Goal: Task Accomplishment & Management: Complete application form

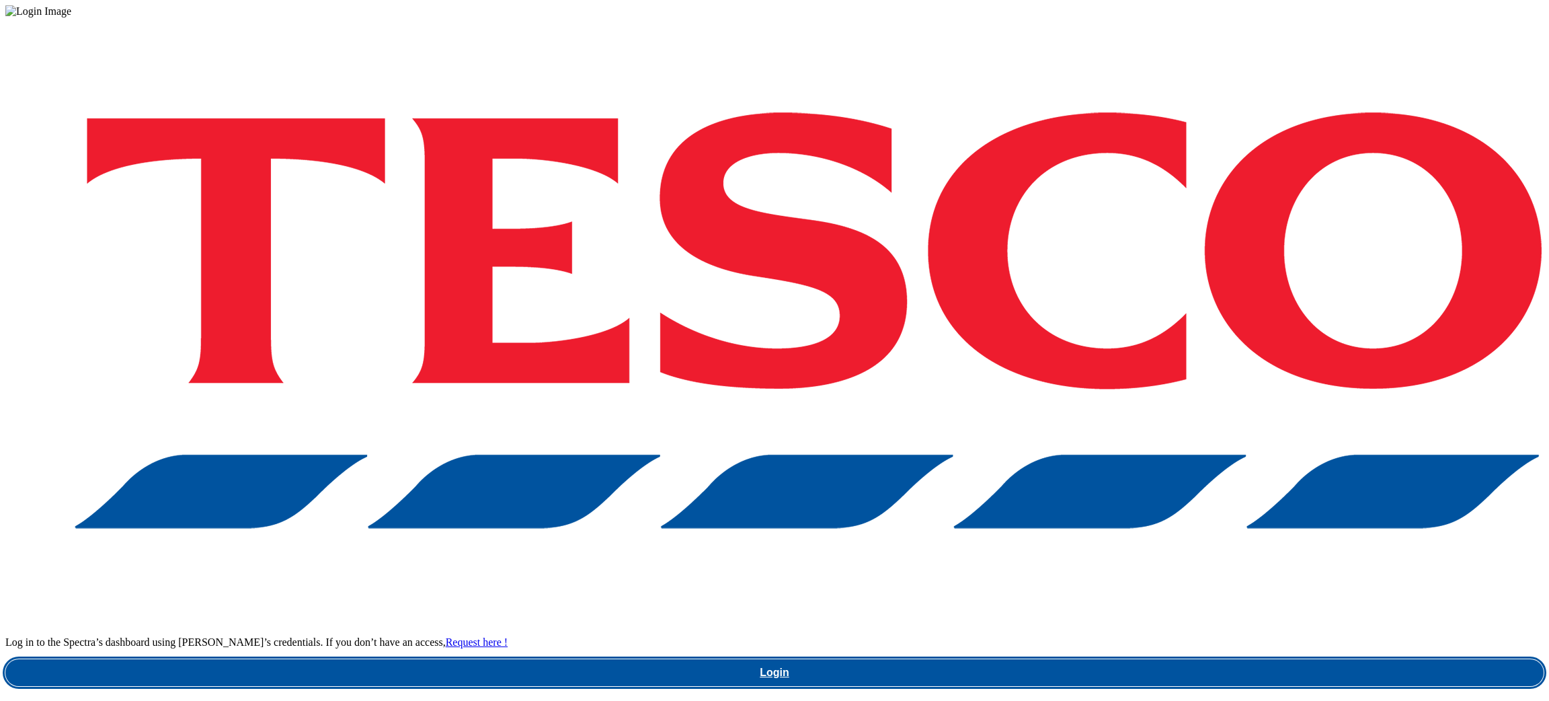
click at [1126, 659] on link "Login" at bounding box center [774, 672] width 1538 height 27
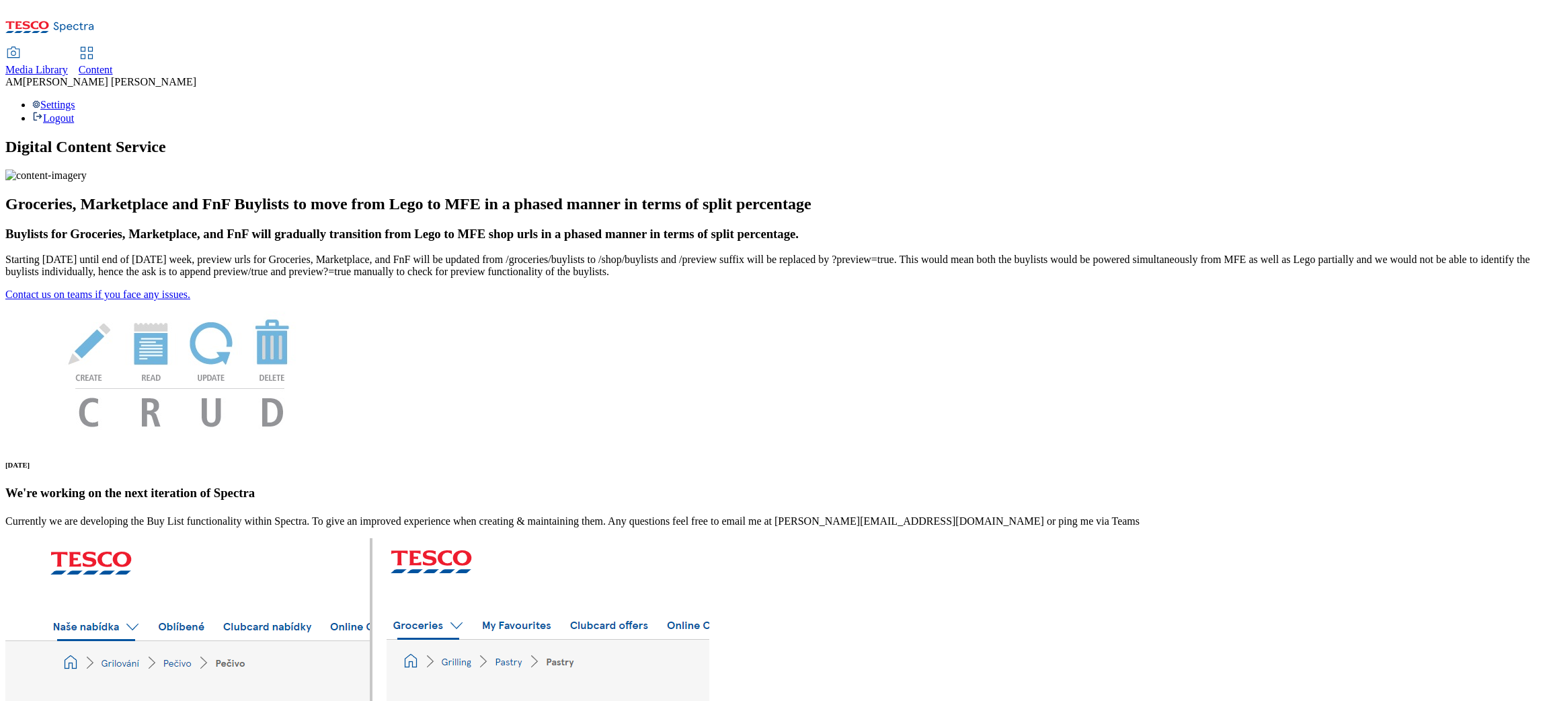
click at [113, 64] on span "Content" at bounding box center [96, 69] width 34 height 11
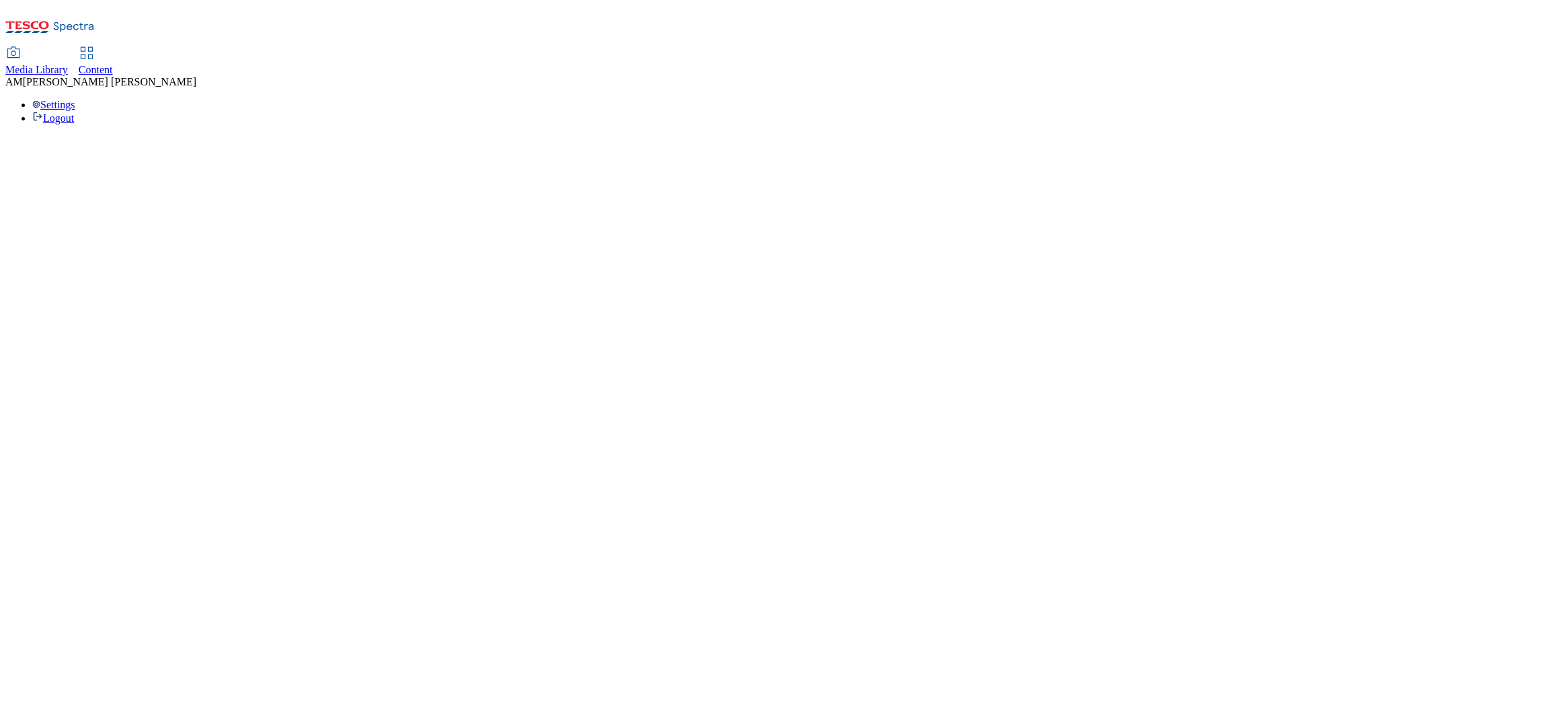
select select "ghs-[GEOGRAPHIC_DATA]"
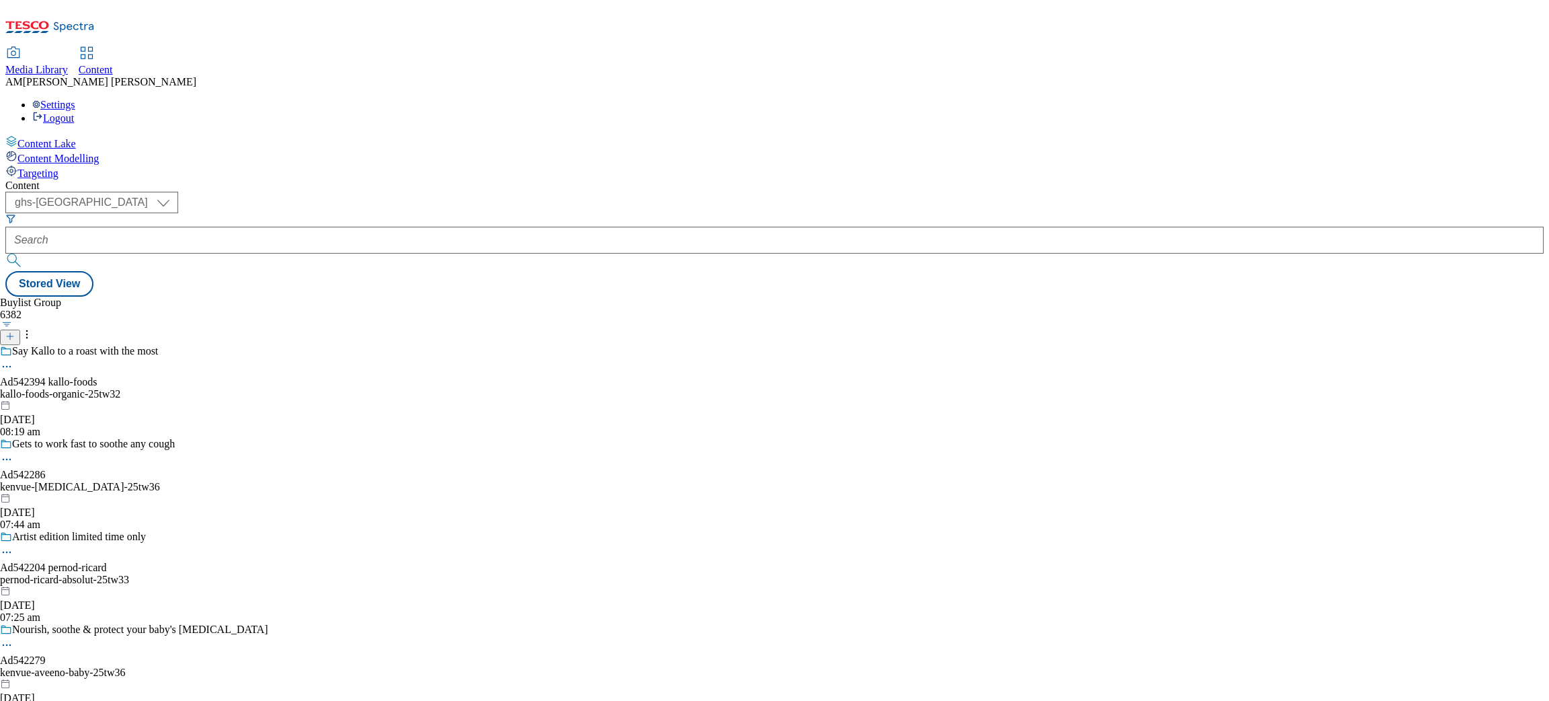
click at [15, 331] on icon at bounding box center [9, 335] width 9 height 9
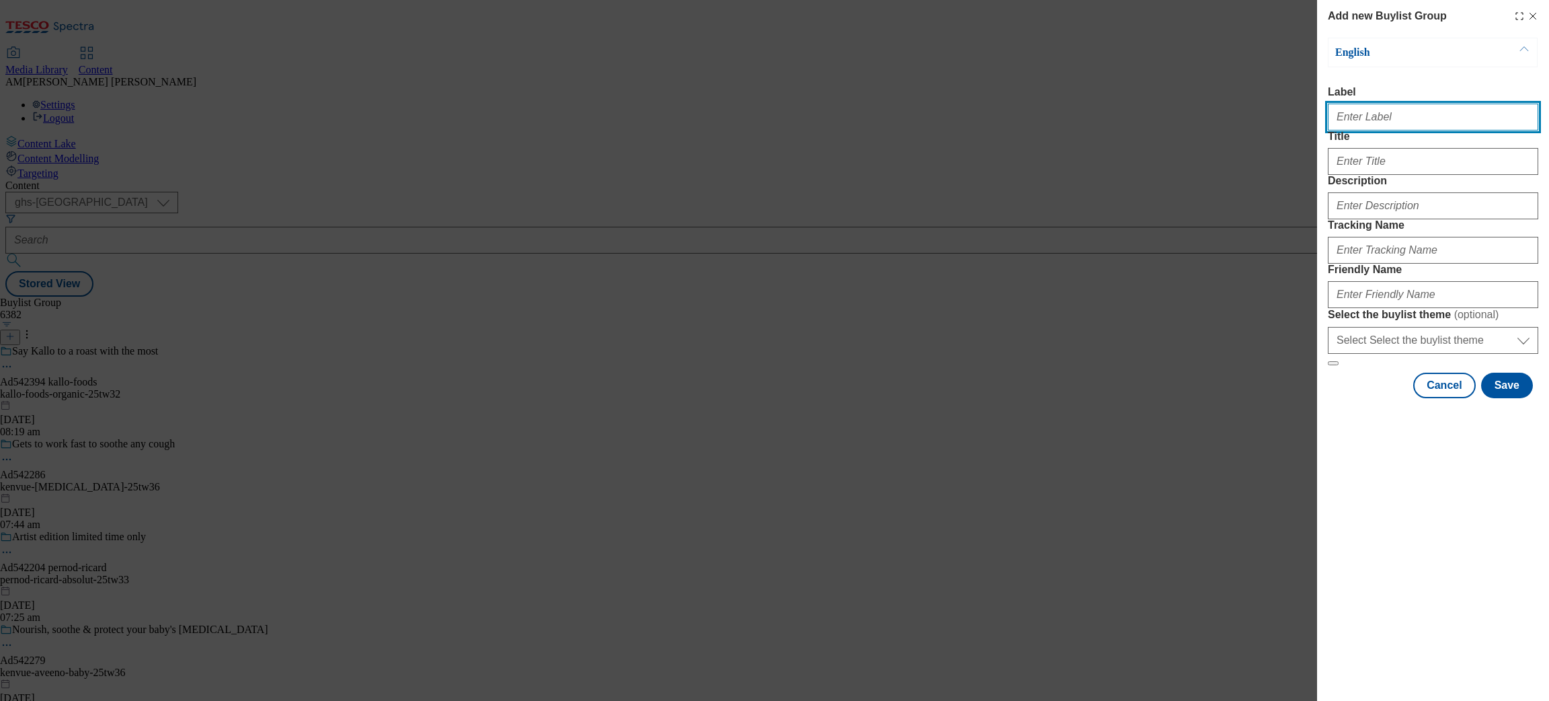
click at [1353, 127] on input "Label" at bounding box center [1433, 117] width 210 height 27
paste input "1325935"
type input "1325935"
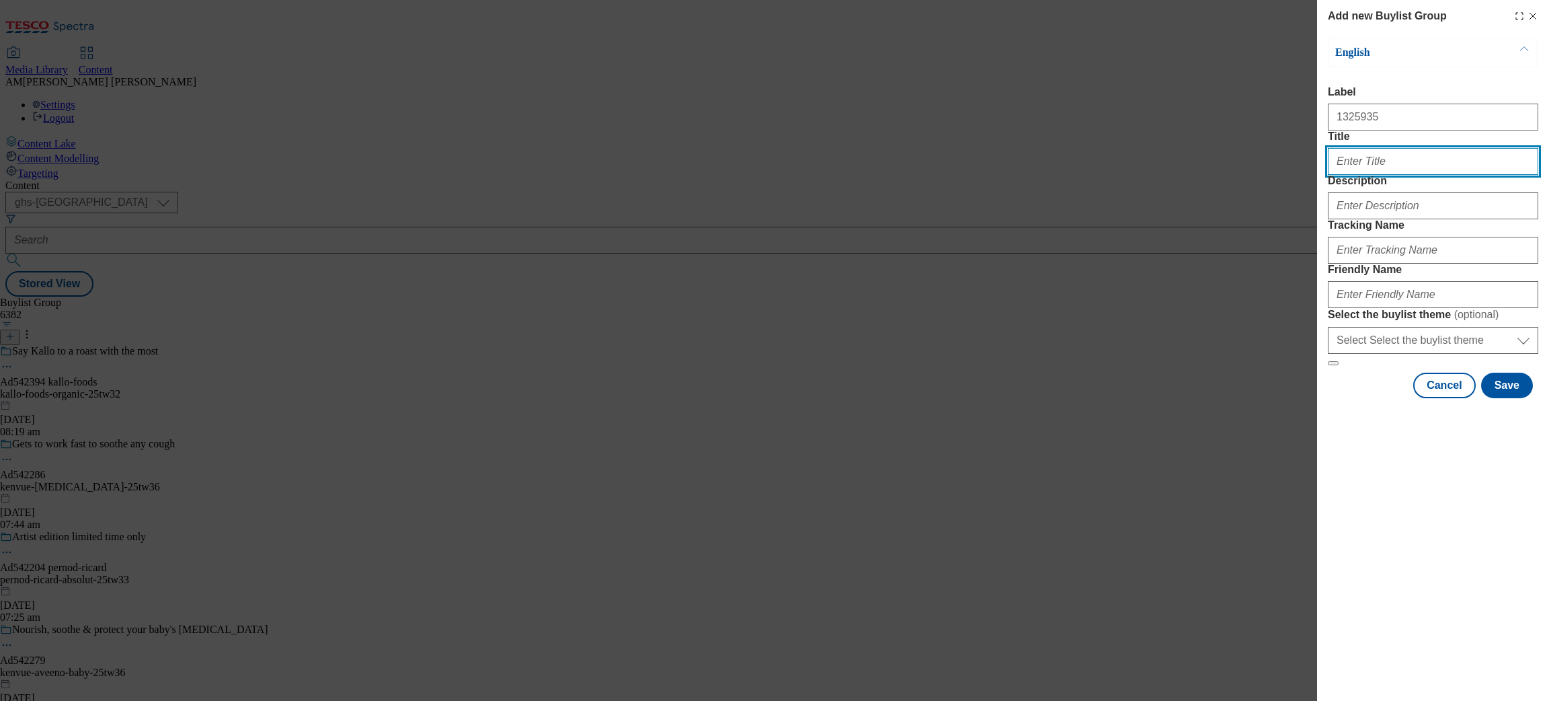
click at [1358, 175] on input "Title" at bounding box center [1433, 161] width 210 height 27
type input "d"
drag, startPoint x: 1397, startPoint y: 188, endPoint x: 1224, endPoint y: 187, distance: 173.4
click at [1224, 187] on div "Add new Buylist Group English Label 1325935 Title Domestos Description Tracking…" at bounding box center [774, 350] width 1549 height 701
type input "Domestos"
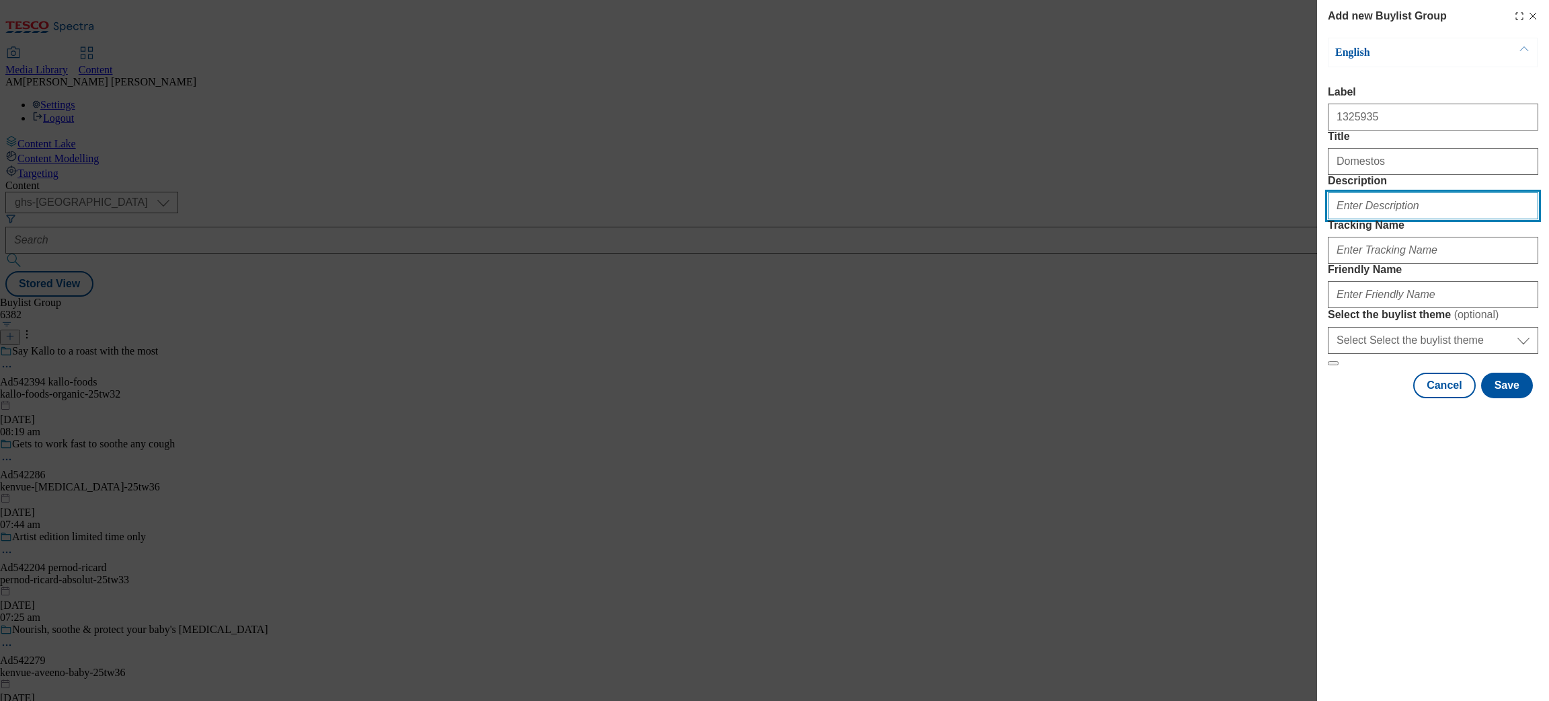
click at [1363, 219] on input "Description" at bounding box center [1433, 205] width 210 height 27
paste input "Eliminates 99% of germs."
type input "Get Powerful Protection. Eliminates 99% of germs."
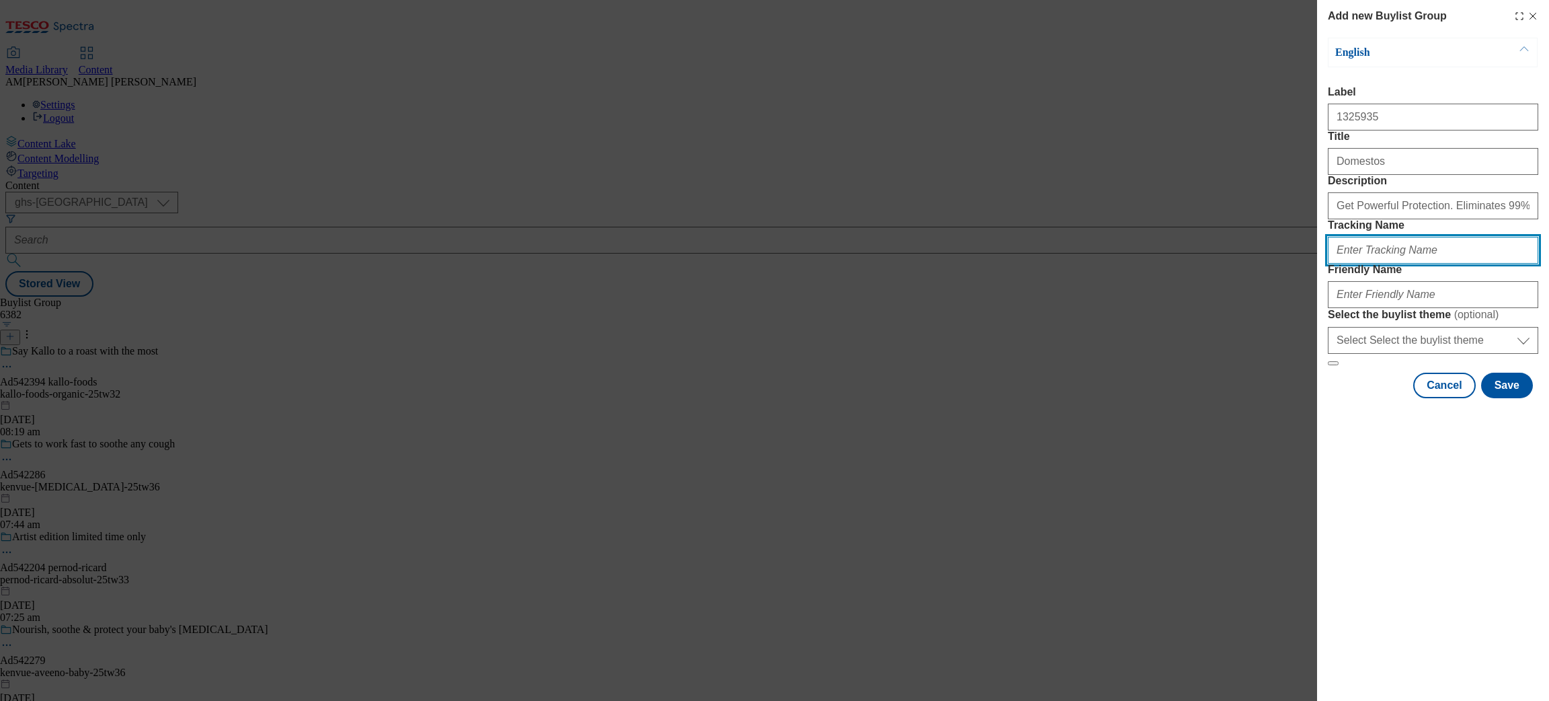
click at [1390, 264] on input "Tracking Name" at bounding box center [1433, 250] width 210 height 27
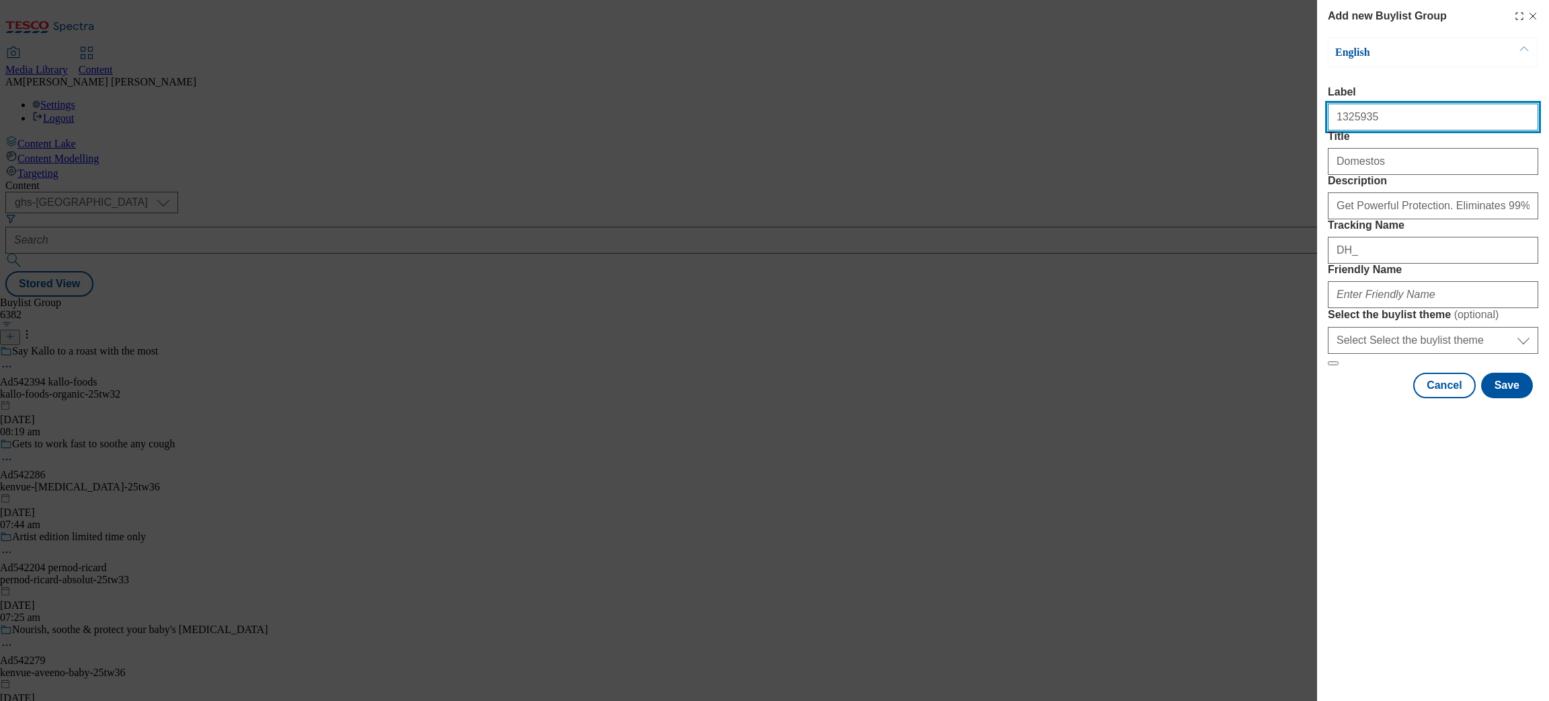
drag, startPoint x: 1391, startPoint y: 118, endPoint x: 1280, endPoint y: 116, distance: 110.9
click at [1280, 116] on div "Add new Buylist Group English Label 1325935 Title Domestos Description Get Powe…" at bounding box center [774, 350] width 1549 height 701
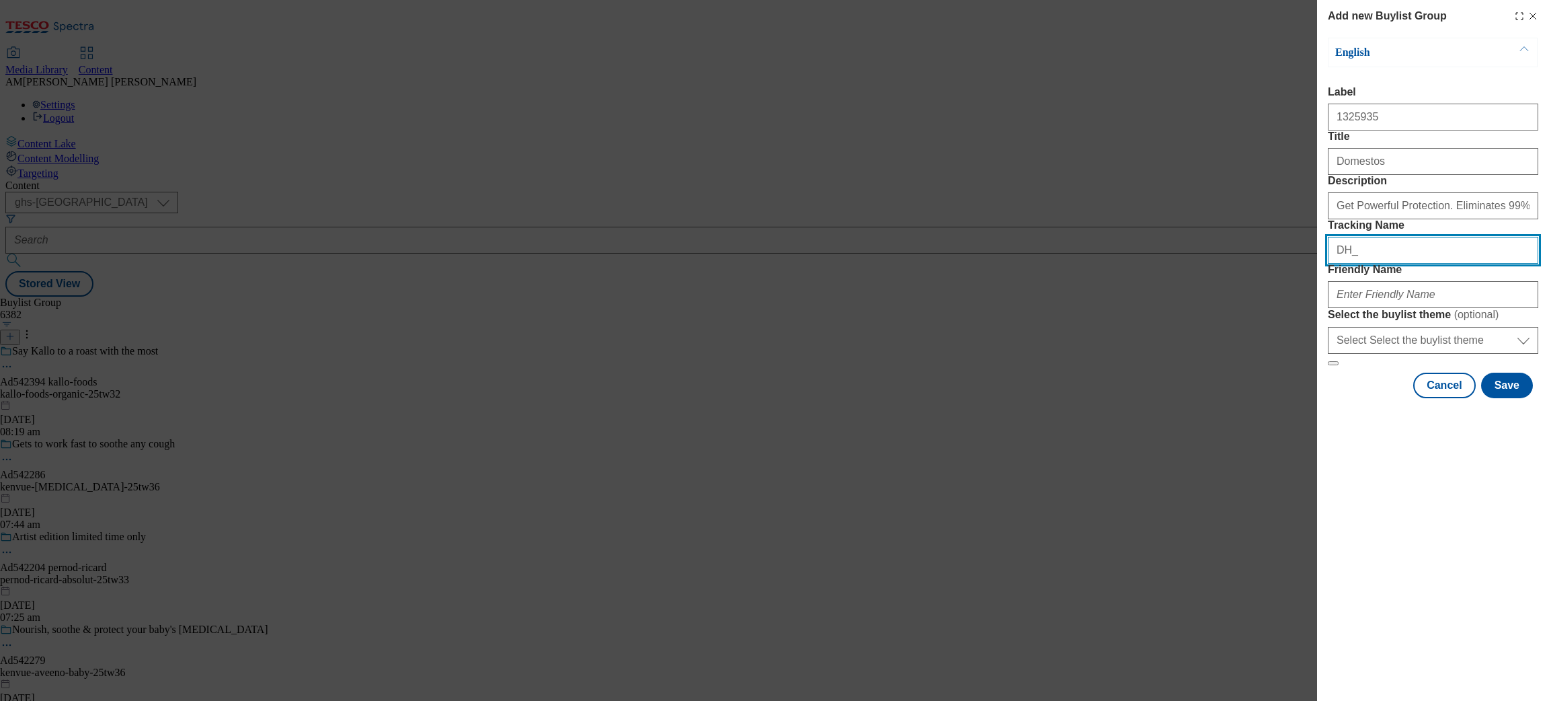
click at [1369, 264] on input "DH_" at bounding box center [1433, 250] width 210 height 27
paste input "1325935"
type input "DH_1325935"
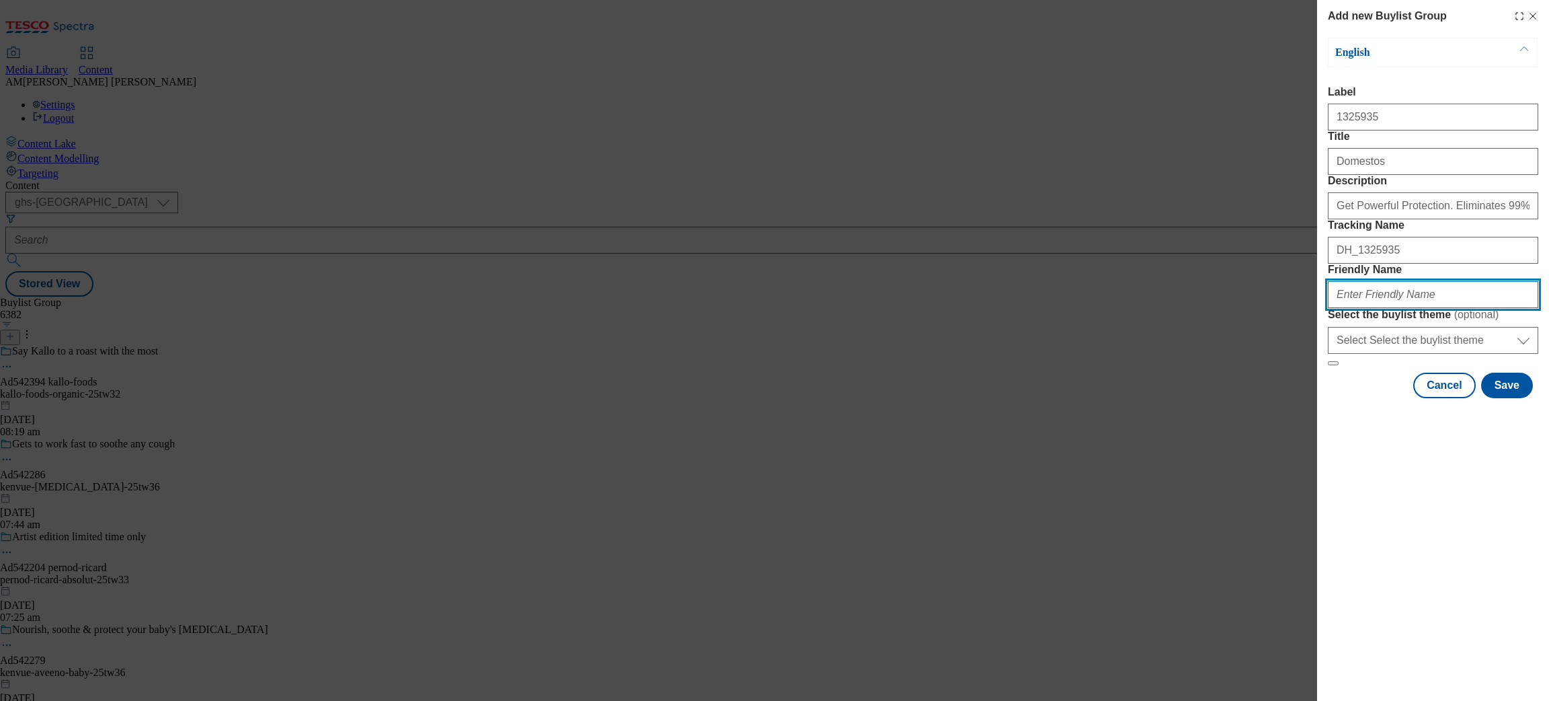
click at [1381, 308] on input "Friendly Name" at bounding box center [1433, 294] width 210 height 27
type input "202538-domestos-[PERSON_NAME]"
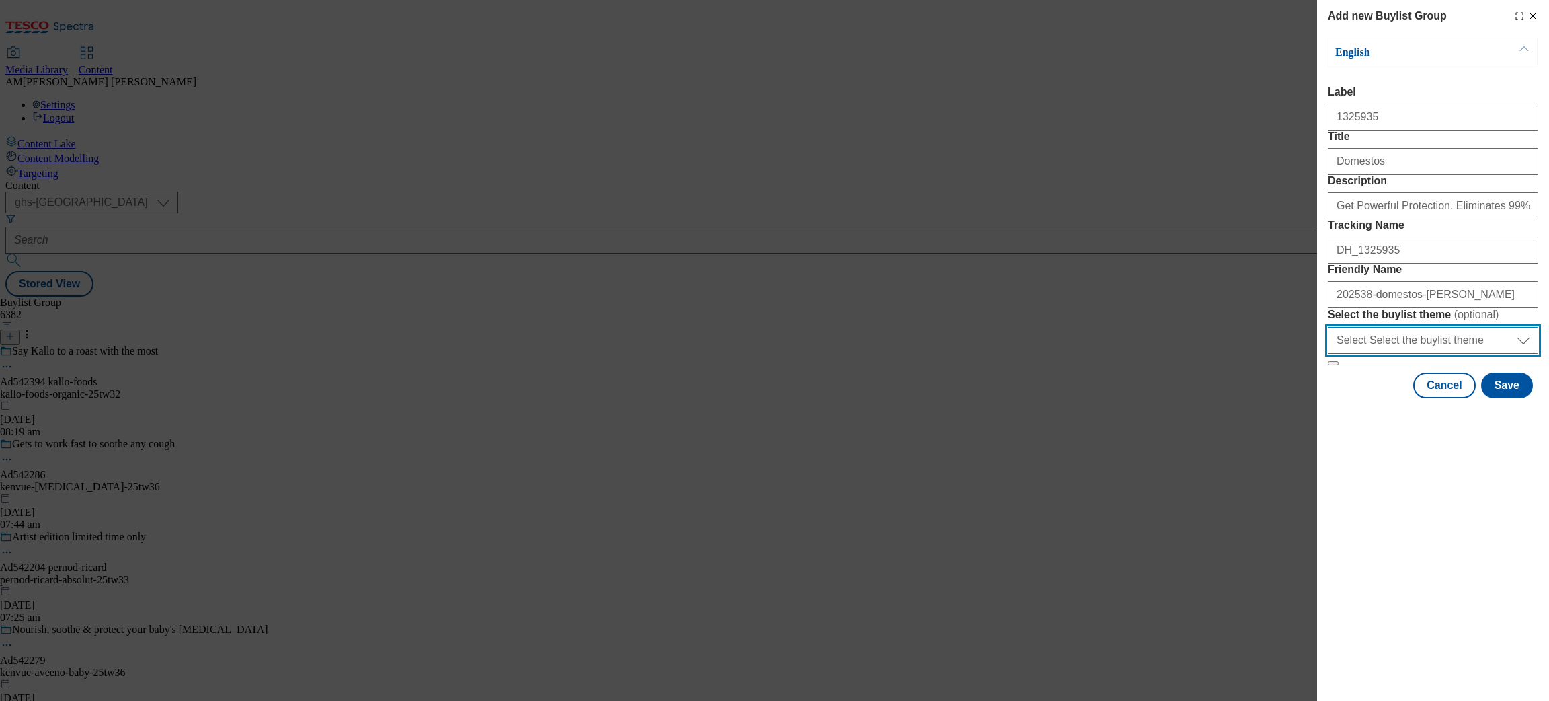
click at [1409, 354] on select "Select Select the buylist theme default fandf" at bounding box center [1433, 340] width 210 height 27
select select "default"
click at [1328, 354] on select "Select Select the buylist theme default fandf" at bounding box center [1433, 340] width 210 height 27
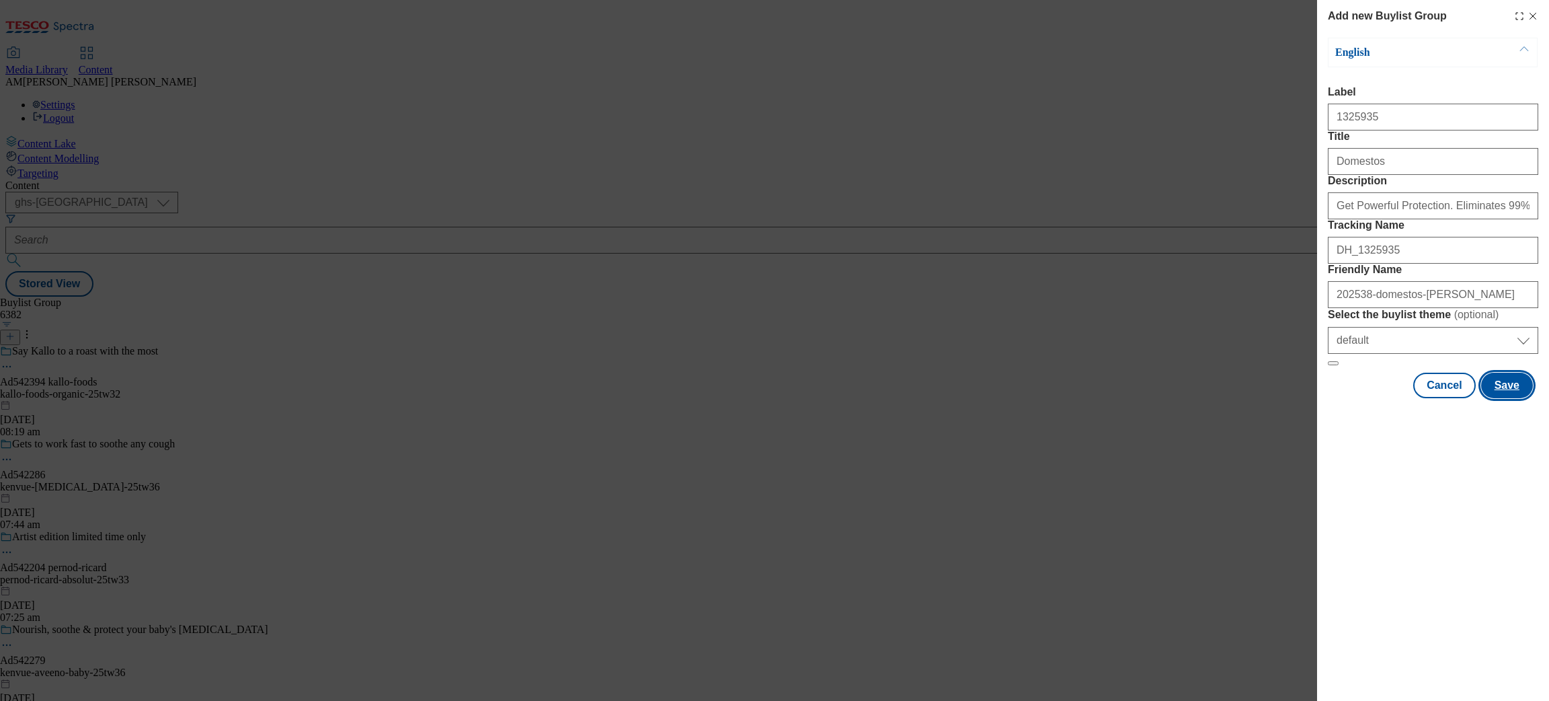
click at [1496, 398] on button "Save" at bounding box center [1507, 385] width 52 height 26
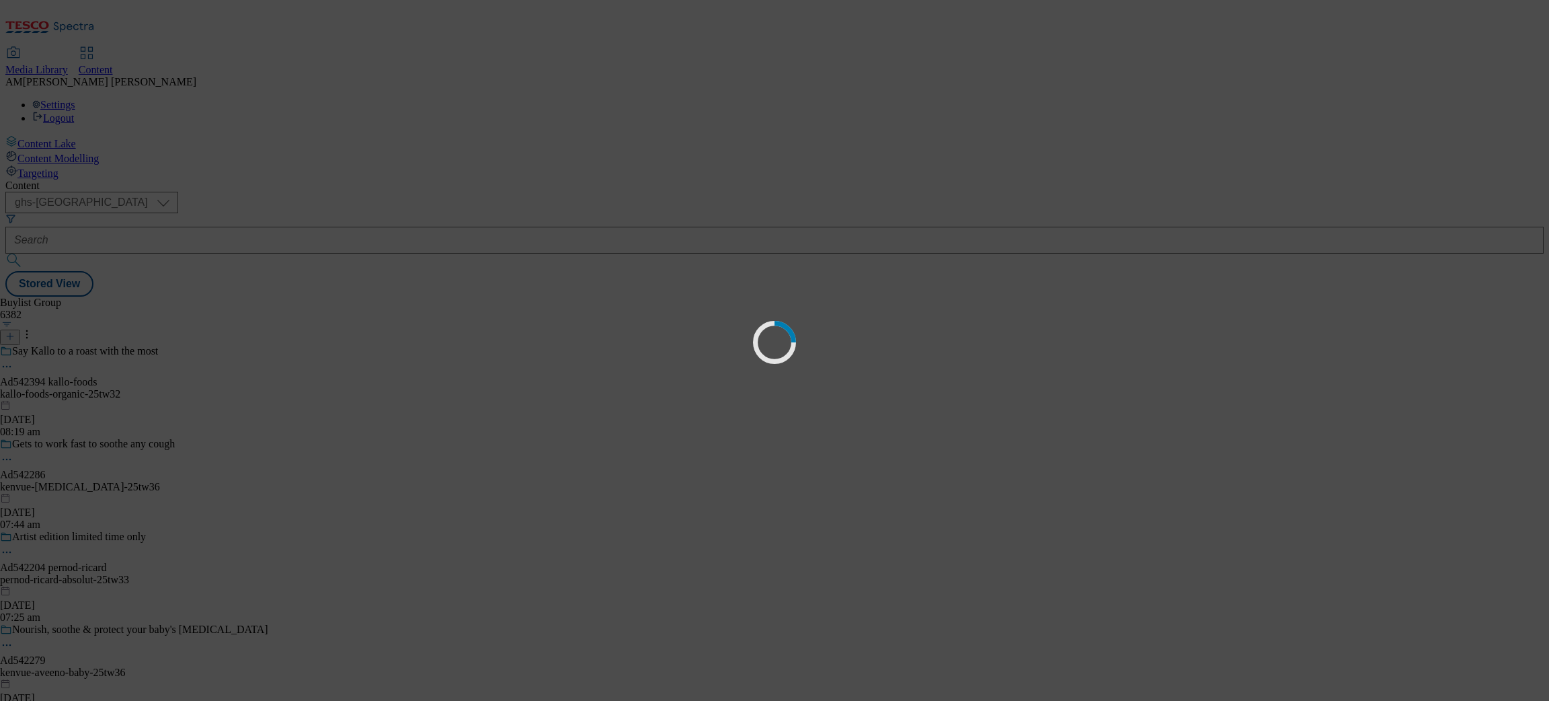
select select "default"
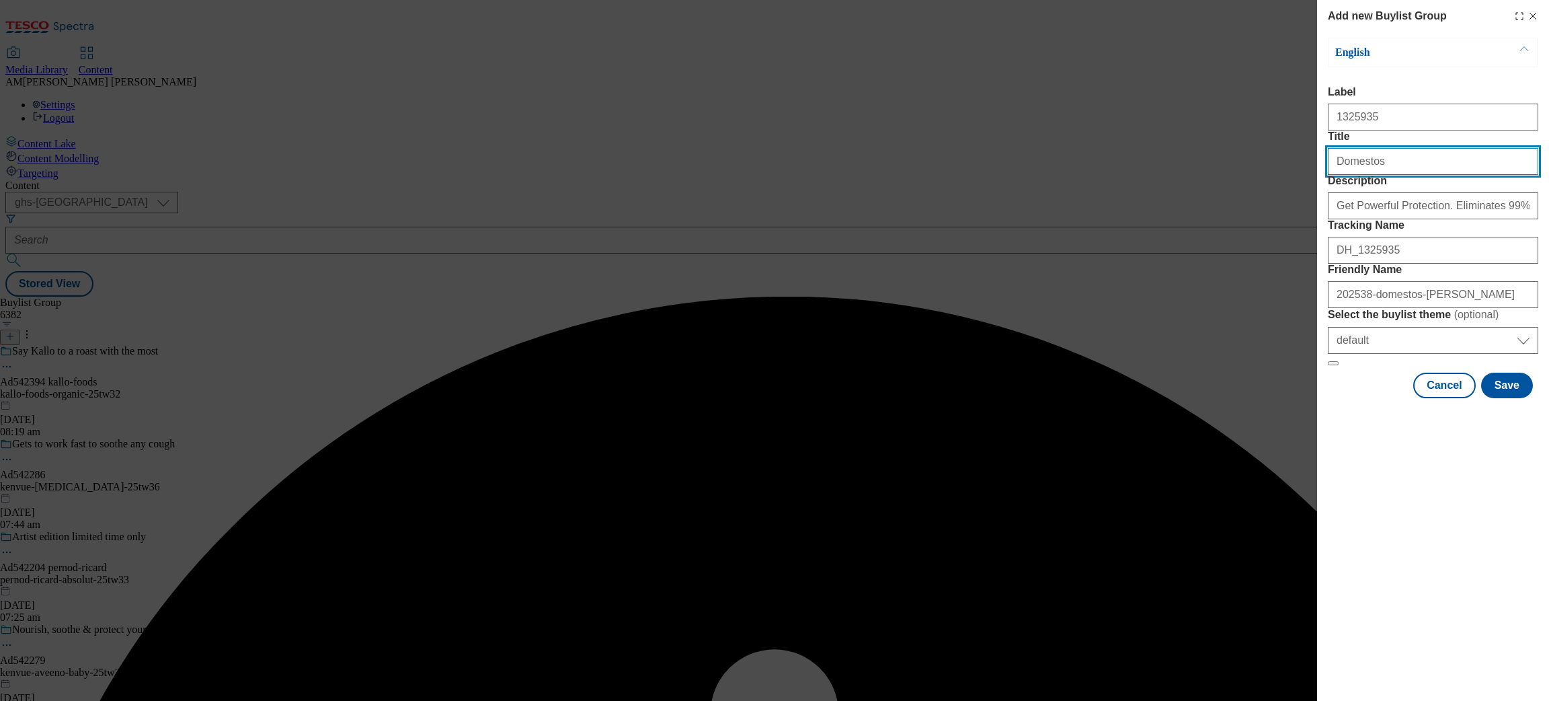
click at [1337, 175] on input "Domestos" at bounding box center [1433, 161] width 210 height 27
type input "Domestos"
click at [1505, 398] on button "Save" at bounding box center [1507, 385] width 52 height 26
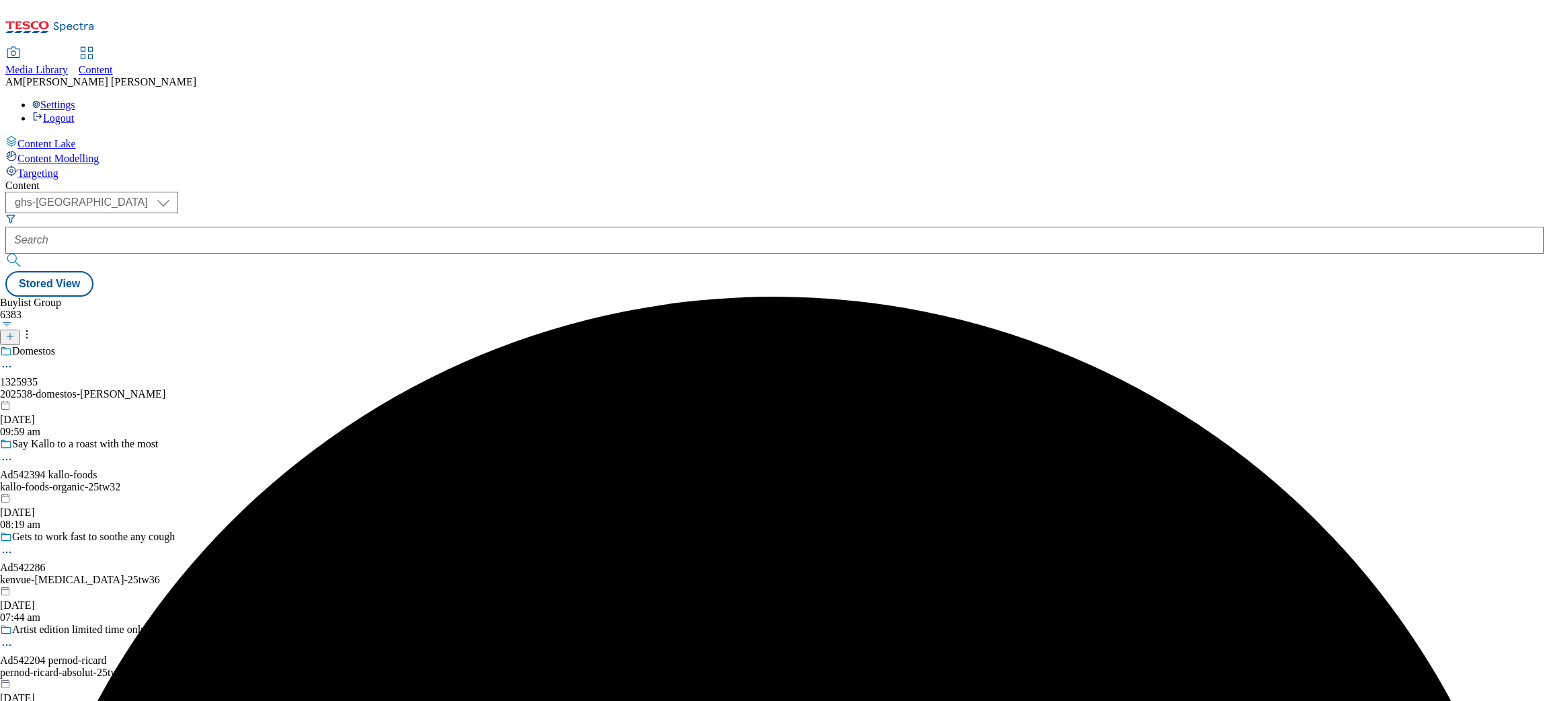
click at [13, 360] on icon at bounding box center [6, 366] width 13 height 13
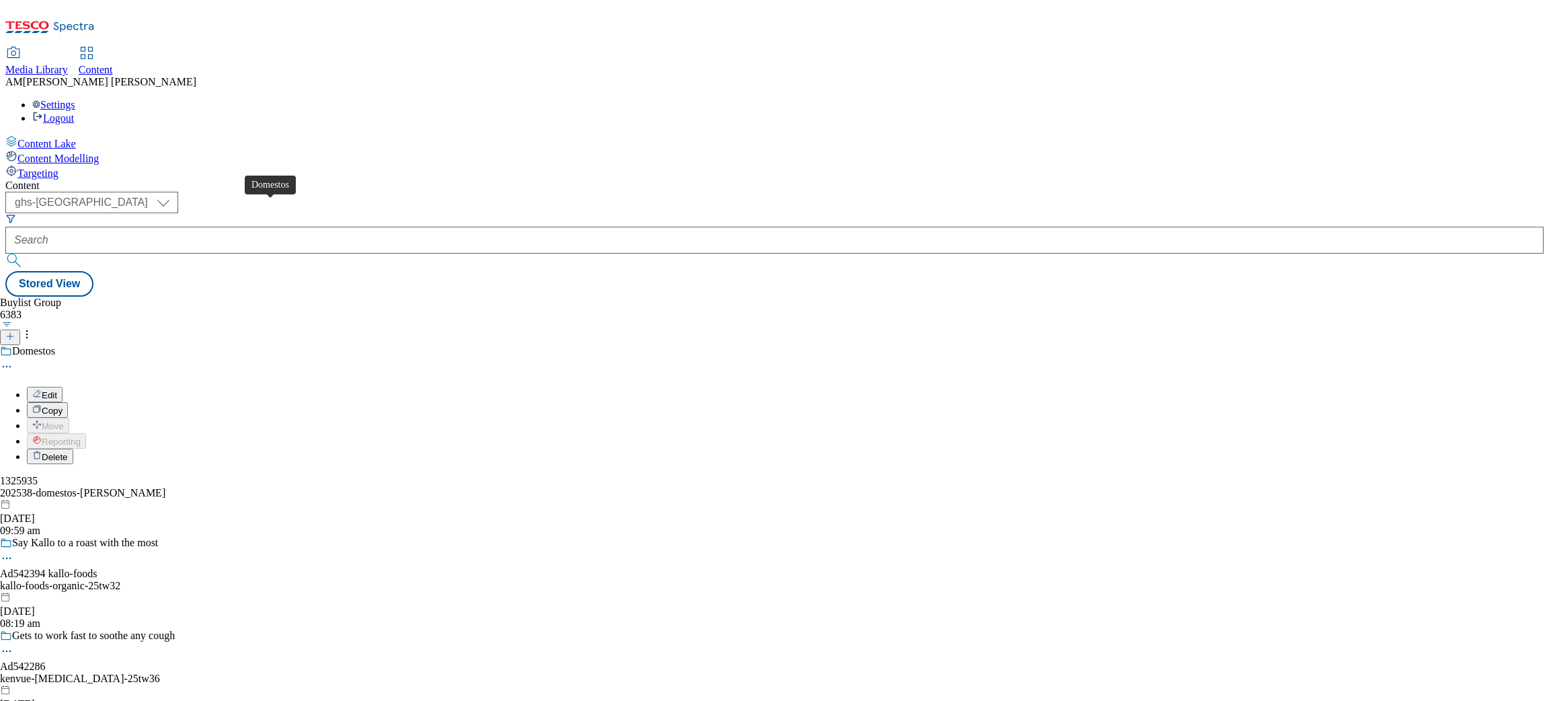
click at [55, 345] on div "Domestos" at bounding box center [33, 351] width 43 height 12
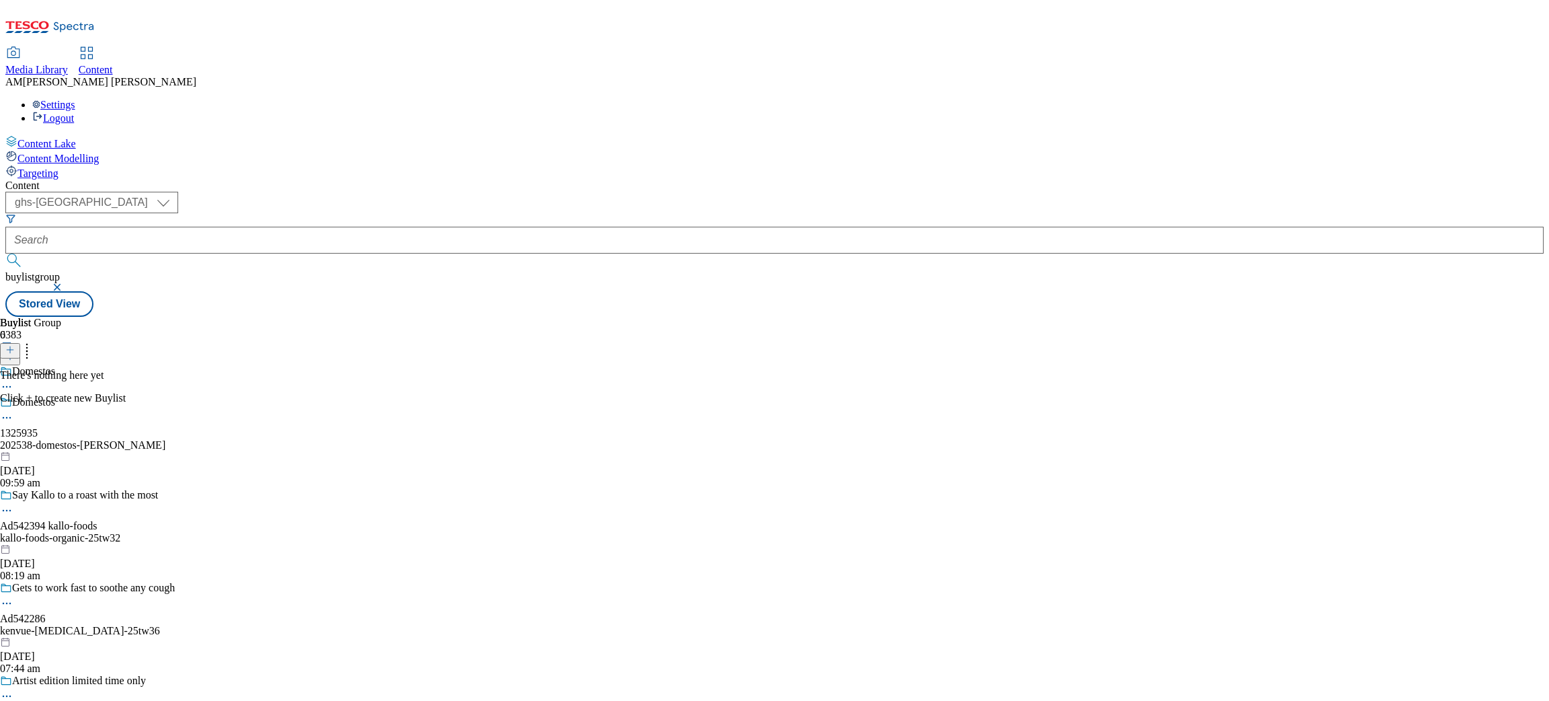
click at [15, 345] on icon at bounding box center [9, 349] width 9 height 9
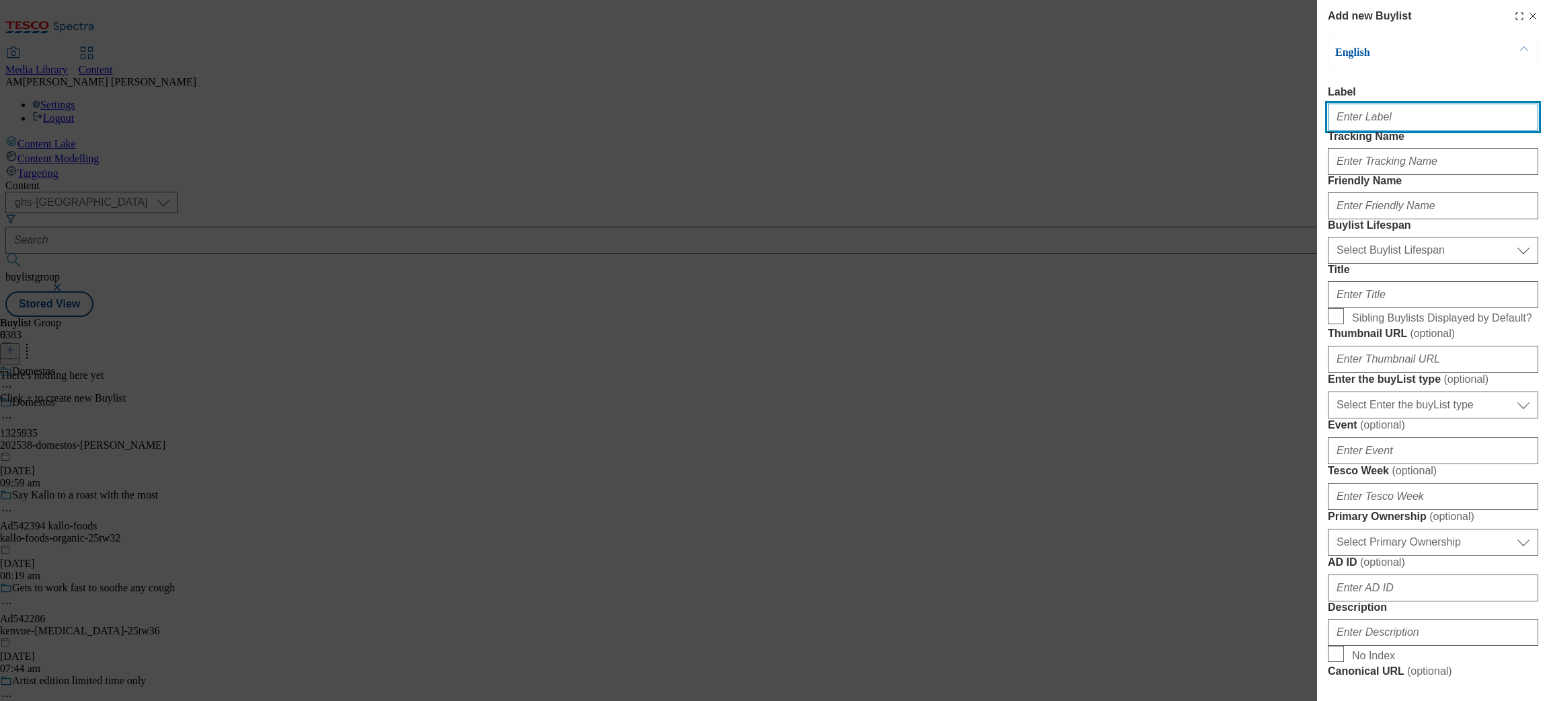
click at [1361, 127] on input "Label" at bounding box center [1433, 117] width 210 height 27
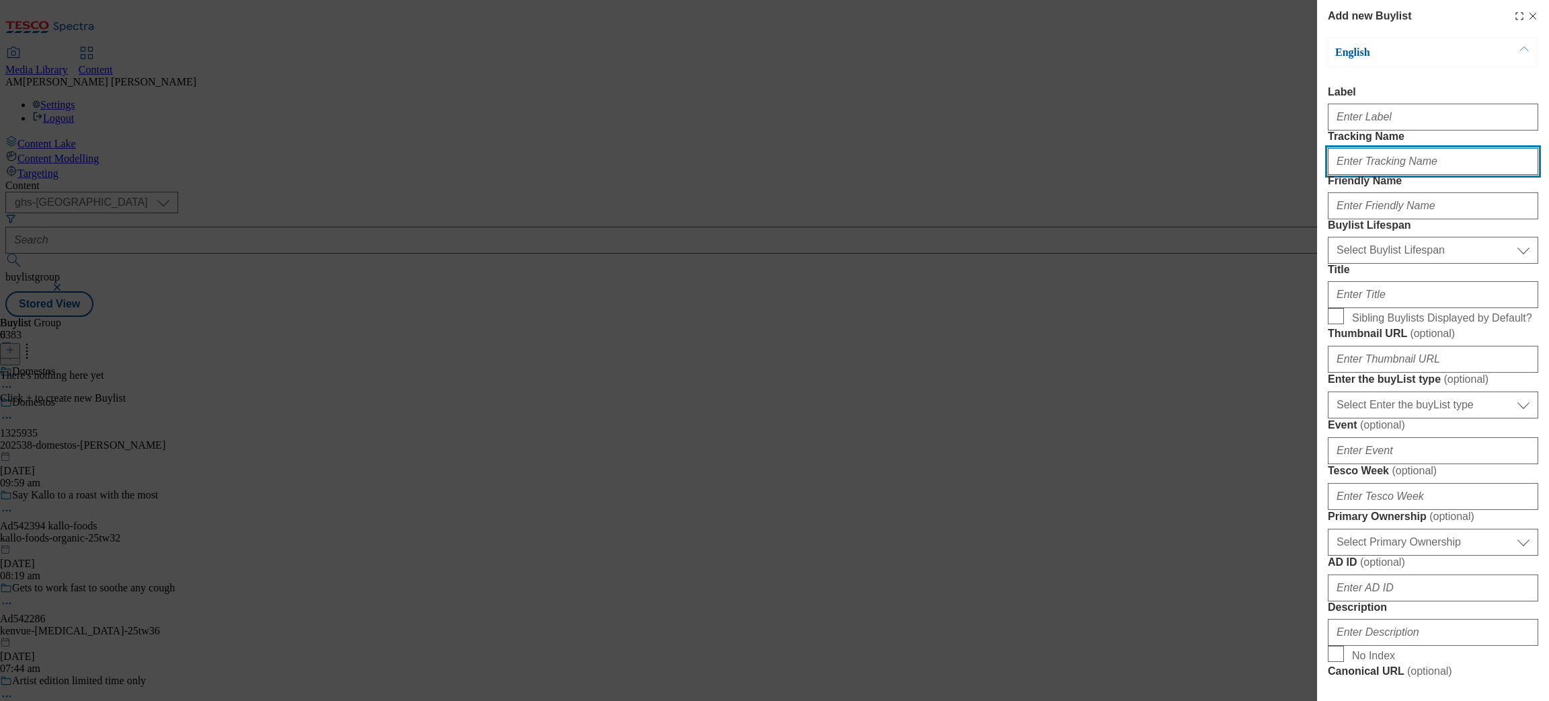
click at [1352, 175] on input "Tracking Name" at bounding box center [1433, 161] width 210 height 27
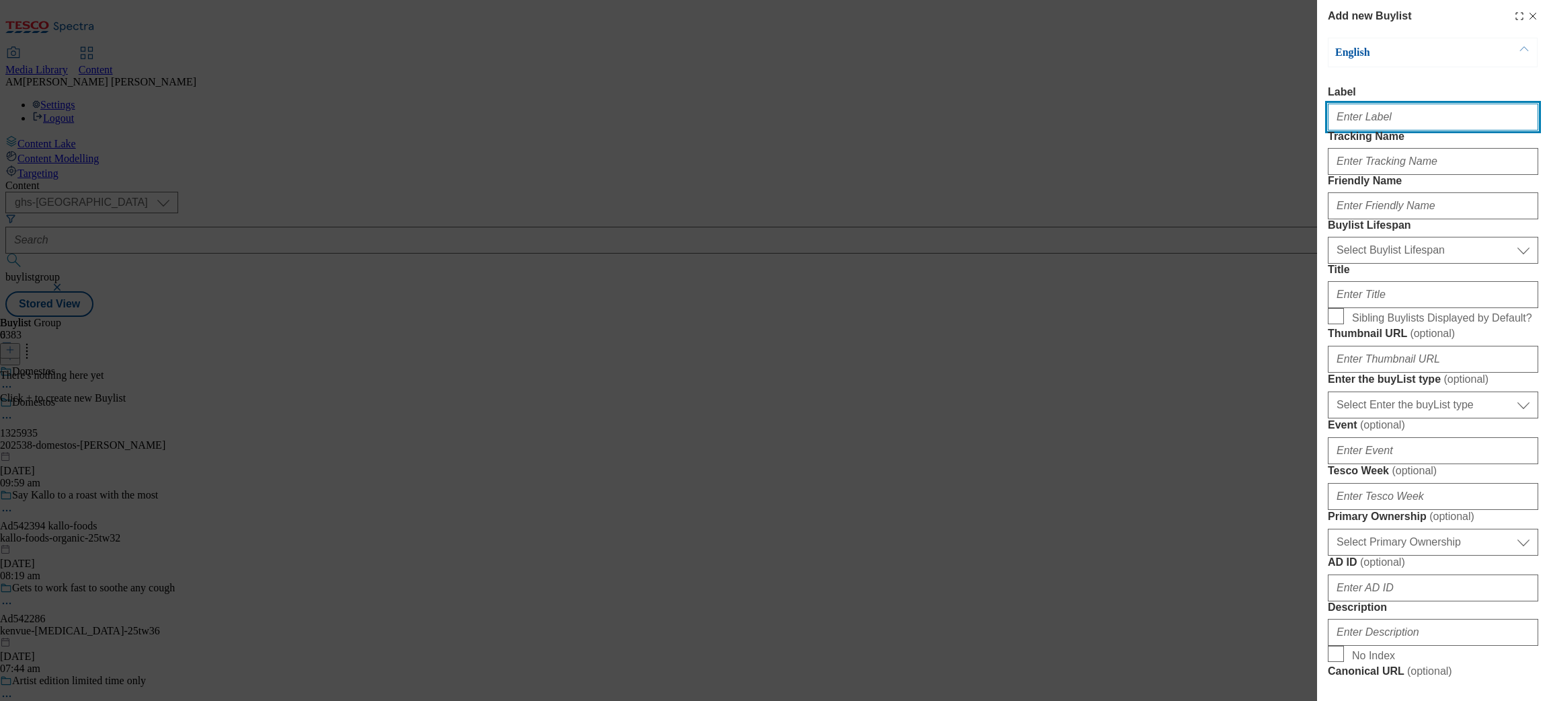
click at [1340, 124] on input "Label" at bounding box center [1433, 117] width 210 height 27
paste input "1325935"
type input "1325935"
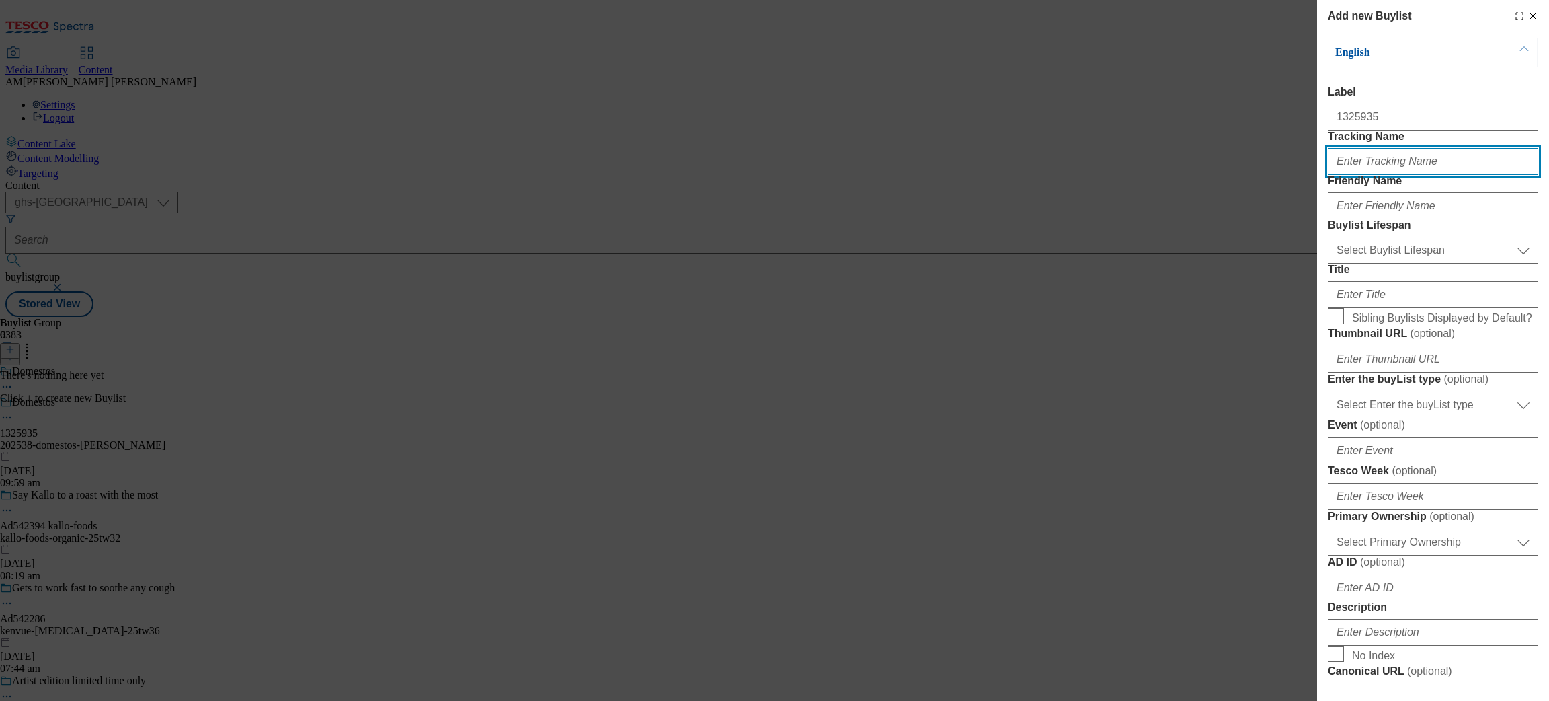
click at [1383, 175] on input "Tracking Name" at bounding box center [1433, 161] width 210 height 27
paste input "1325935"
type input "DH_1325935"
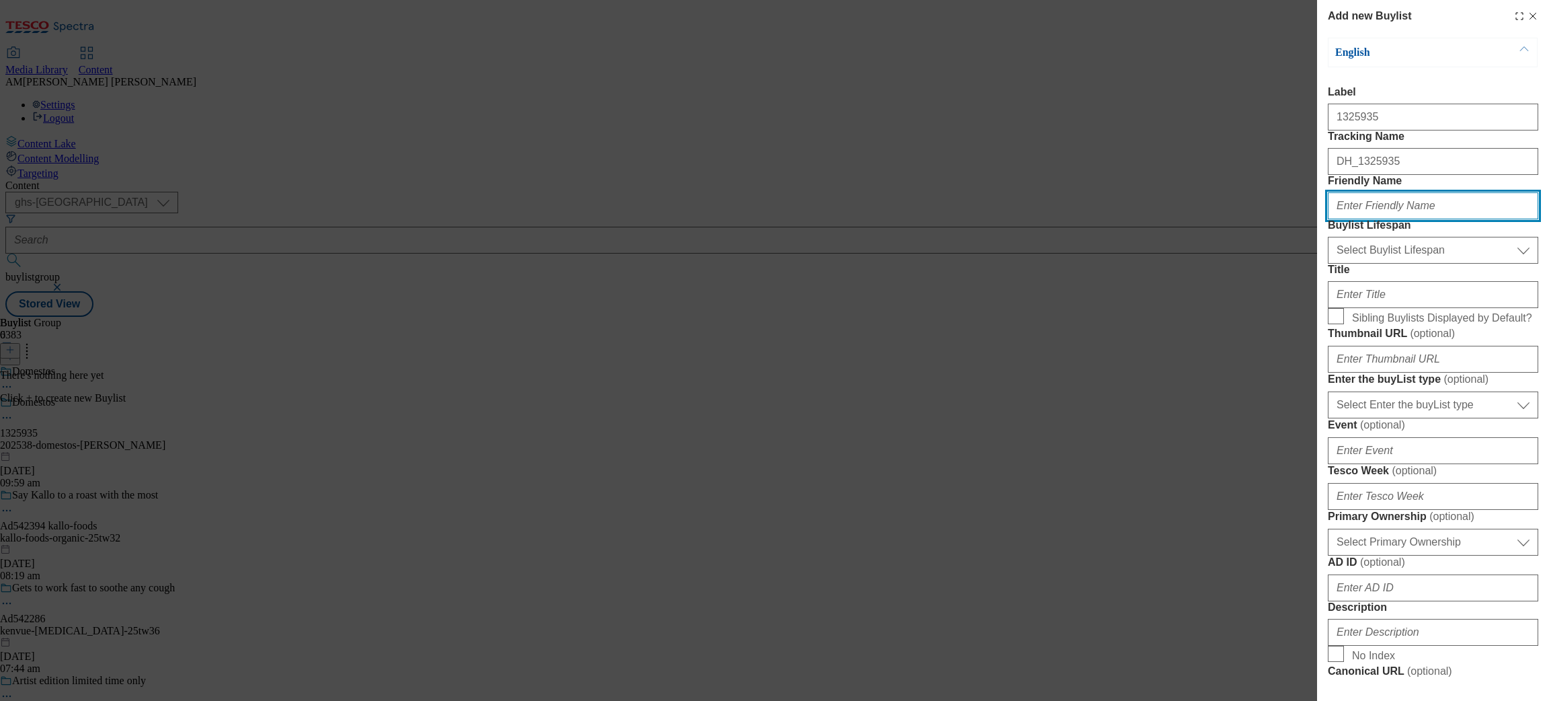
click at [1399, 219] on input "Friendly Name" at bounding box center [1433, 205] width 210 height 27
type input "202538-domestos-[PERSON_NAME]"
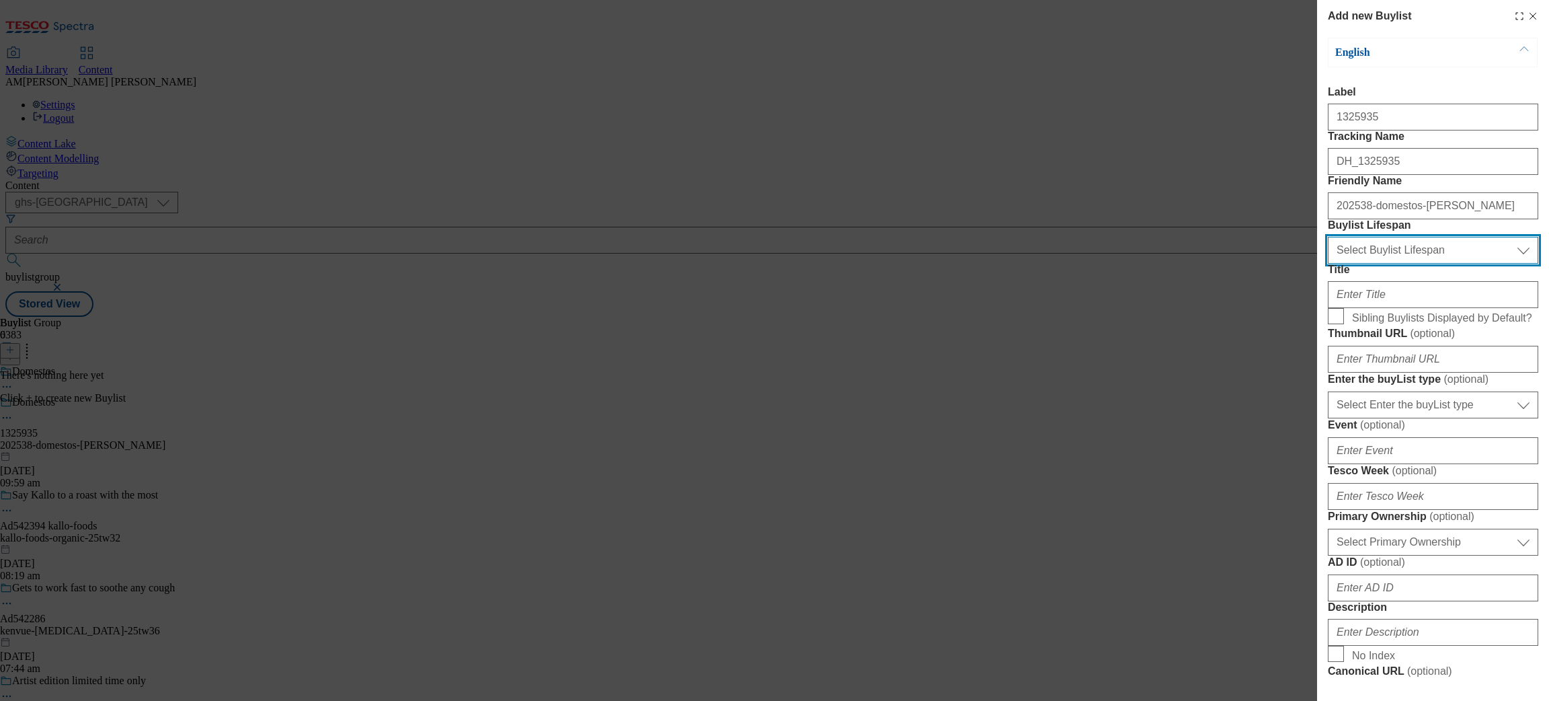
click at [1438, 264] on select "Select Buylist Lifespan evergreen seasonal tactical" at bounding box center [1433, 250] width 210 height 27
select select "evergreen"
click at [1328, 264] on select "Select Buylist Lifespan evergreen seasonal tactical" at bounding box center [1433, 250] width 210 height 27
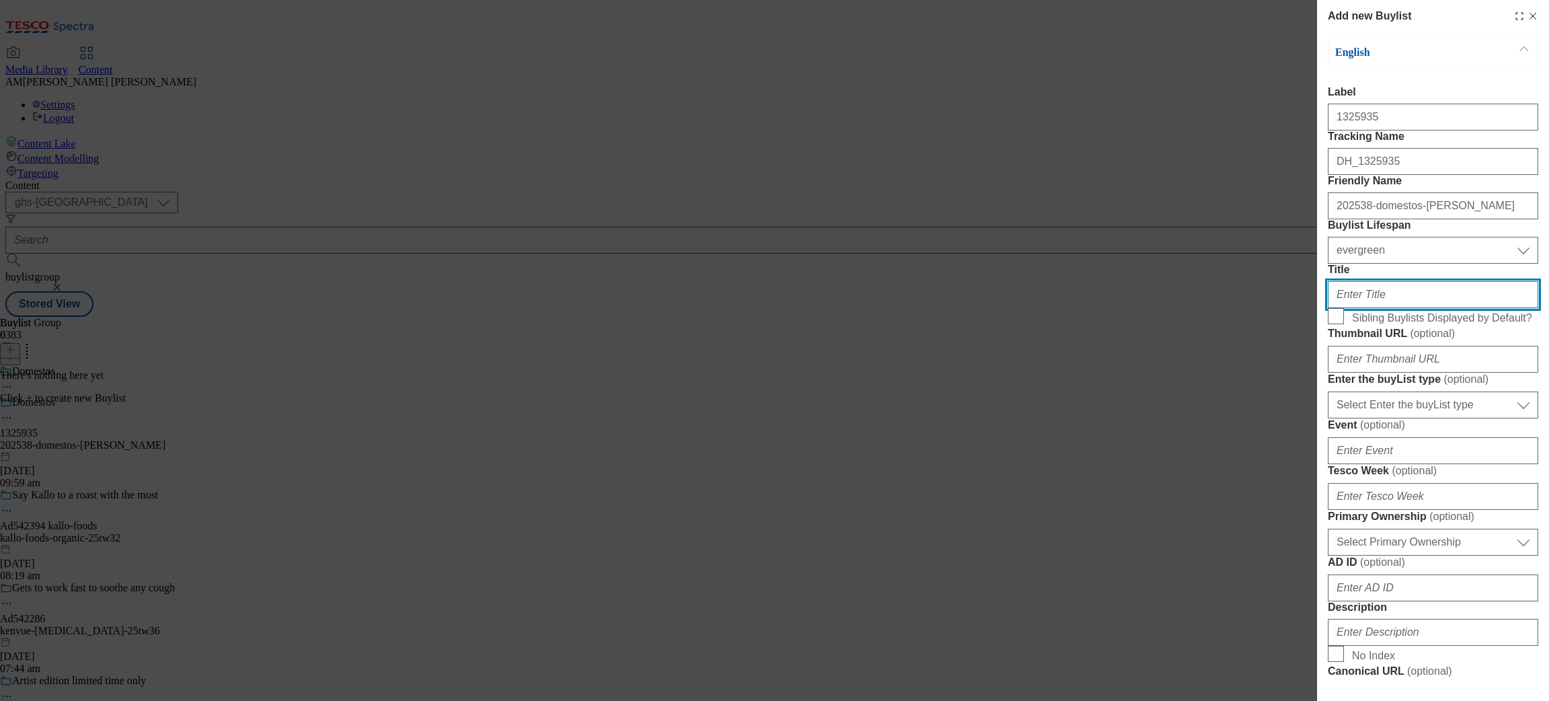
click at [1384, 308] on input "Title" at bounding box center [1433, 294] width 210 height 27
type input "d"
type input "D"
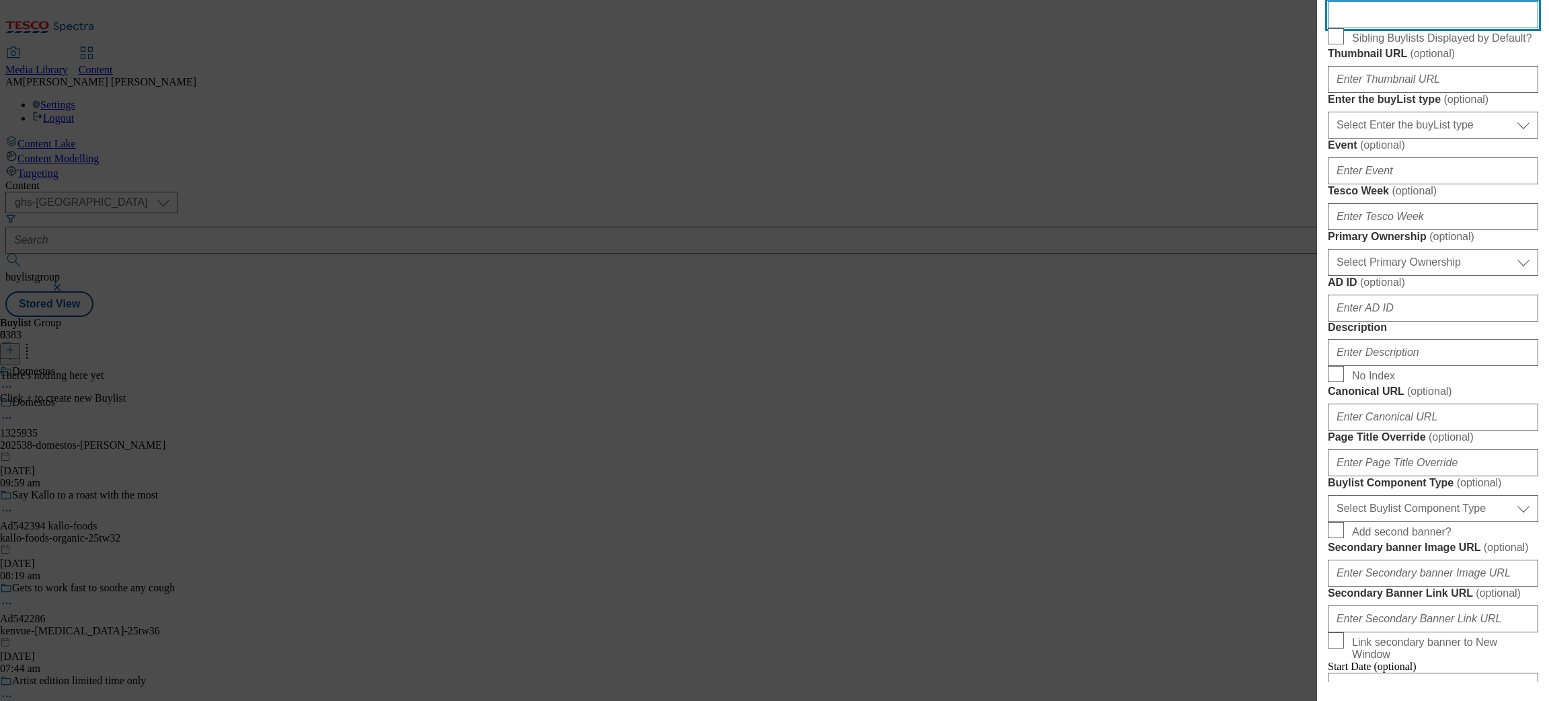
scroll to position [381, 0]
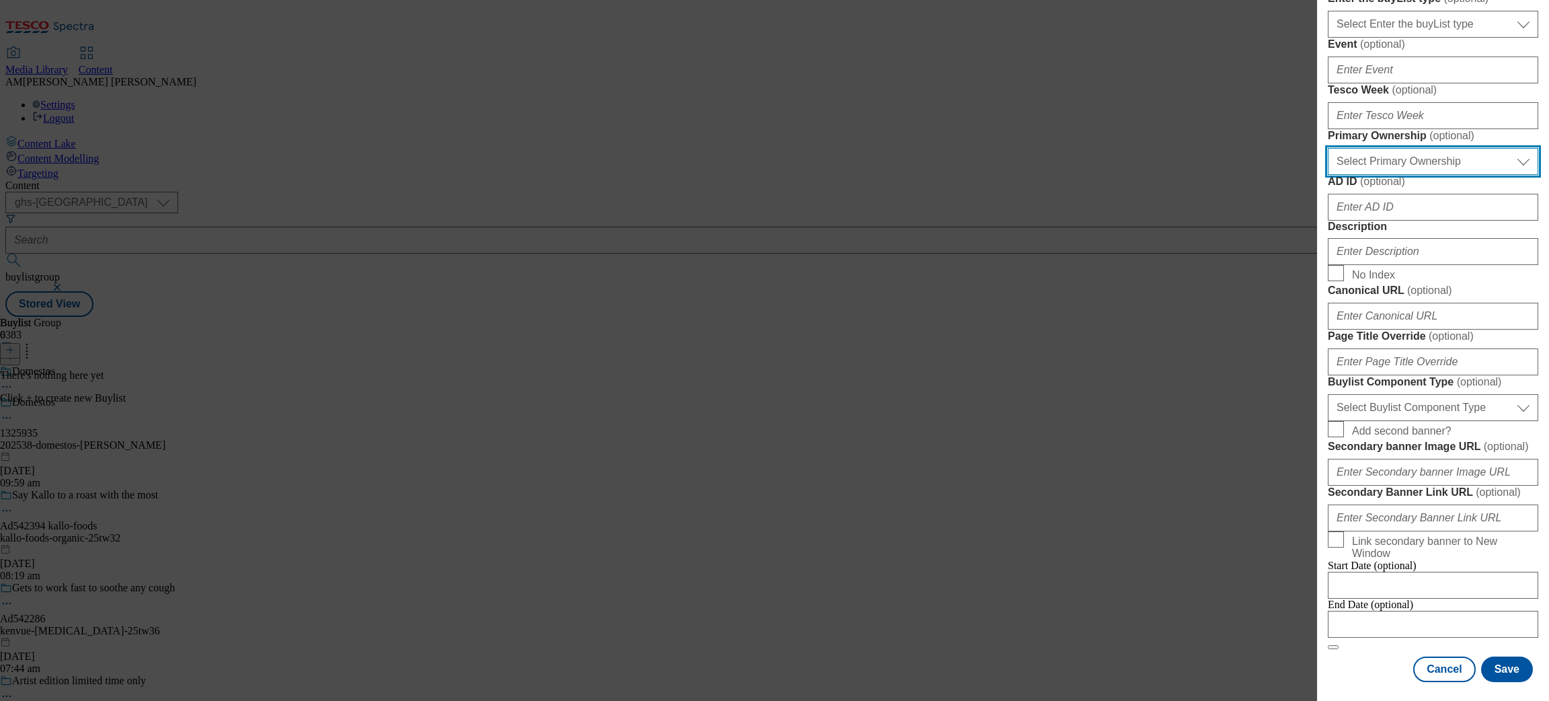
click at [1457, 175] on select "Select Primary Ownership [PERSON_NAME]" at bounding box center [1433, 161] width 210 height 27
select select "dunnhumby"
click at [1328, 175] on select "Select Primary Ownership [PERSON_NAME]" at bounding box center [1433, 161] width 210 height 27
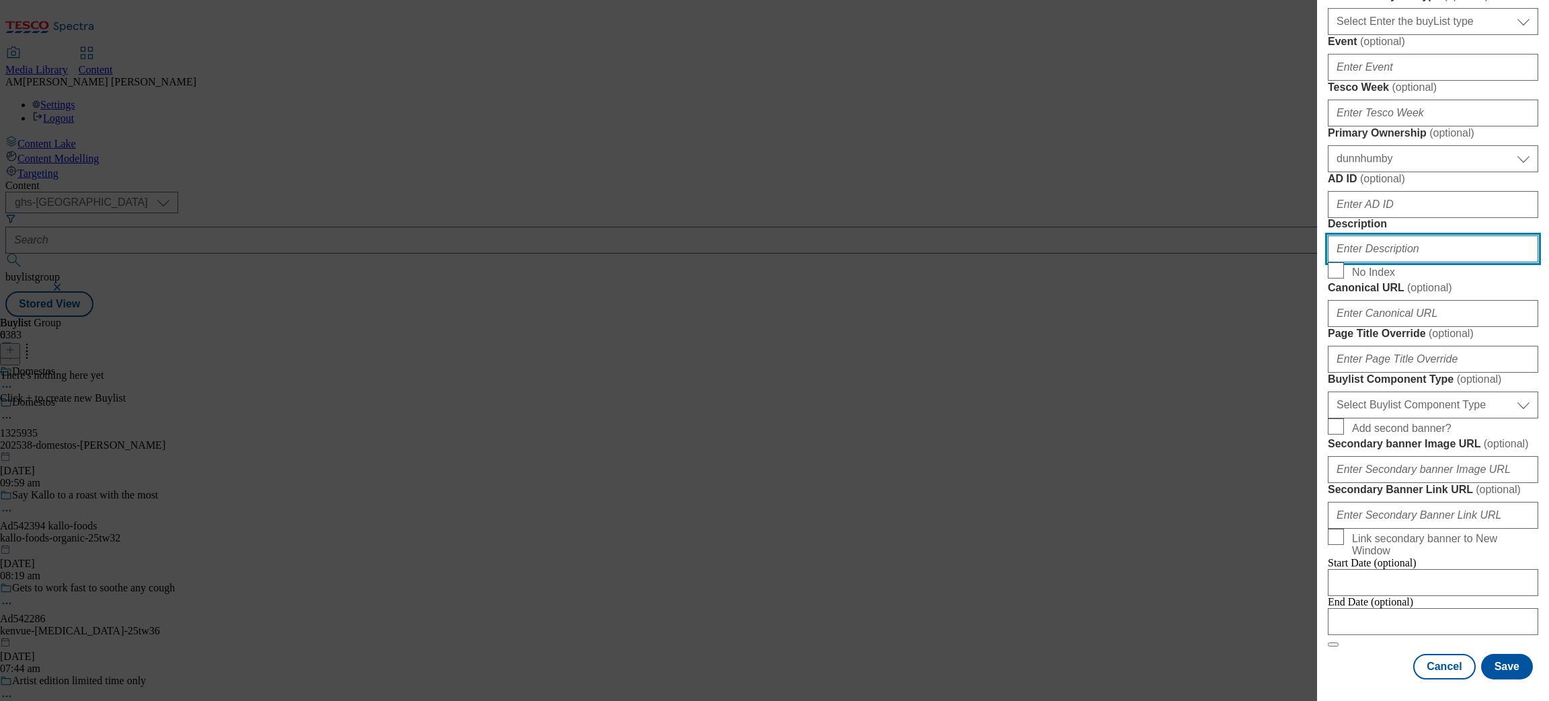
click at [1425, 262] on input "Description" at bounding box center [1433, 248] width 210 height 27
click at [1523, 389] on div "Add new Buylist English Label 1325935 Tracking Name DH_1325935 Friendly Name 20…" at bounding box center [1433, 341] width 232 height 682
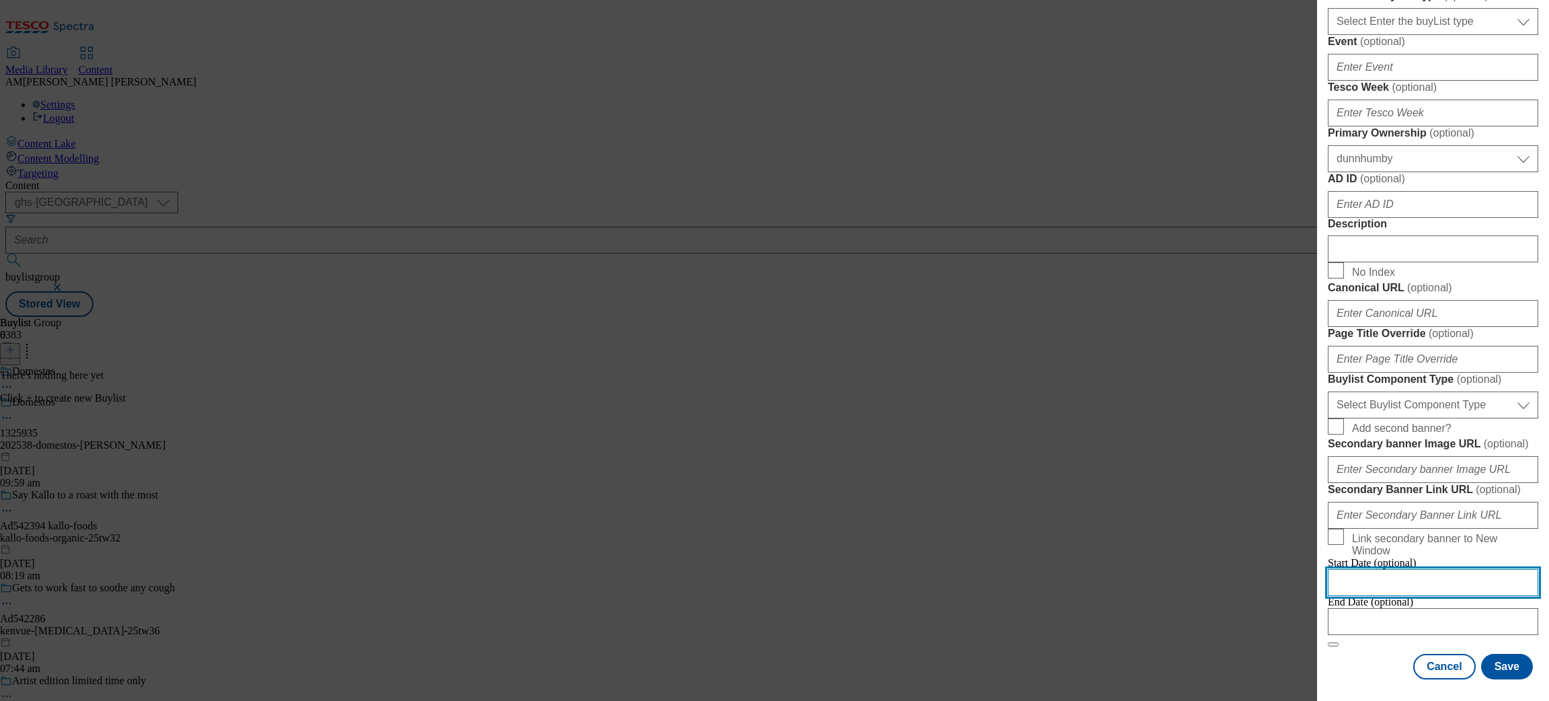
click at [1433, 569] on input "Modal" at bounding box center [1433, 582] width 210 height 27
select select "2025"
select select "September"
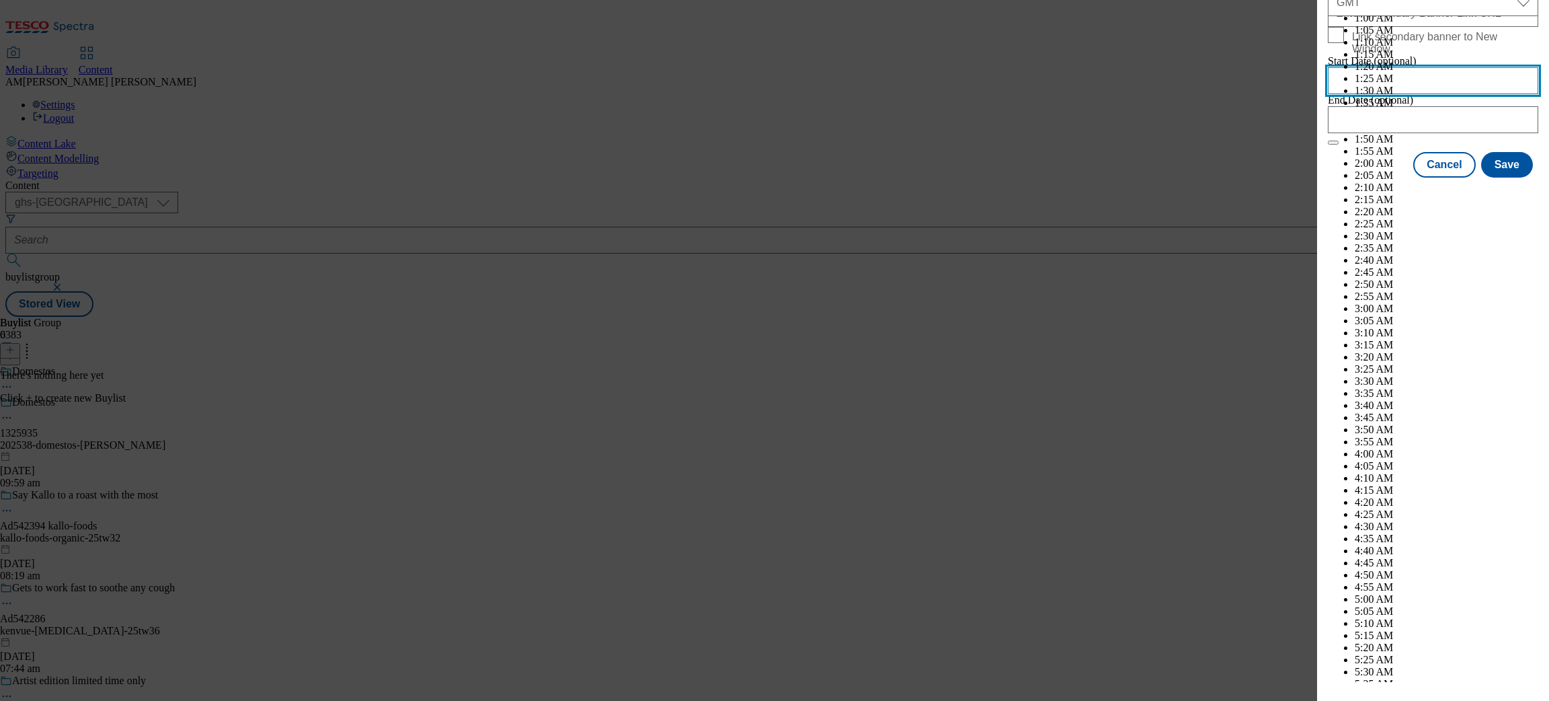
scroll to position [2987, 0]
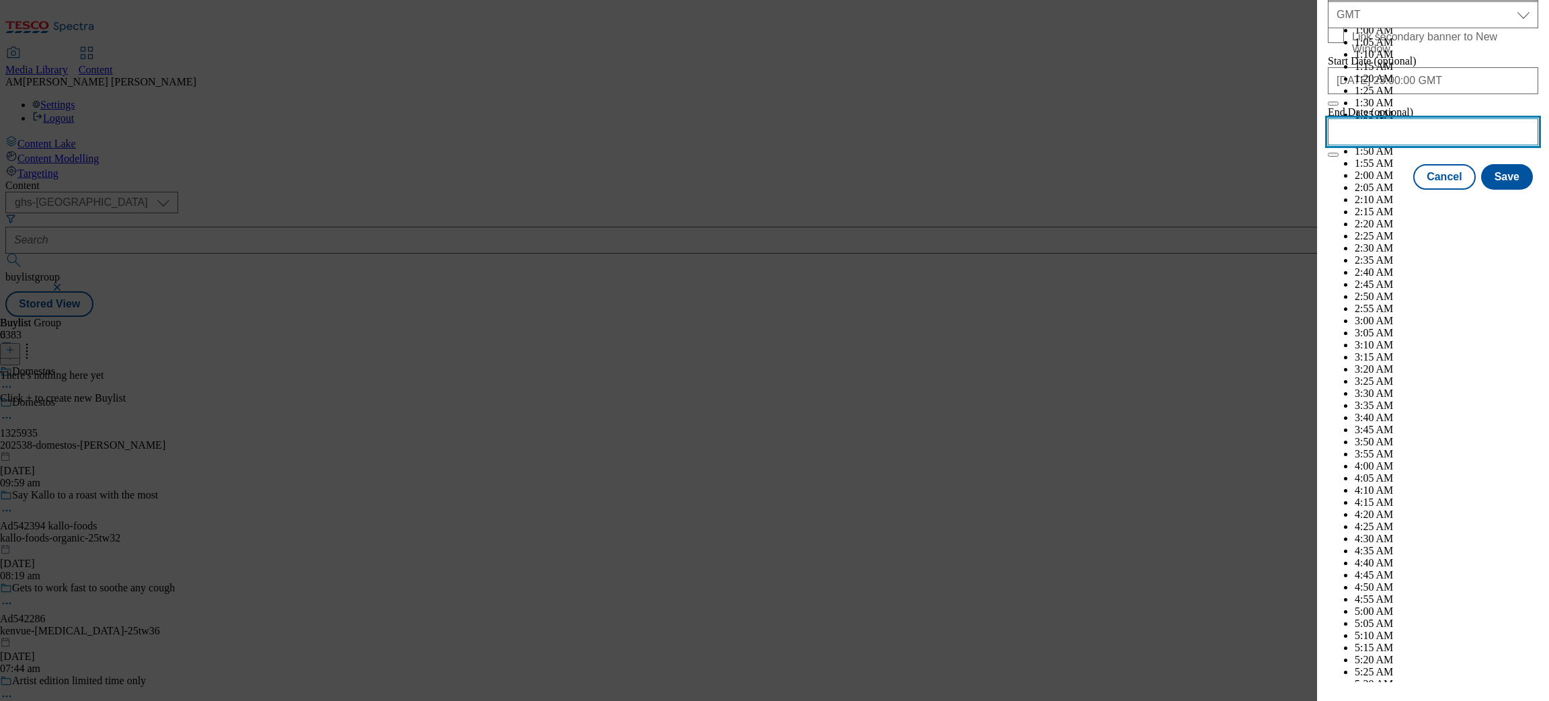
click at [1453, 145] on input "Modal" at bounding box center [1433, 131] width 210 height 27
select select "2025"
select select "September"
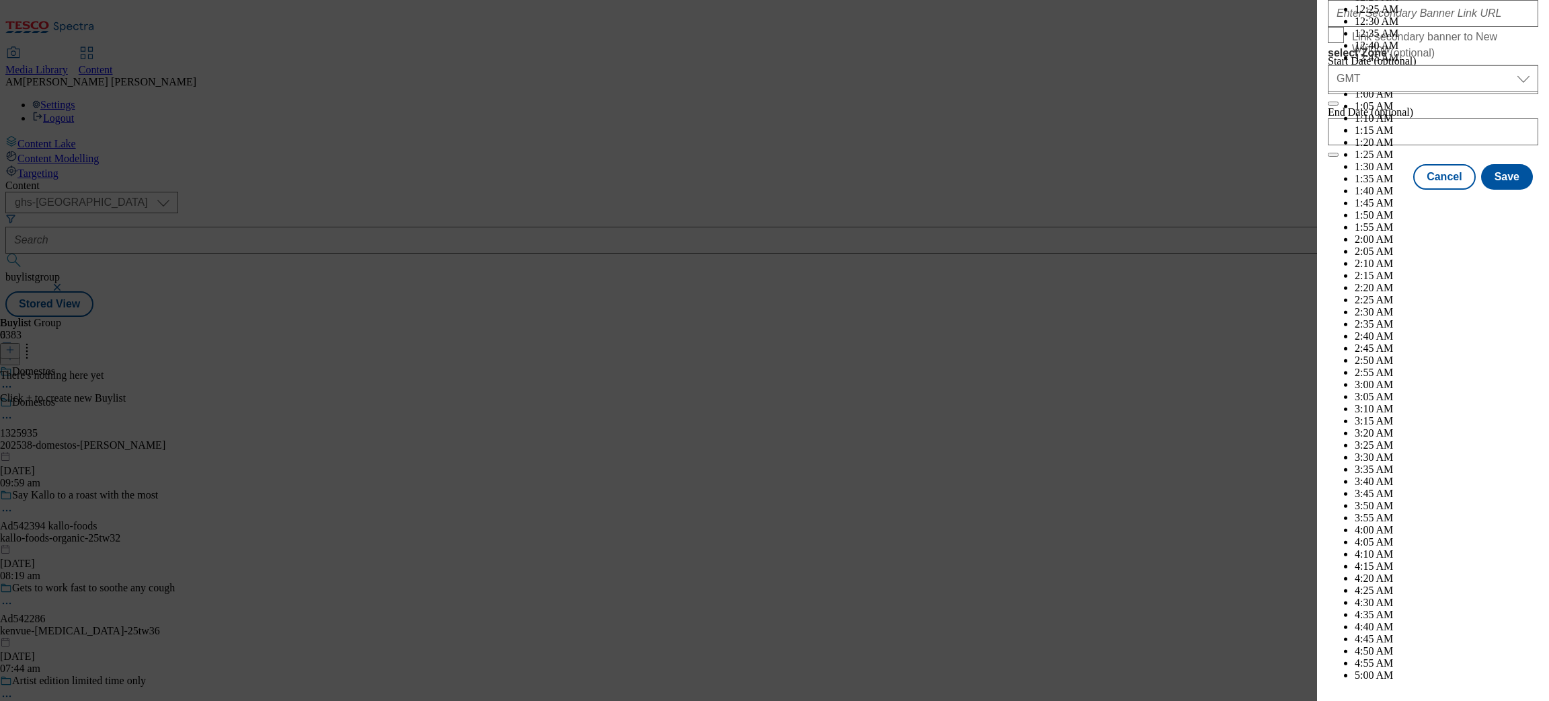
click at [1527, 312] on div "Add new Buylist English Label 1325935 Tracking Name DH_1325935 Friendly Name 20…" at bounding box center [1433, 341] width 232 height 682
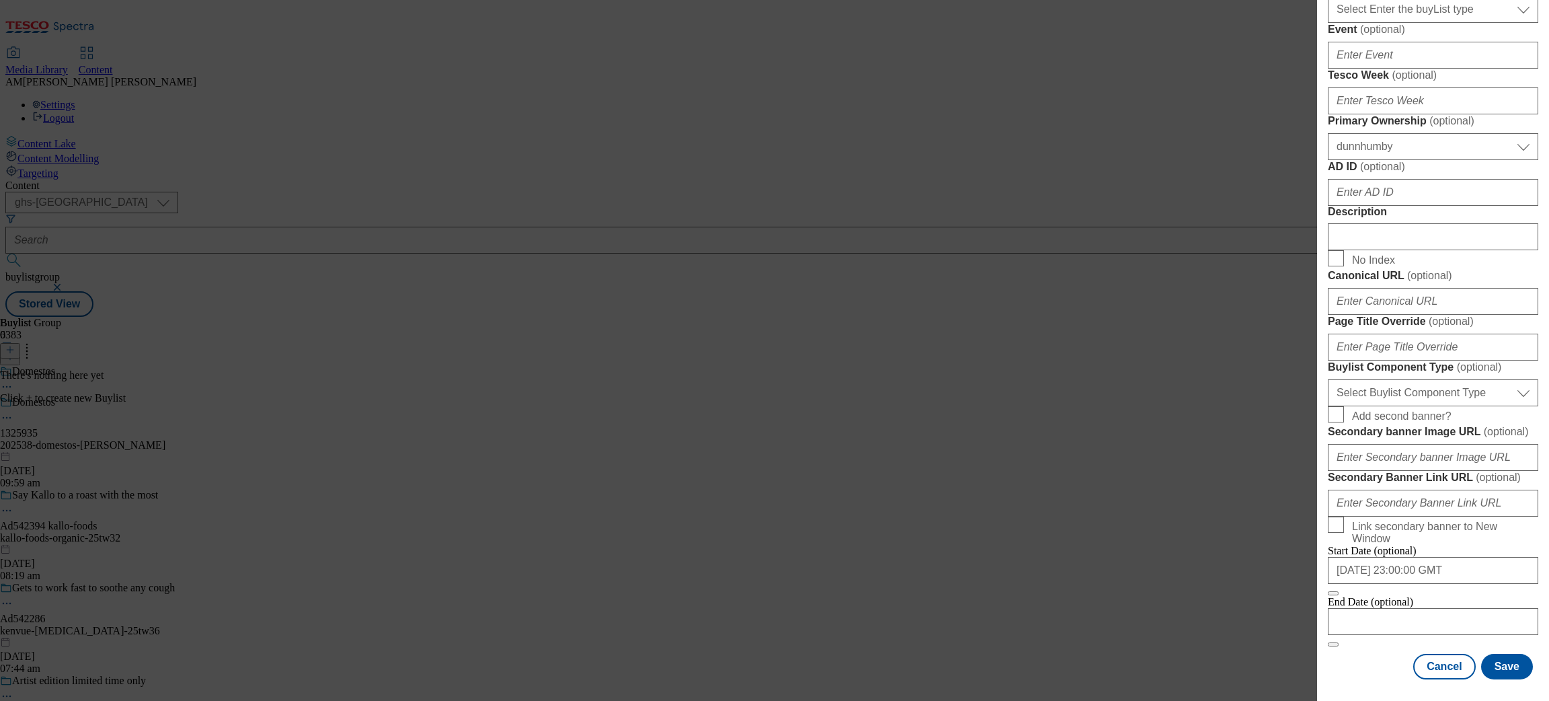
click at [1338, 591] on button "Close" at bounding box center [1333, 593] width 11 height 4
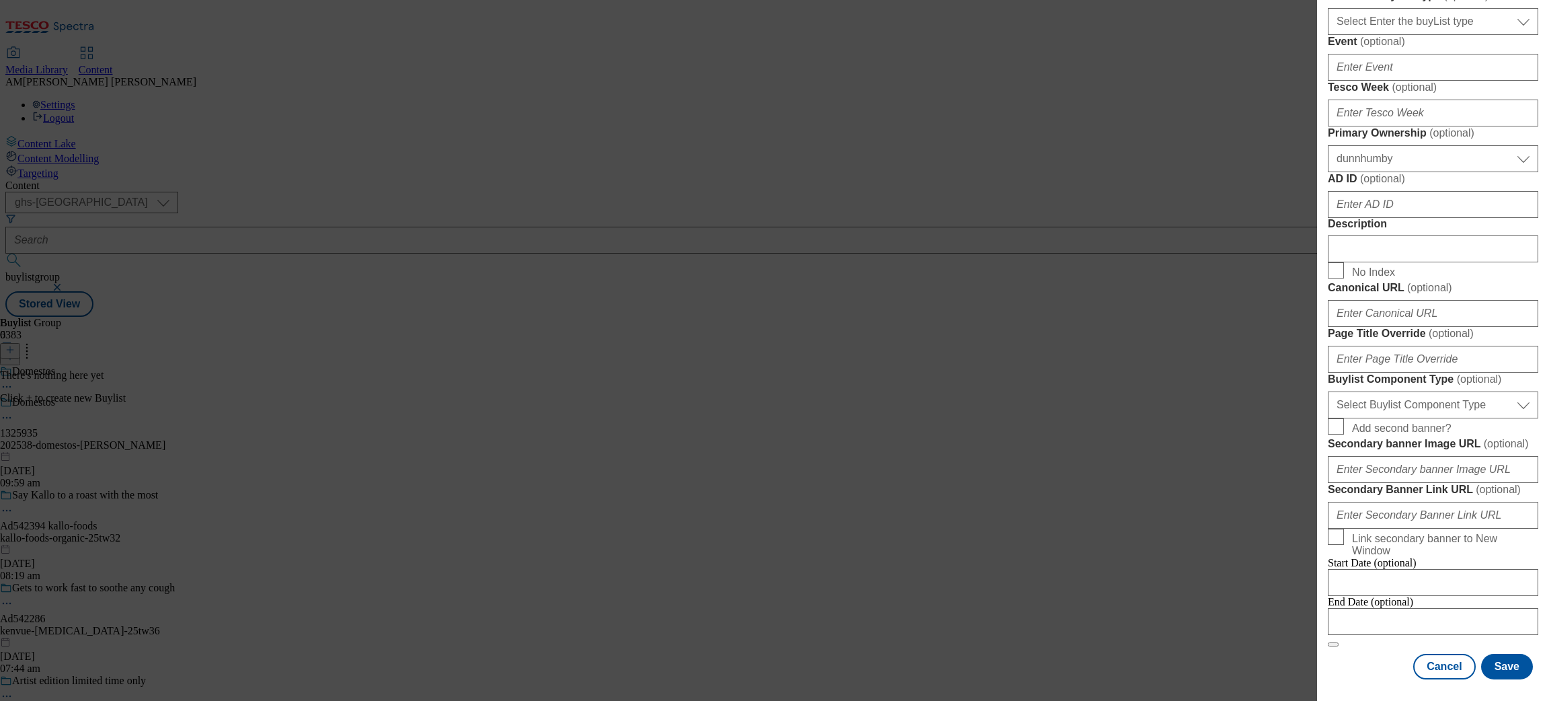
scroll to position [885, 3]
click at [1488, 659] on button "Save" at bounding box center [1507, 666] width 52 height 26
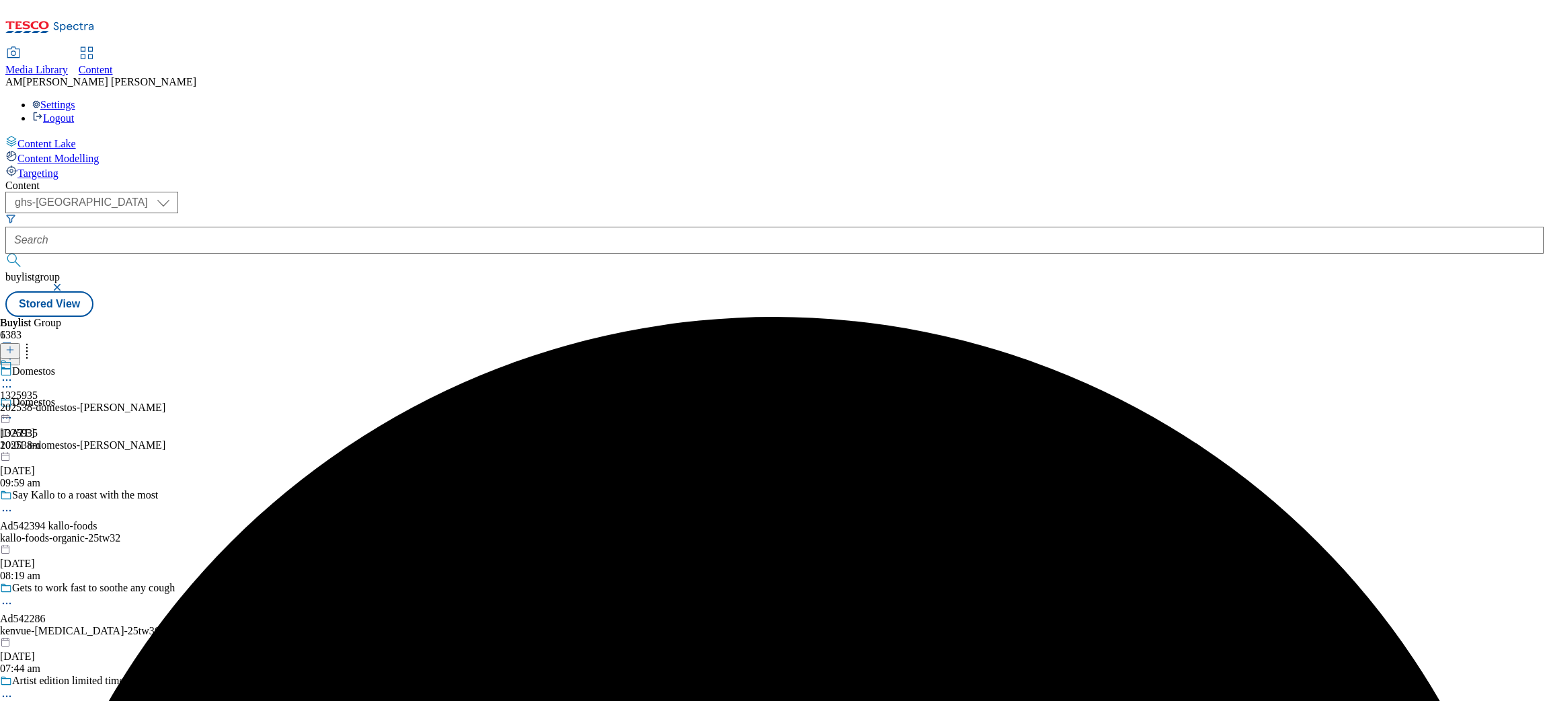
click at [165, 358] on div "1325935 202538-domestos-[PERSON_NAME] [DATE] 10:01 am" at bounding box center [82, 404] width 165 height 93
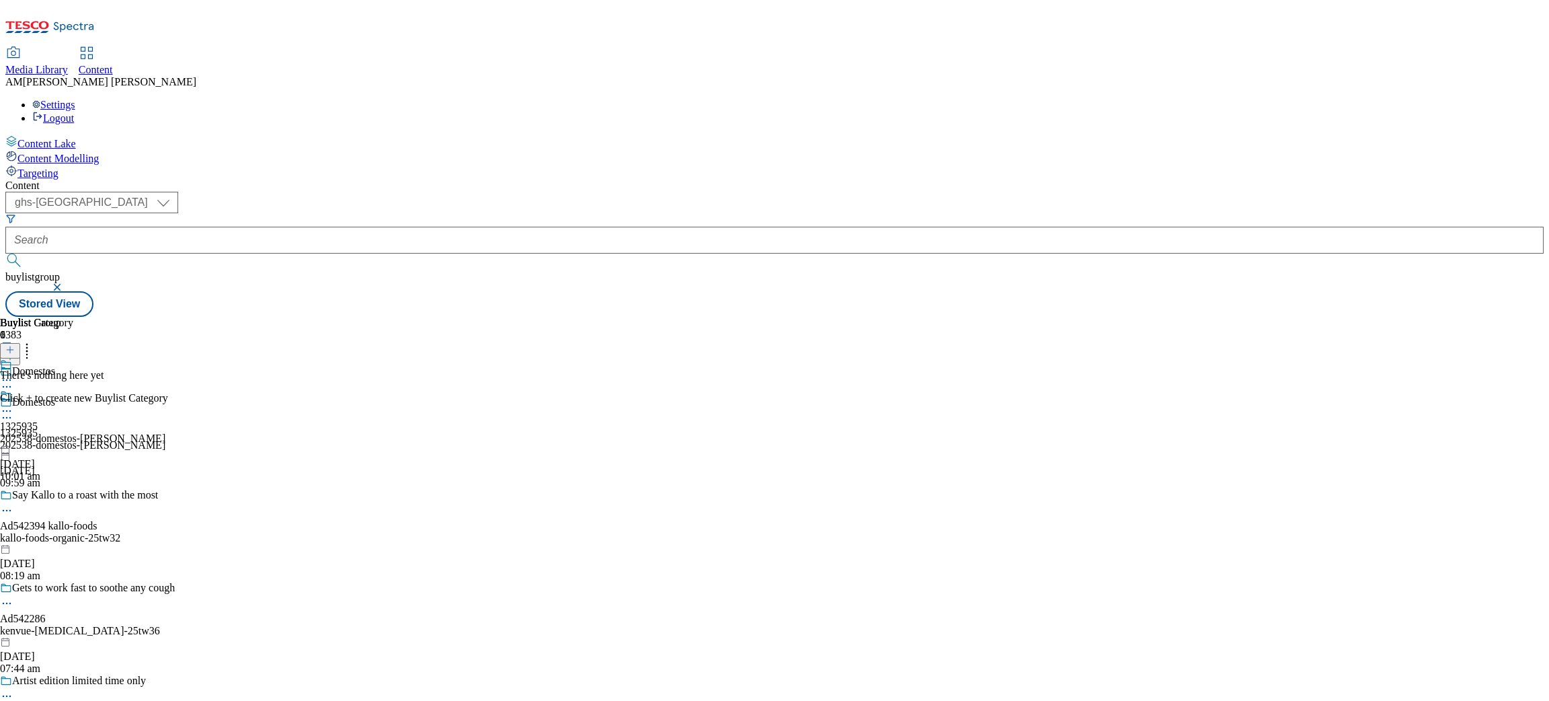
click at [20, 343] on button at bounding box center [10, 350] width 20 height 15
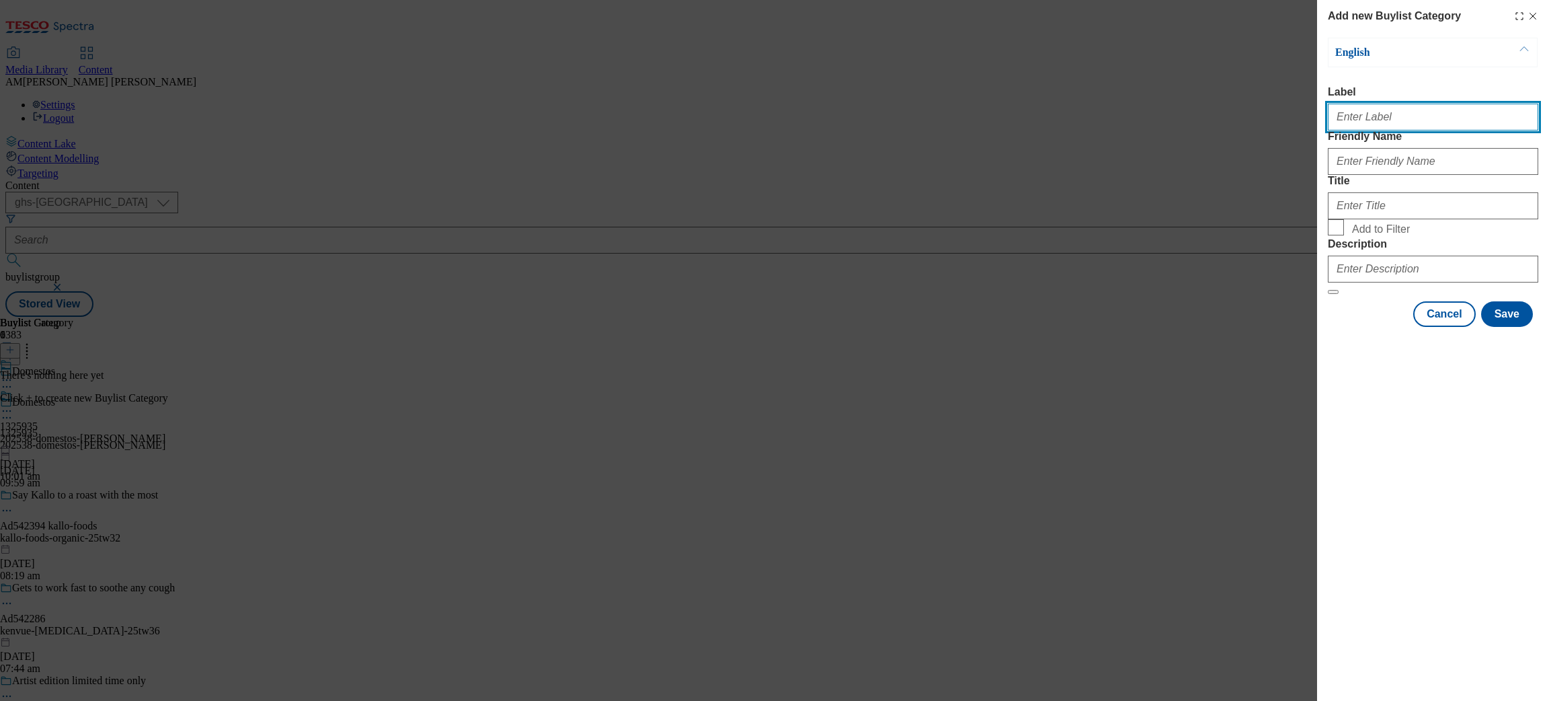
click at [1365, 117] on input "Label" at bounding box center [1433, 117] width 210 height 27
paste input "1325935"
type input "1325935"
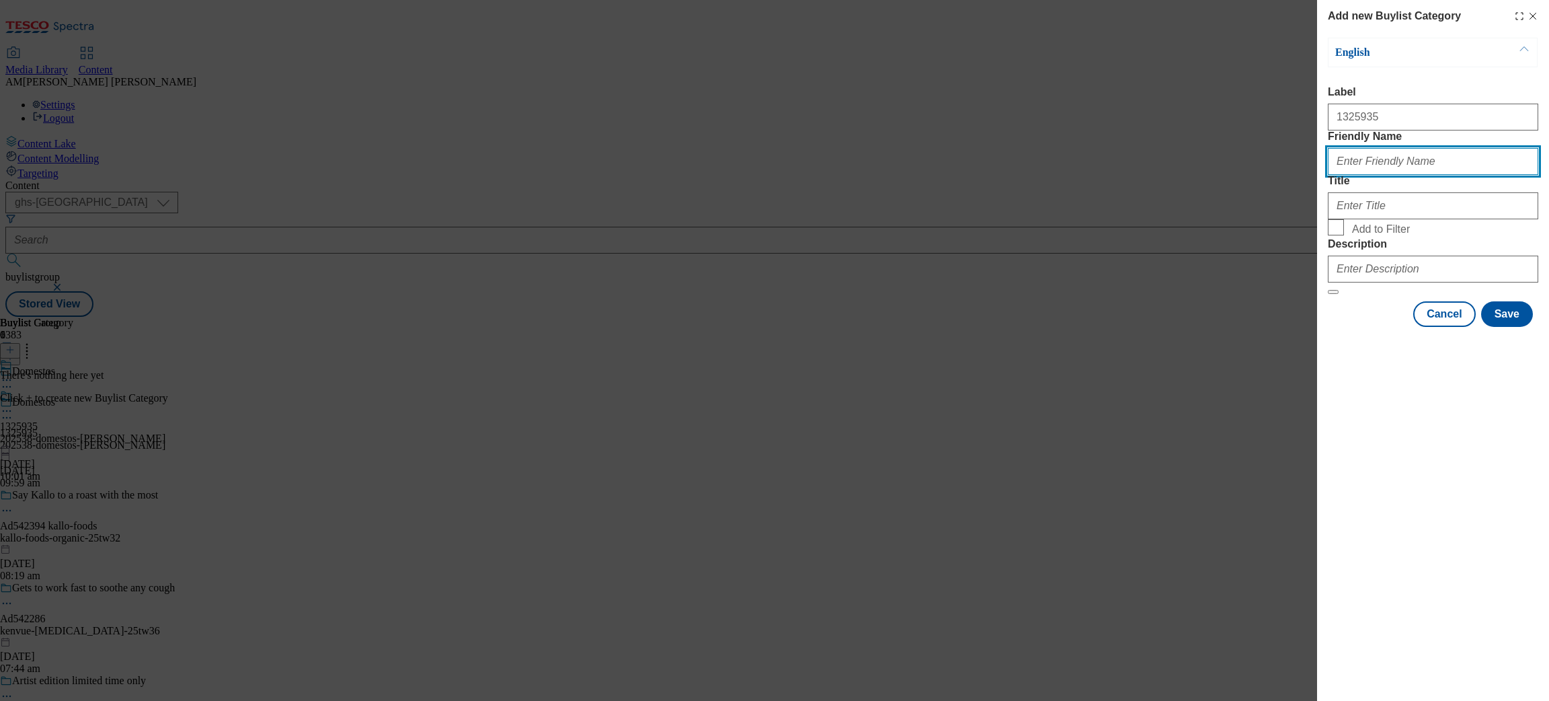
click at [1350, 175] on input "Friendly Name" at bounding box center [1433, 161] width 210 height 27
type input "202538-domestos-[PERSON_NAME]"
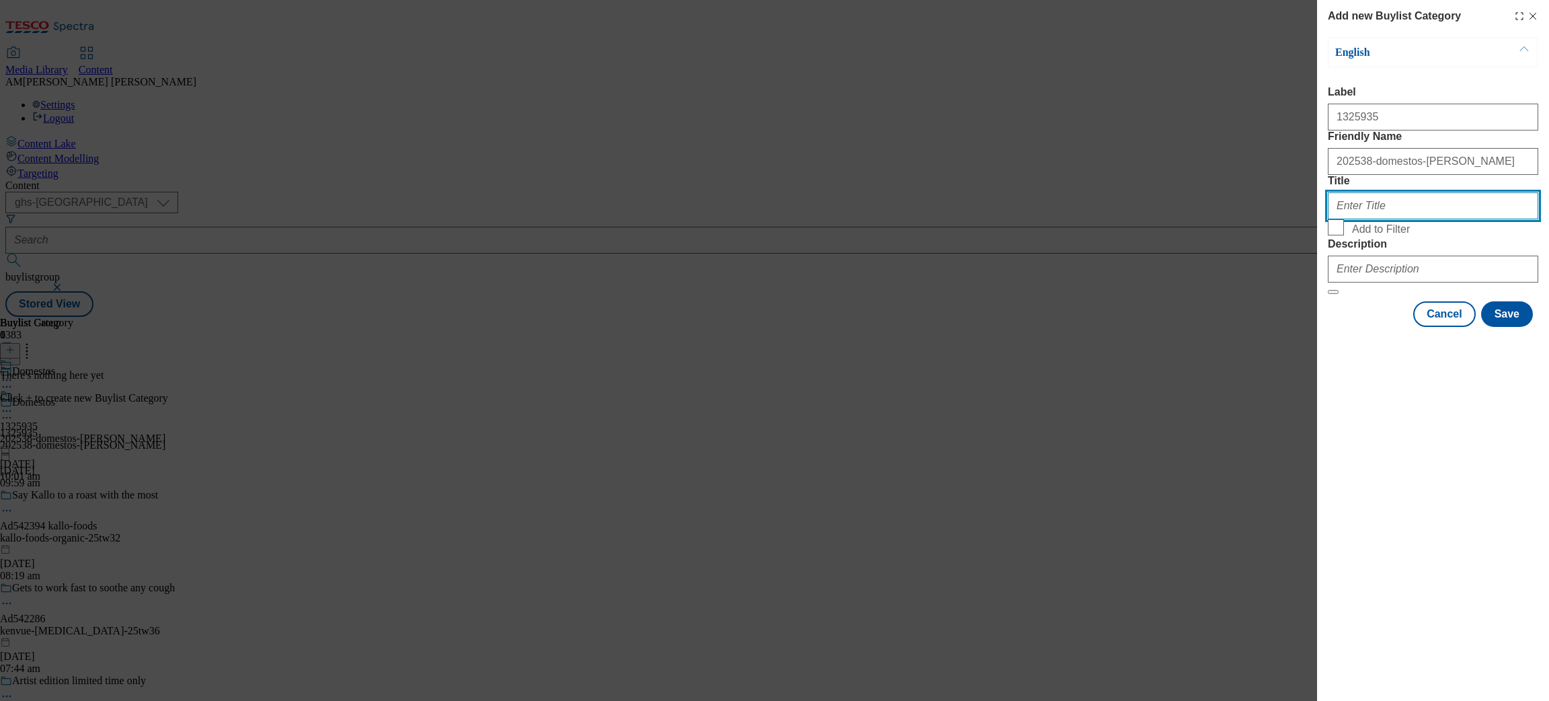
click at [1413, 219] on input "Title" at bounding box center [1433, 205] width 210 height 27
type input "Domestos"
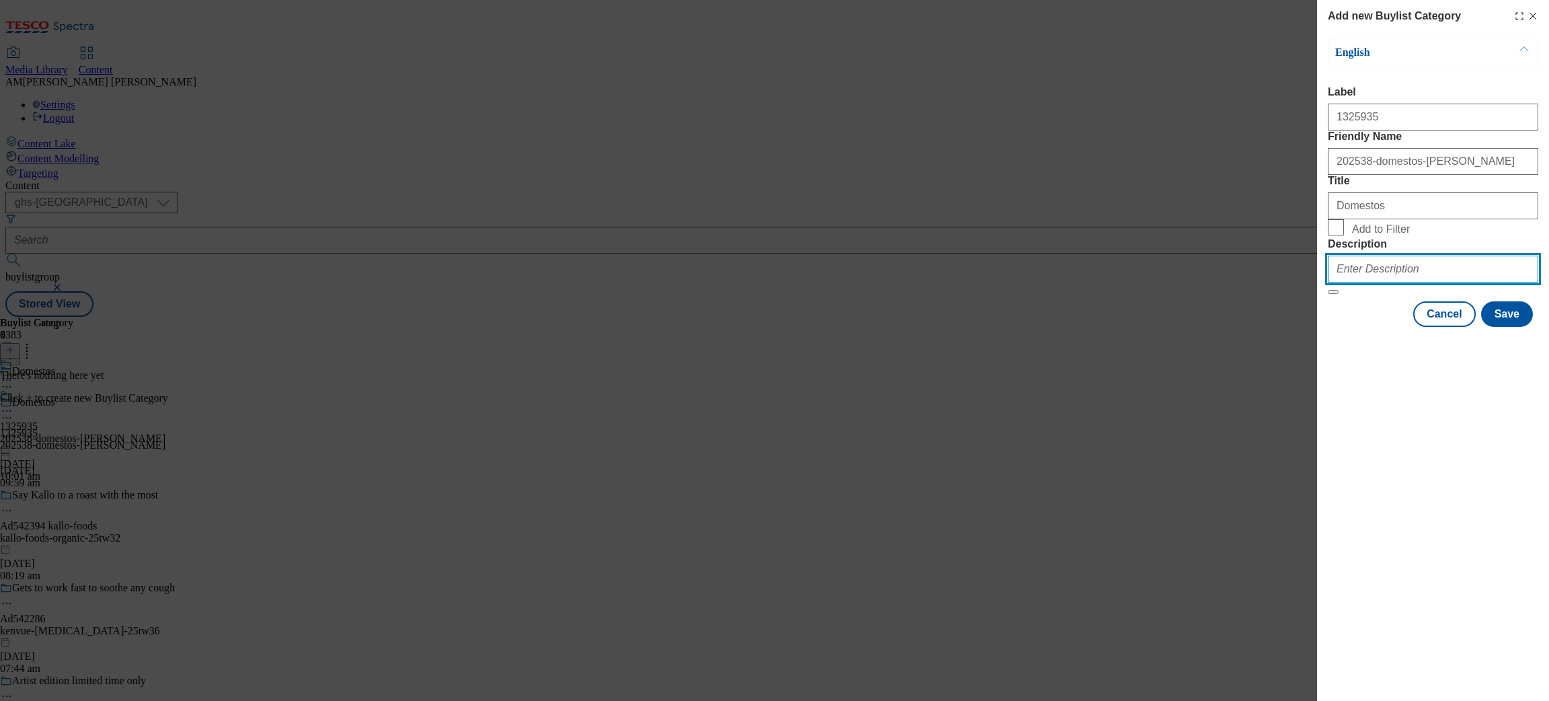
click at [1377, 282] on input "Description" at bounding box center [1433, 268] width 210 height 27
type input "Get Powerful Protection. Eliminates 99% of germs."
click at [1517, 327] on button "Save" at bounding box center [1507, 314] width 52 height 26
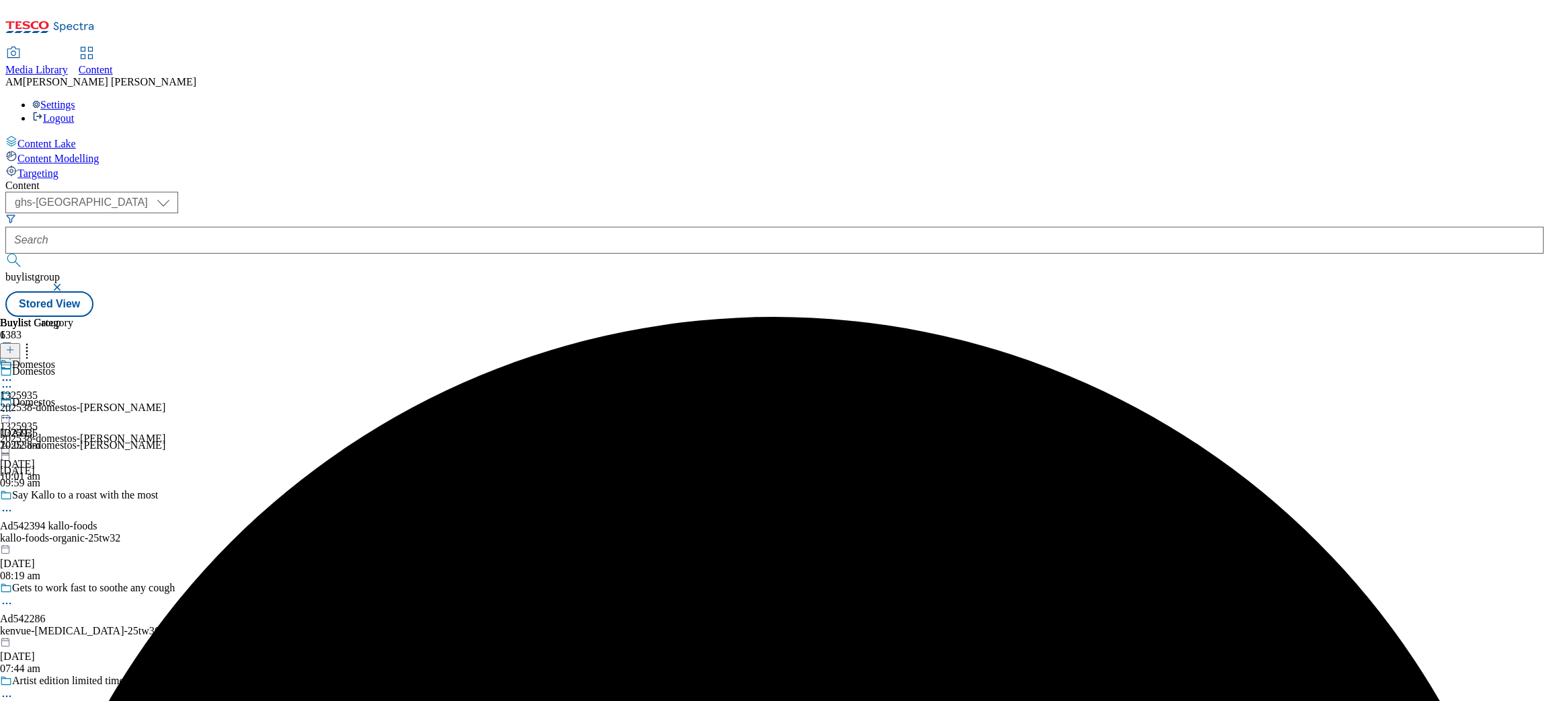
click at [165, 401] on div "202538-domestos-[PERSON_NAME]" at bounding box center [82, 407] width 165 height 12
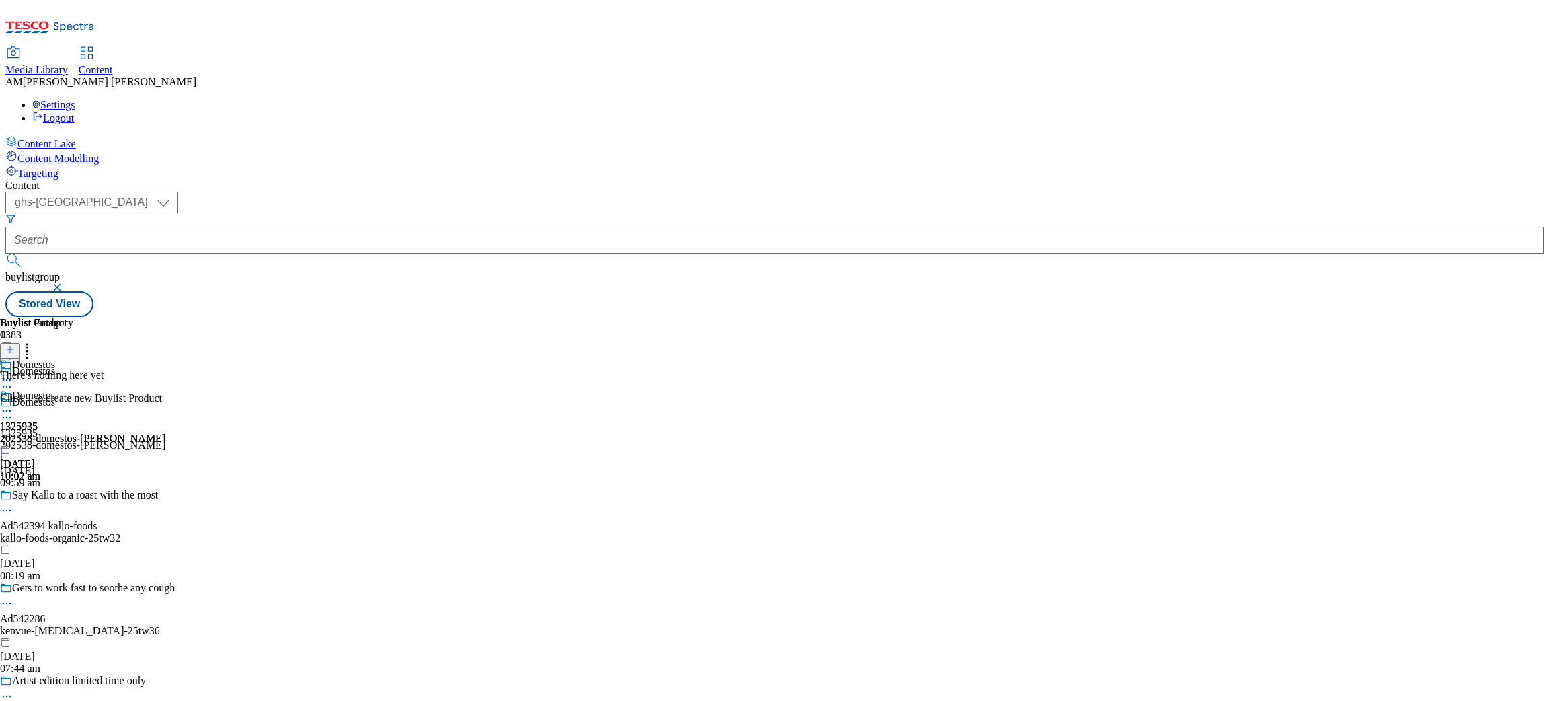
click at [20, 343] on button at bounding box center [10, 350] width 20 height 15
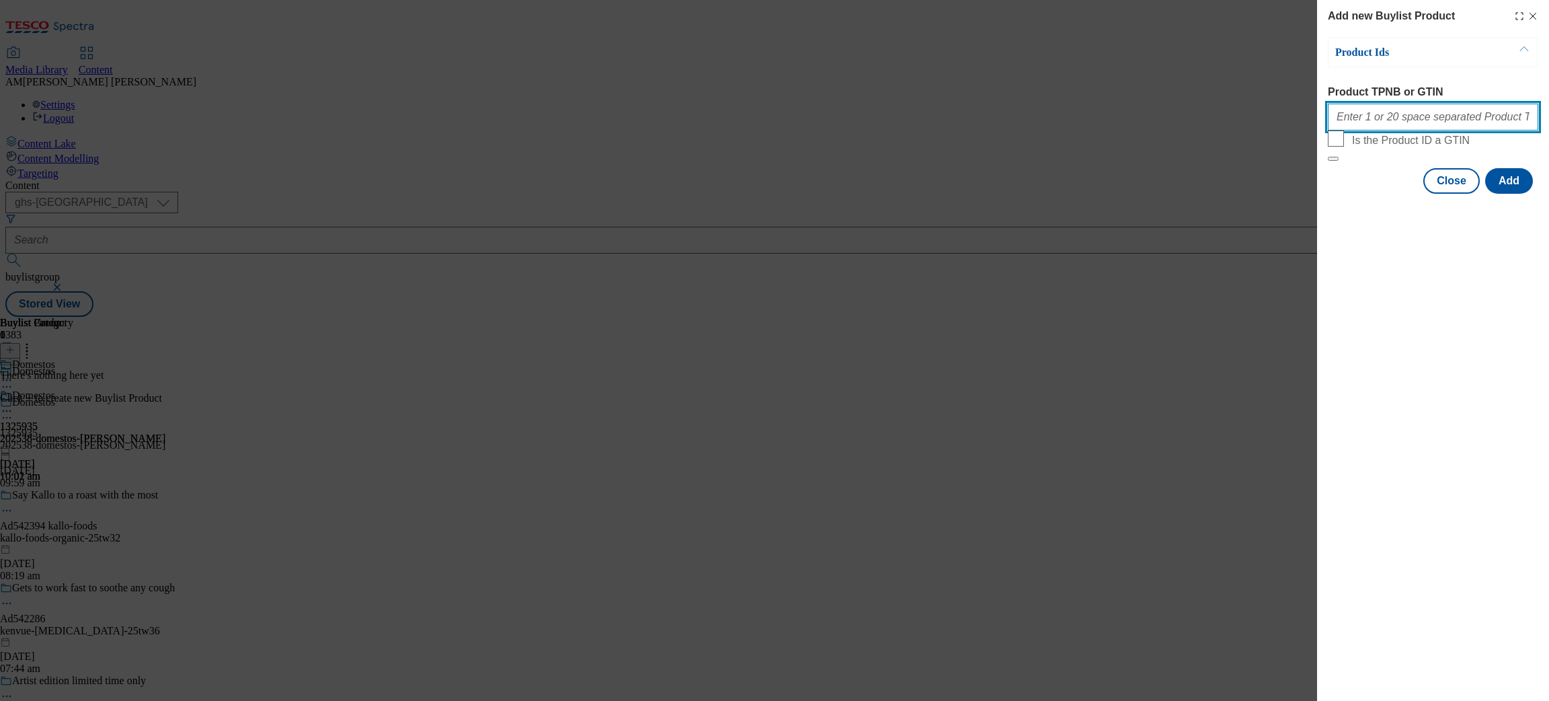
click at [1363, 125] on input "Product TPNB or GTIN" at bounding box center [1433, 117] width 210 height 27
paste input "2757469"
paste input "74254715"
paste input "52965034"
paste input "58651655"
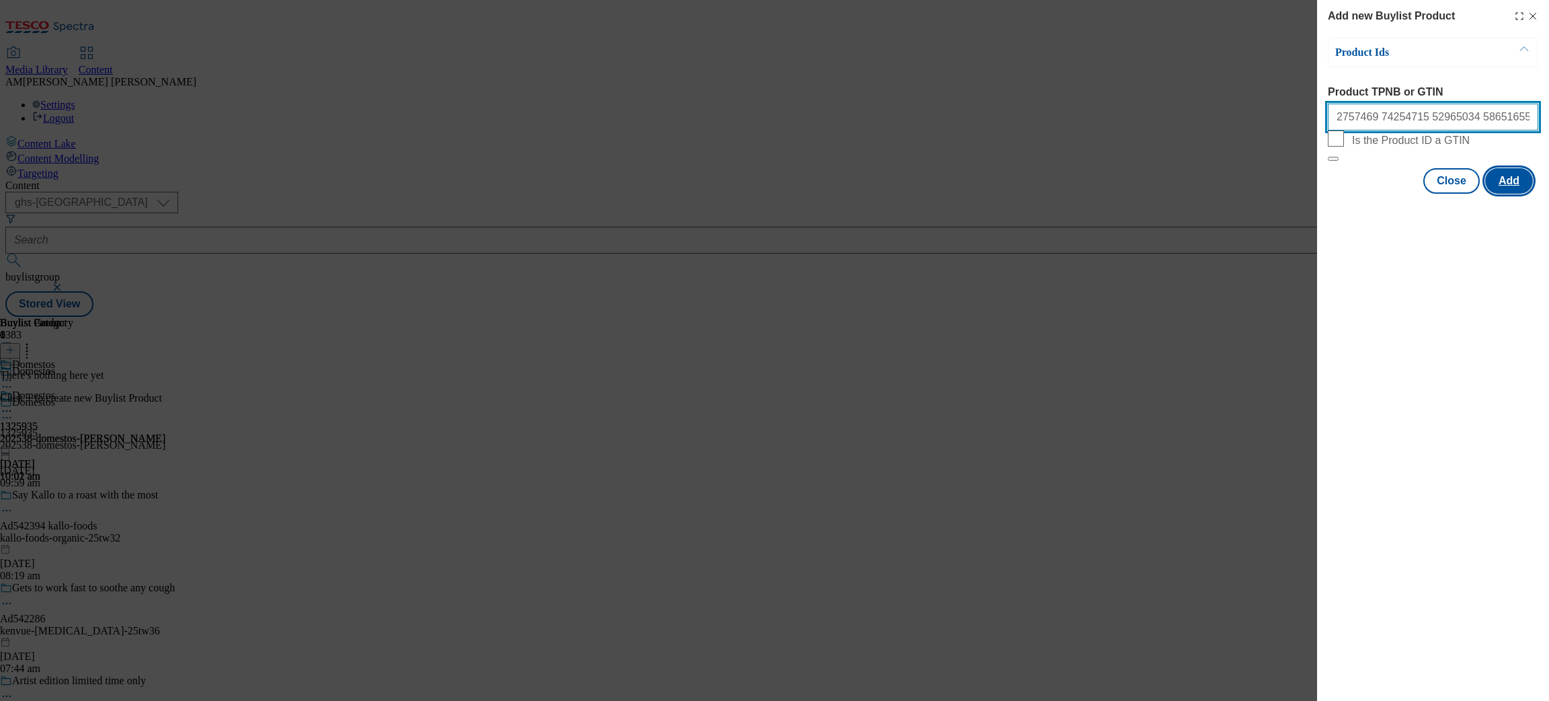
type input "2757469 74254715 52965034 58651655"
click at [1511, 194] on button "Add" at bounding box center [1509, 181] width 48 height 26
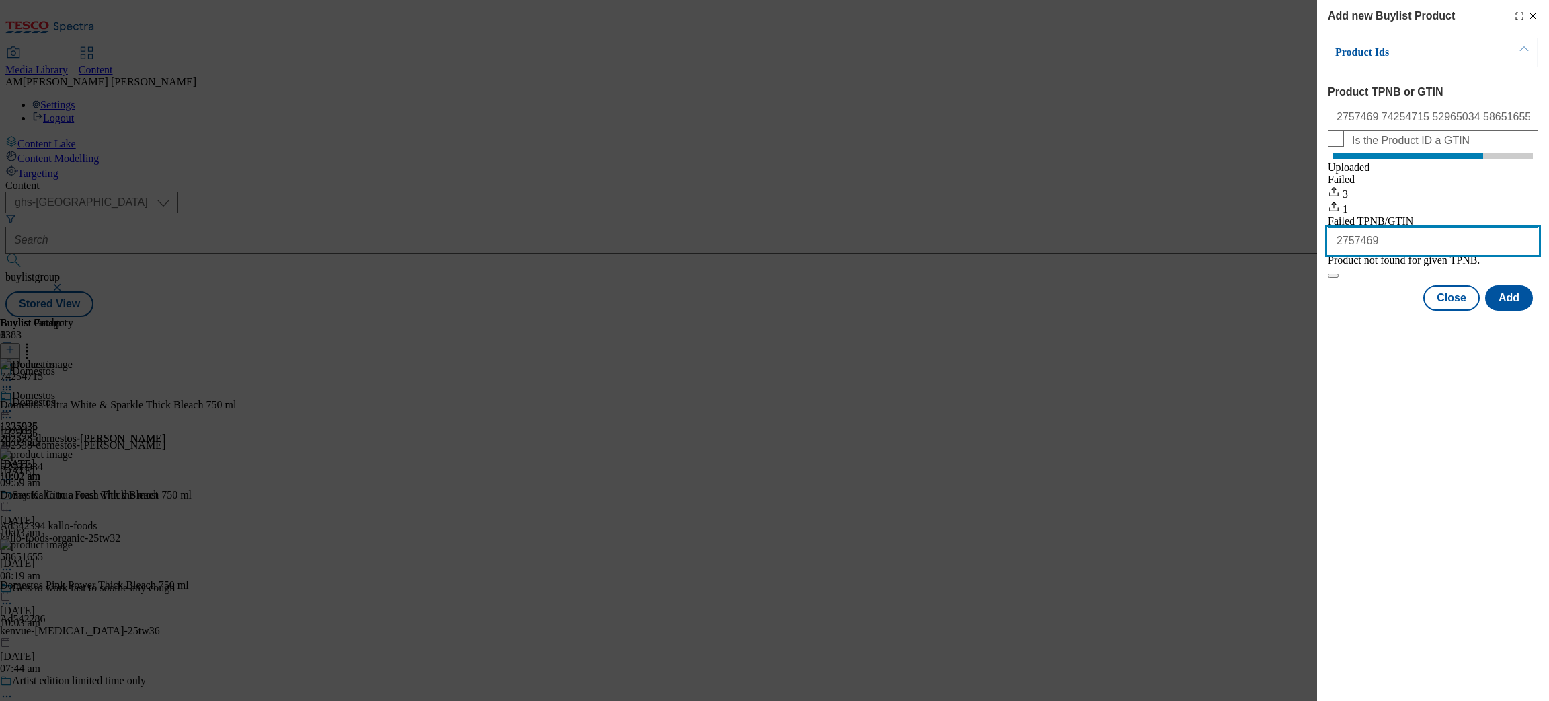
drag, startPoint x: 1401, startPoint y: 269, endPoint x: 1256, endPoint y: 269, distance: 145.2
click at [1256, 269] on div "Add new Buylist Product Product Ids Product TPNB or GTIN 2757469 74254715 52965…" at bounding box center [774, 350] width 1549 height 701
paste input "51339812"
type input "51339812"
click at [1503, 311] on button "Add" at bounding box center [1509, 298] width 48 height 26
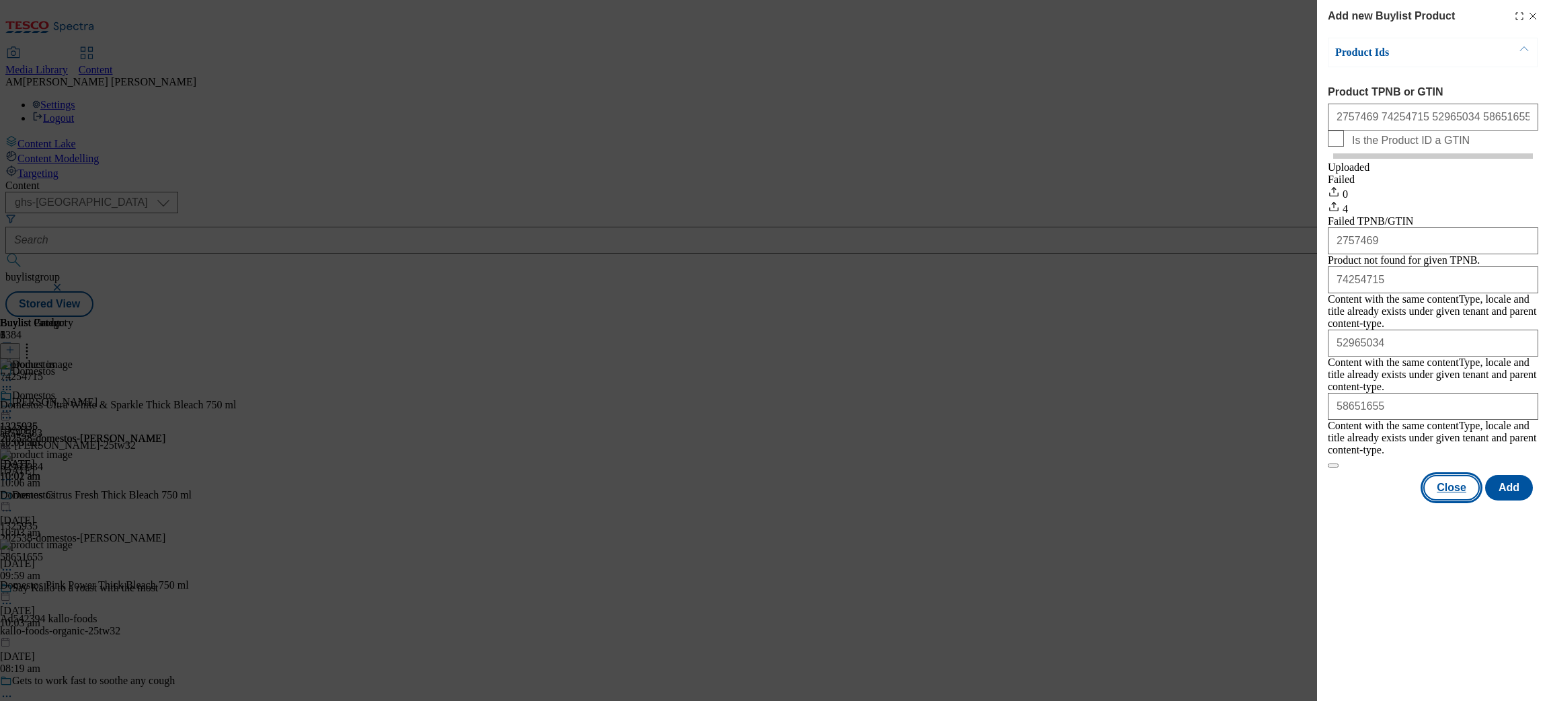
click at [1443, 484] on button "Close" at bounding box center [1451, 488] width 56 height 26
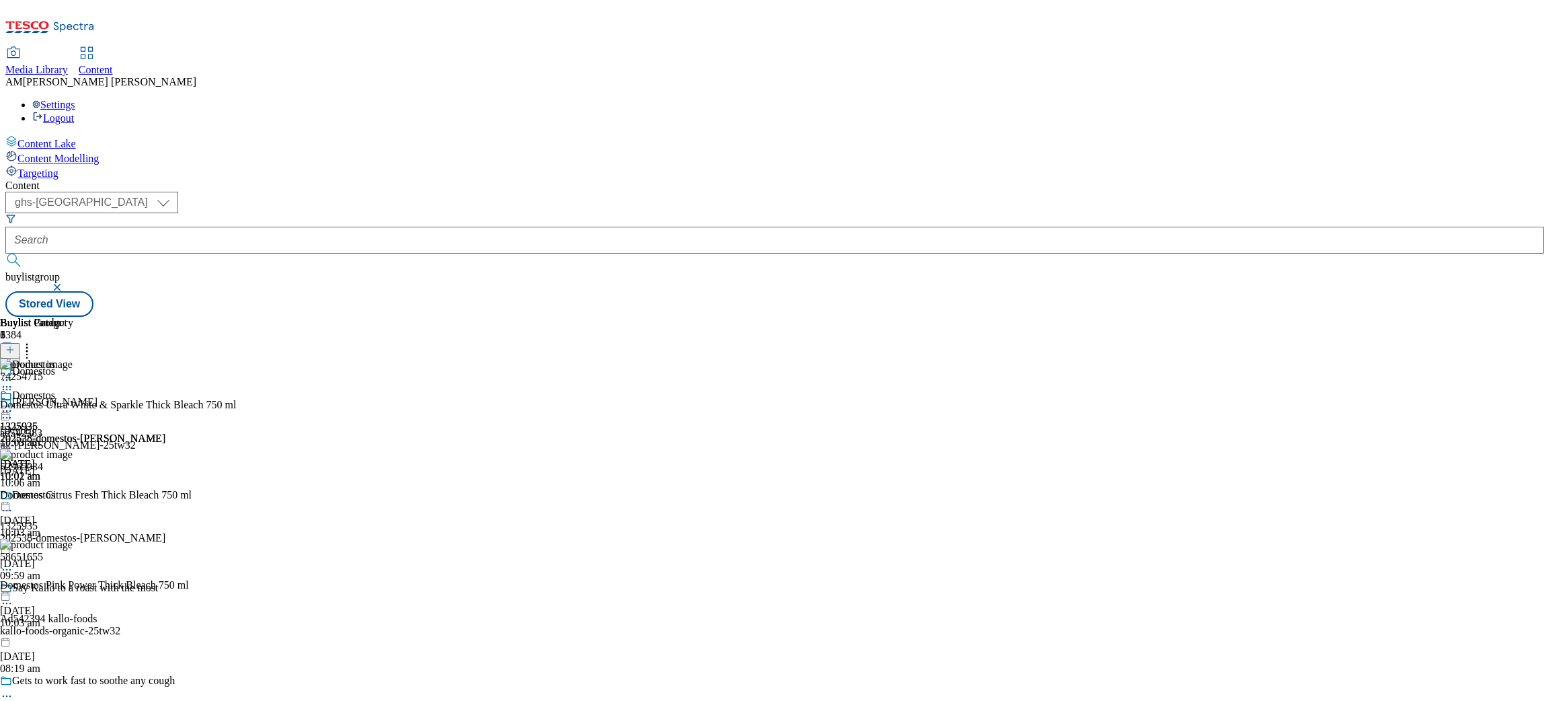
click at [15, 345] on icon at bounding box center [9, 349] width 9 height 9
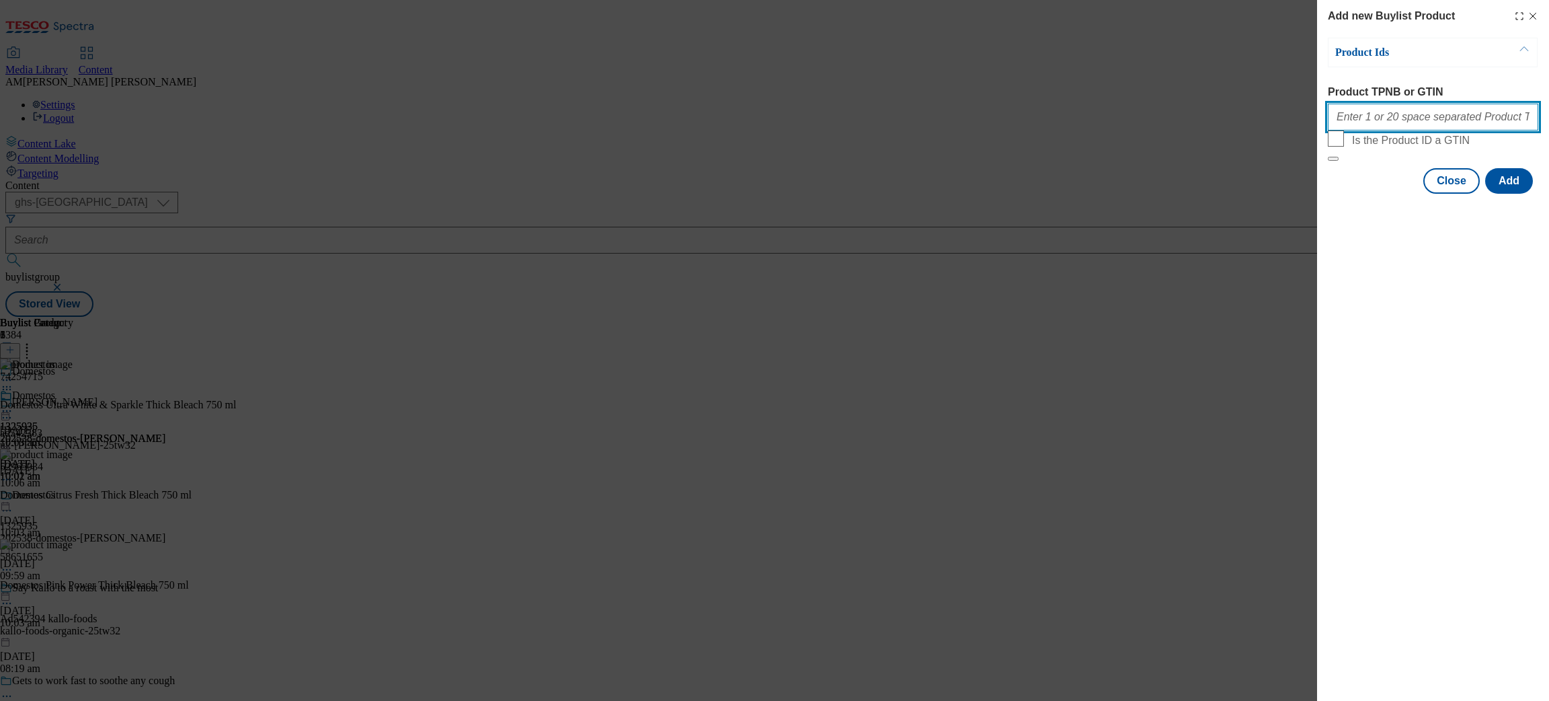
click at [1353, 127] on input "Product TPNB or GTIN" at bounding box center [1433, 117] width 210 height 27
paste input "51339812"
type input "51339812"
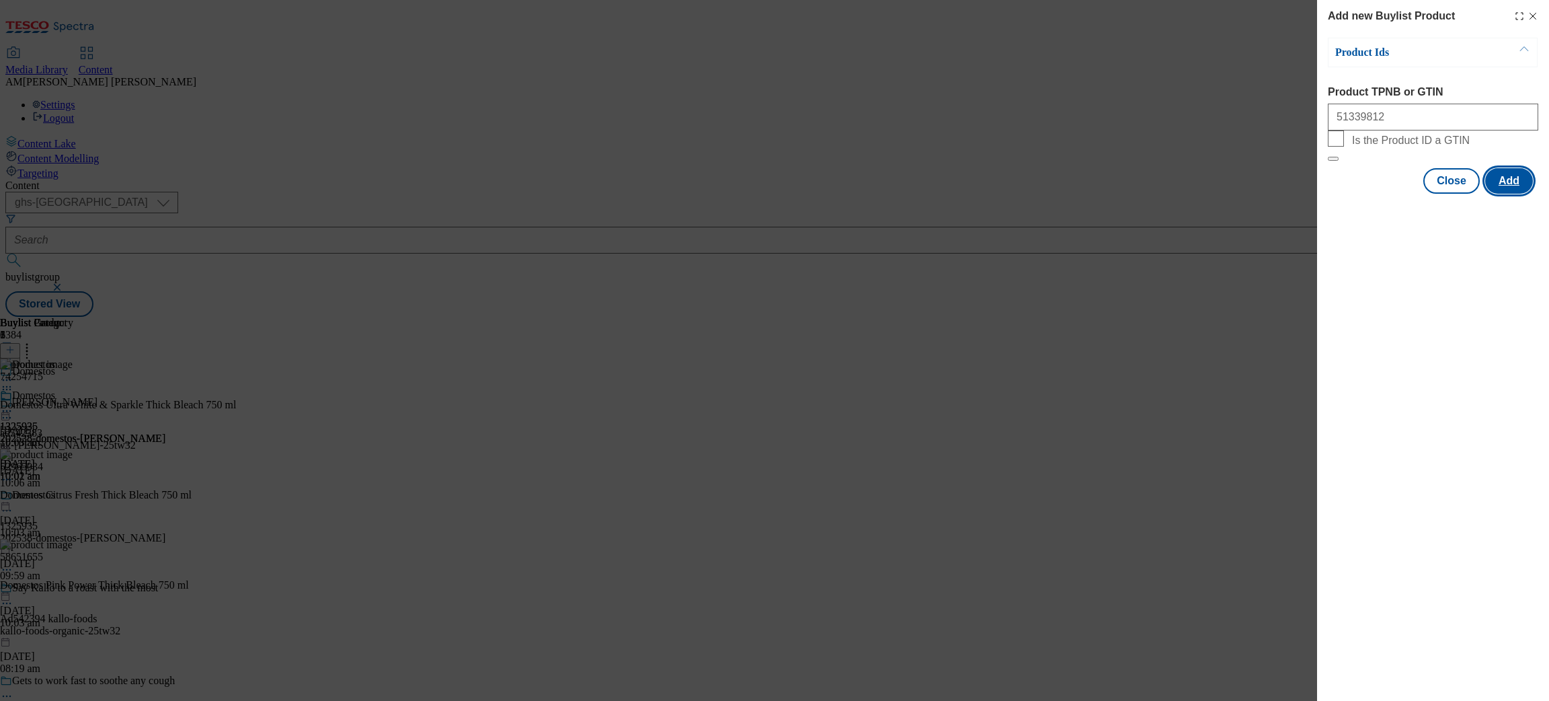
click at [1527, 194] on button "Add" at bounding box center [1509, 181] width 48 height 26
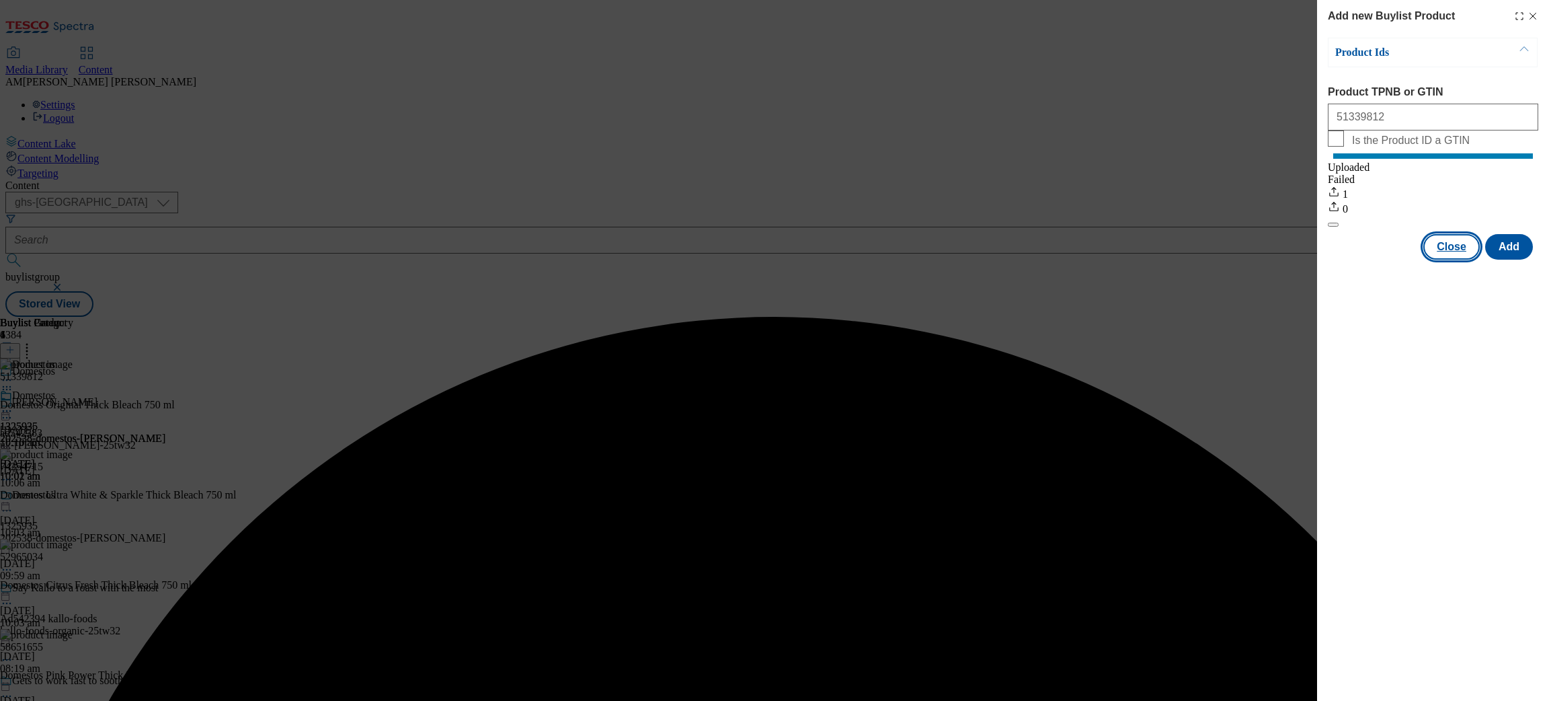
click at [1470, 259] on button "Close" at bounding box center [1451, 247] width 56 height 26
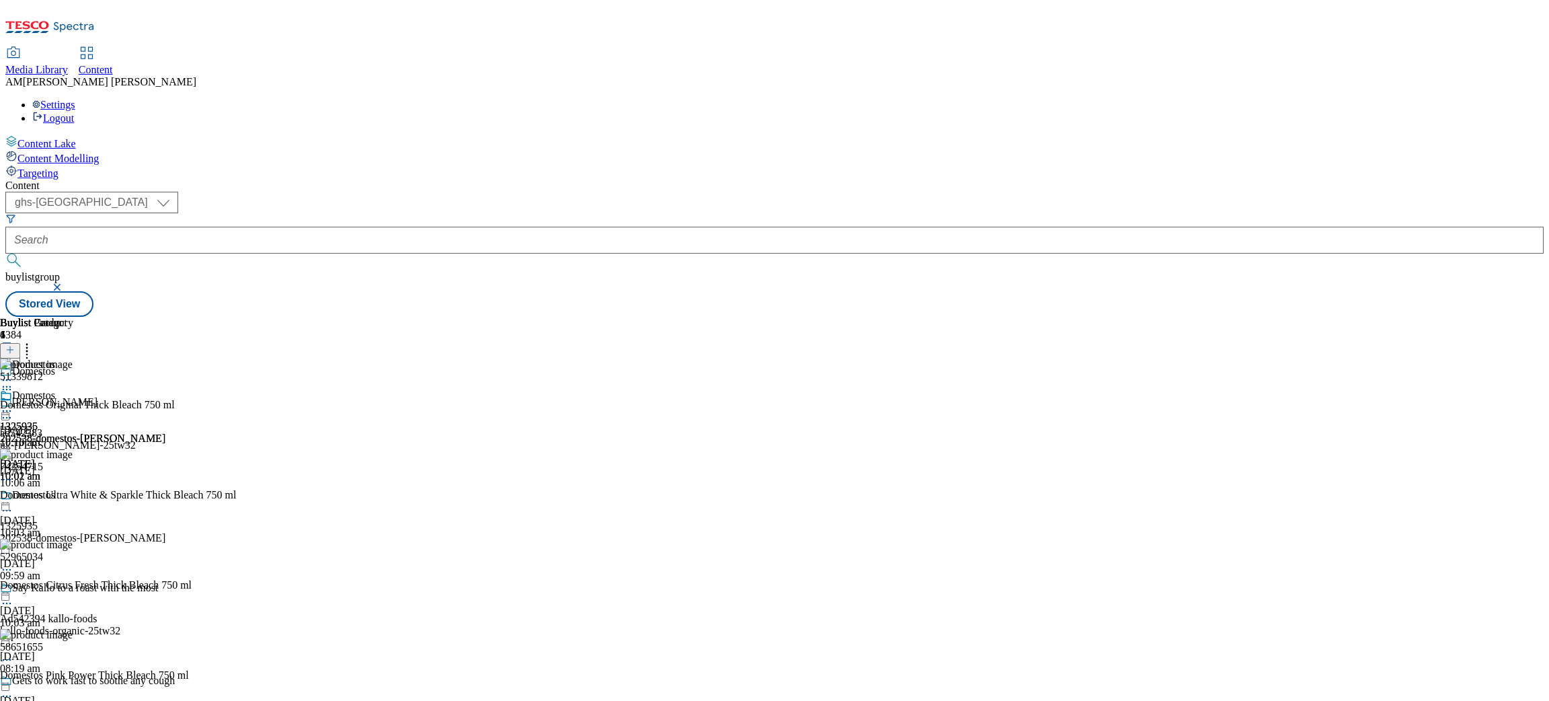
click at [13, 404] on icon at bounding box center [6, 410] width 13 height 13
click at [73, 496] on span "Preview" at bounding box center [58, 501] width 32 height 10
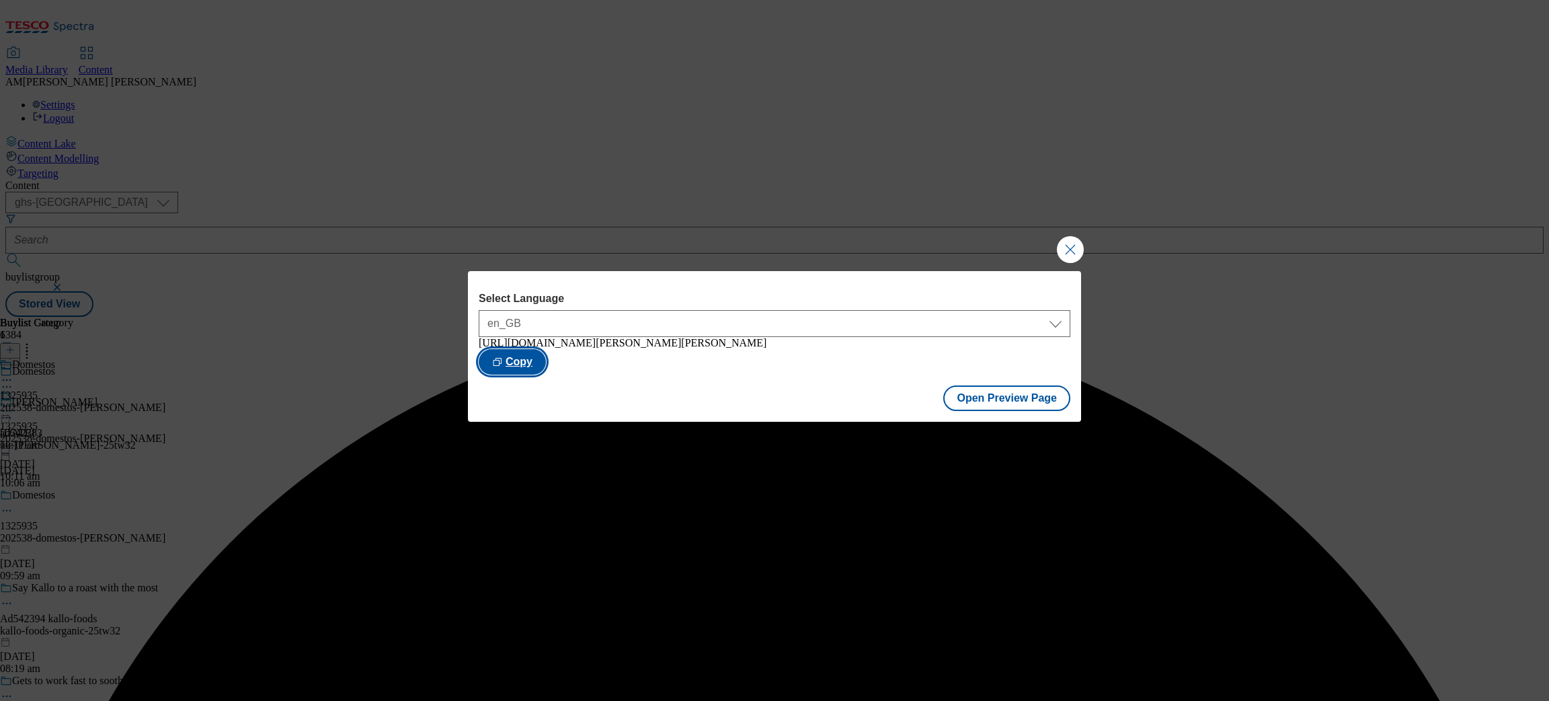
click at [546, 350] on button "Copy" at bounding box center [512, 362] width 67 height 26
click at [1066, 246] on button "Close Modal" at bounding box center [1070, 249] width 27 height 27
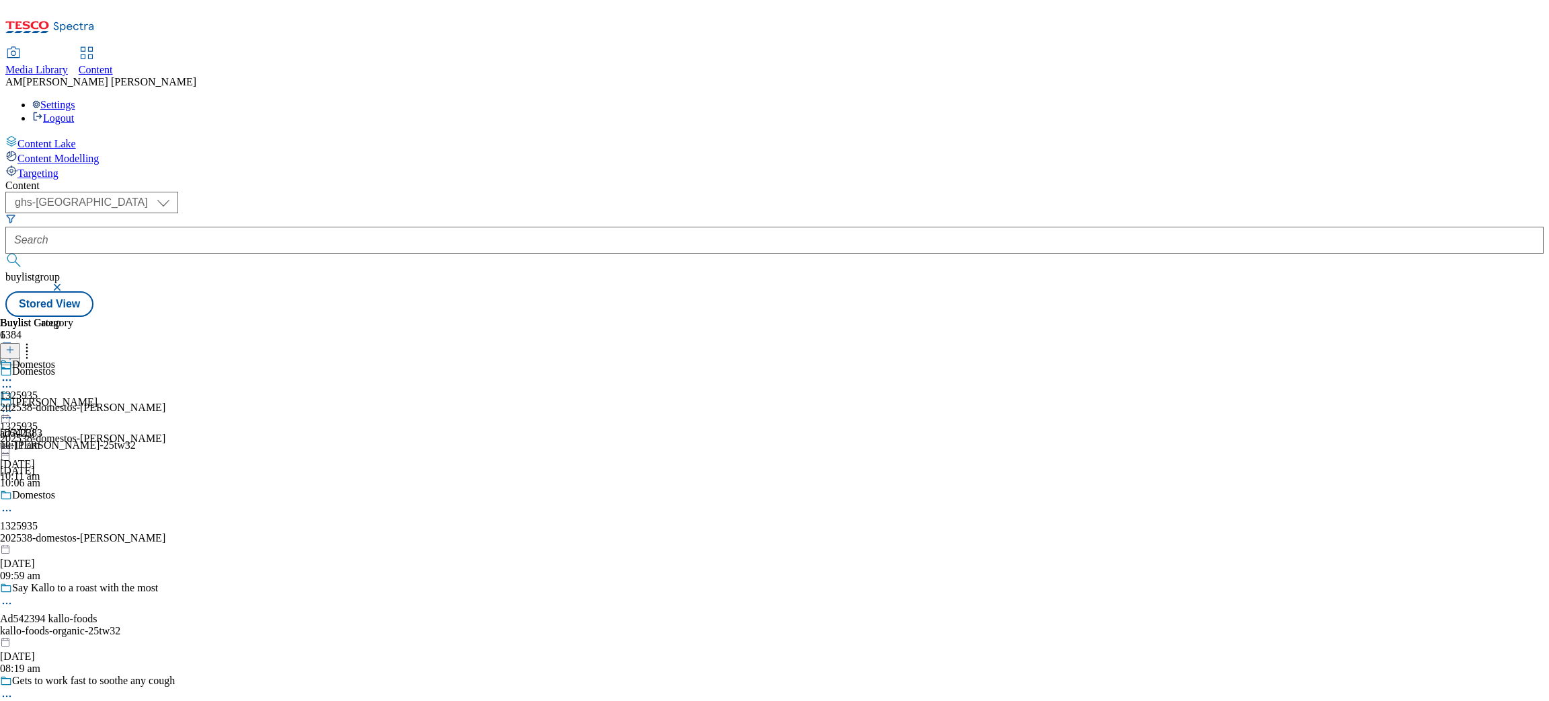
click at [165, 389] on div "1325935 202538-domestos-[PERSON_NAME] [DATE] 10:11 am" at bounding box center [82, 435] width 165 height 93
click at [11, 410] on circle at bounding box center [10, 411] width 2 height 2
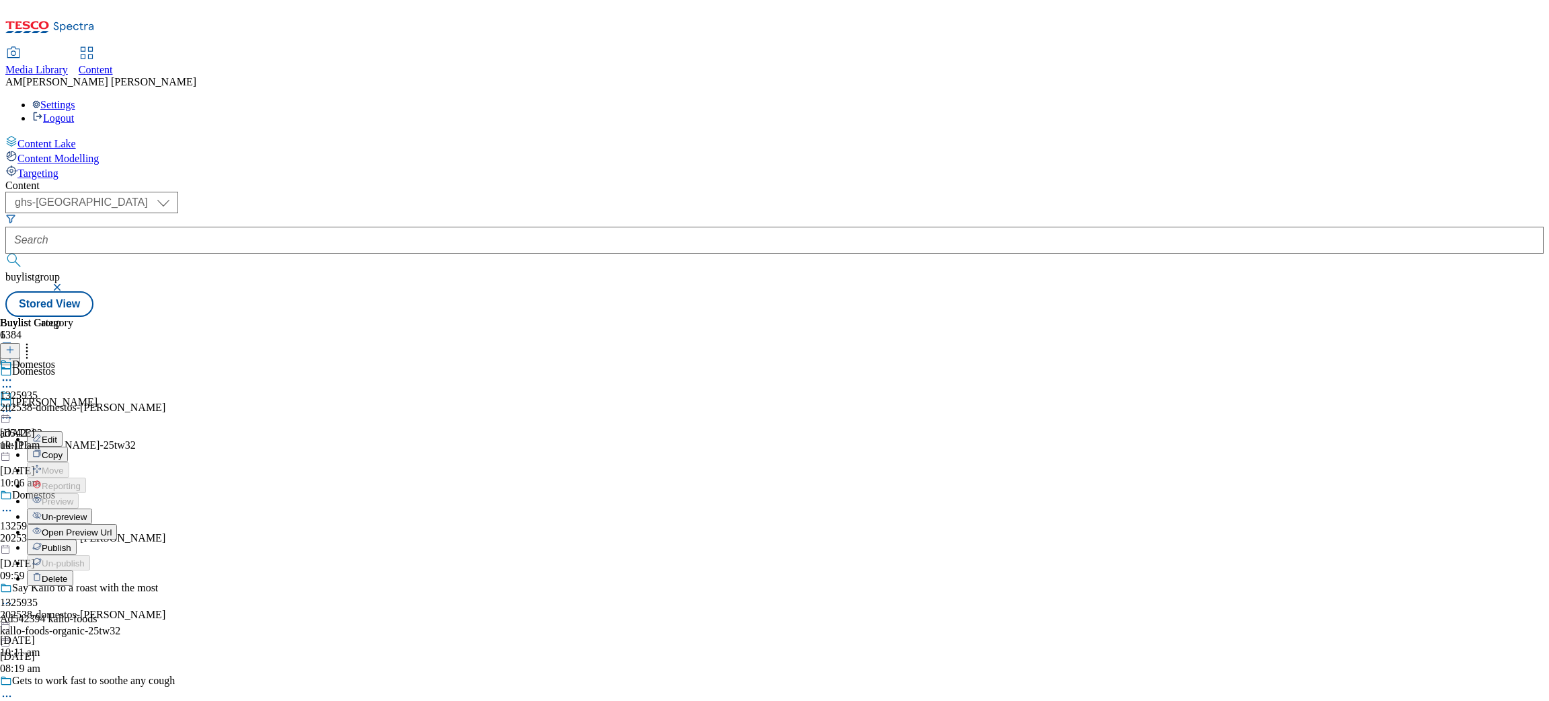
click at [57, 434] on span "Edit" at bounding box center [49, 439] width 15 height 10
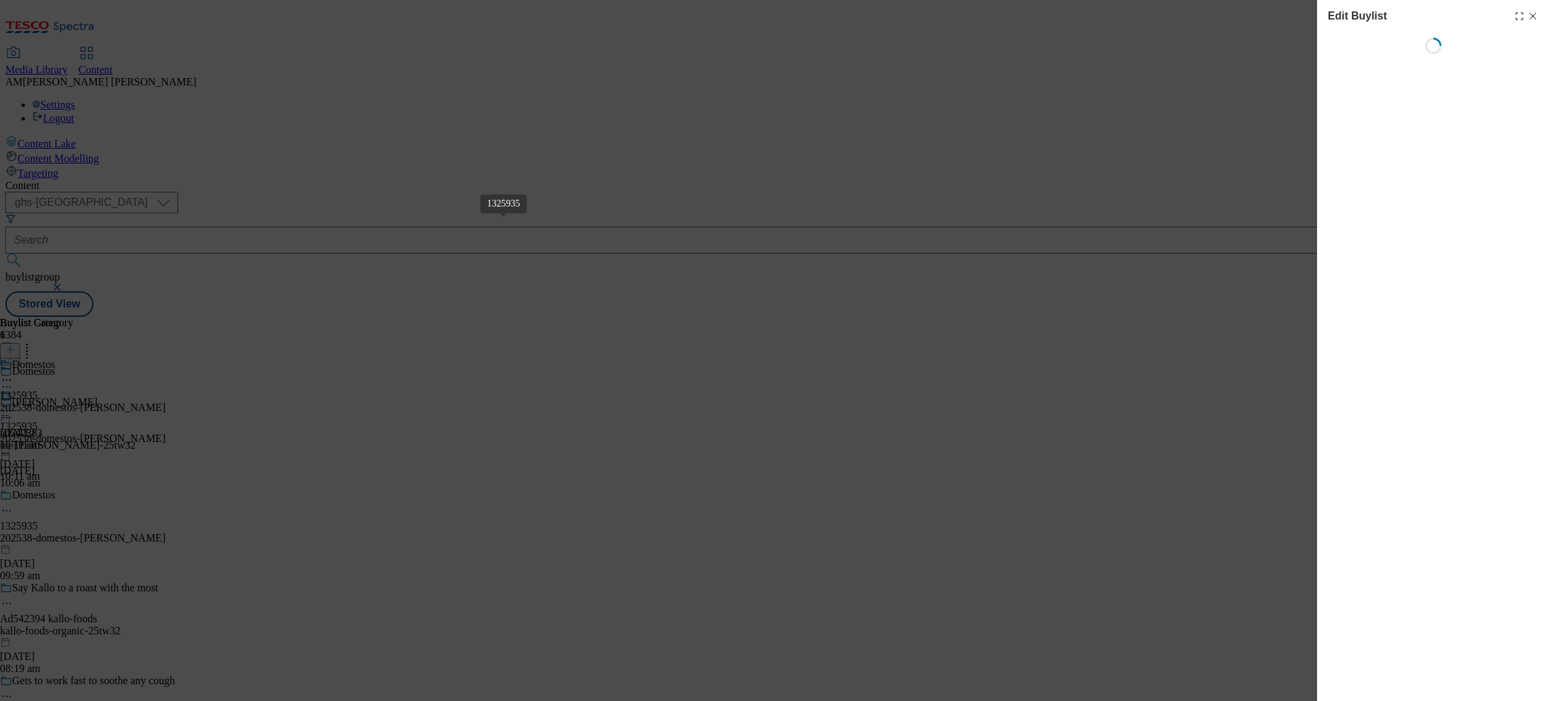
select select "evergreen"
select select "dunnhumby"
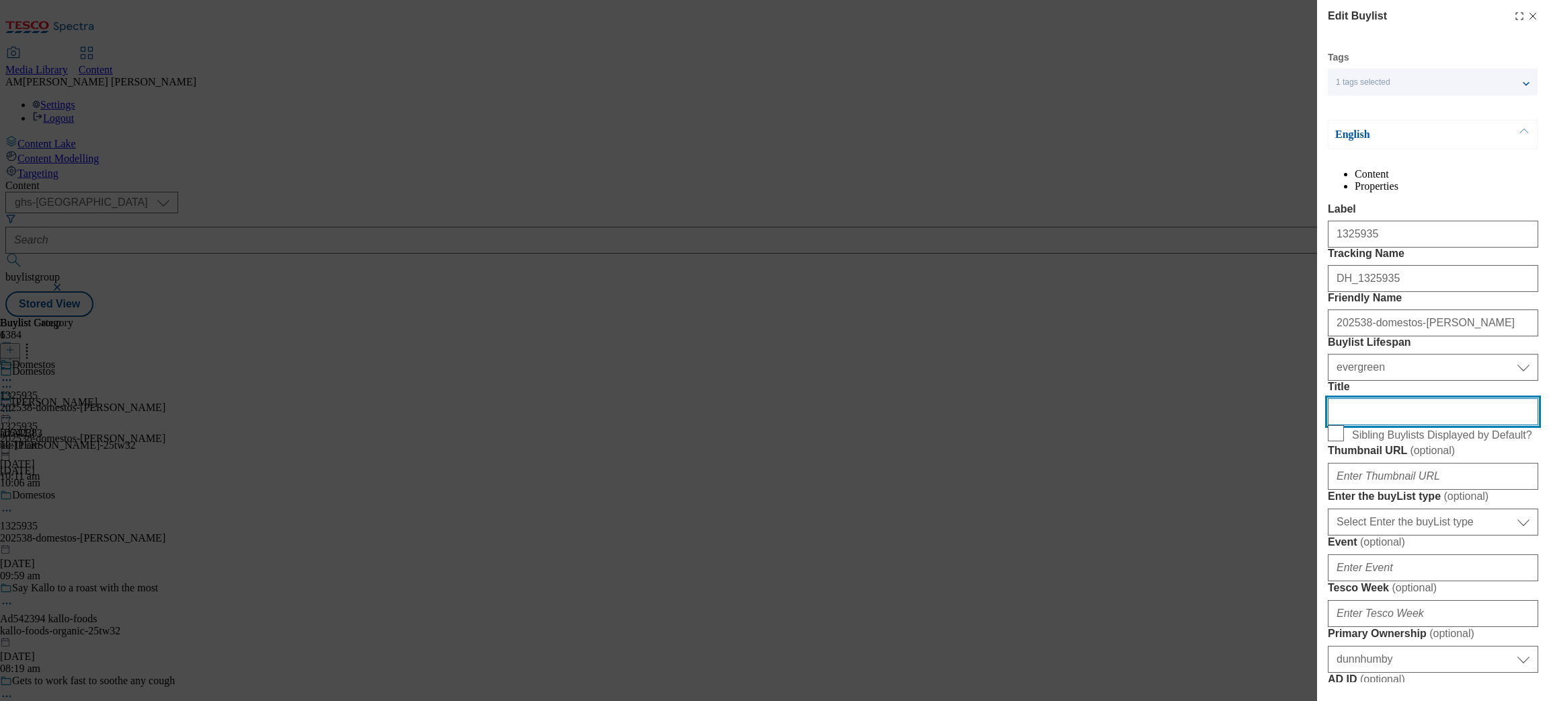
click at [1389, 425] on input "Title" at bounding box center [1433, 411] width 210 height 27
drag, startPoint x: 1373, startPoint y: 520, endPoint x: 1290, endPoint y: 520, distance: 82.7
click at [1290, 520] on div "Edit Buylist Tags 1 tags selected buylist English Content Properties Label 1325…" at bounding box center [774, 350] width 1549 height 701
paste input "Get powerful protection. Eliminates 99% of germs."
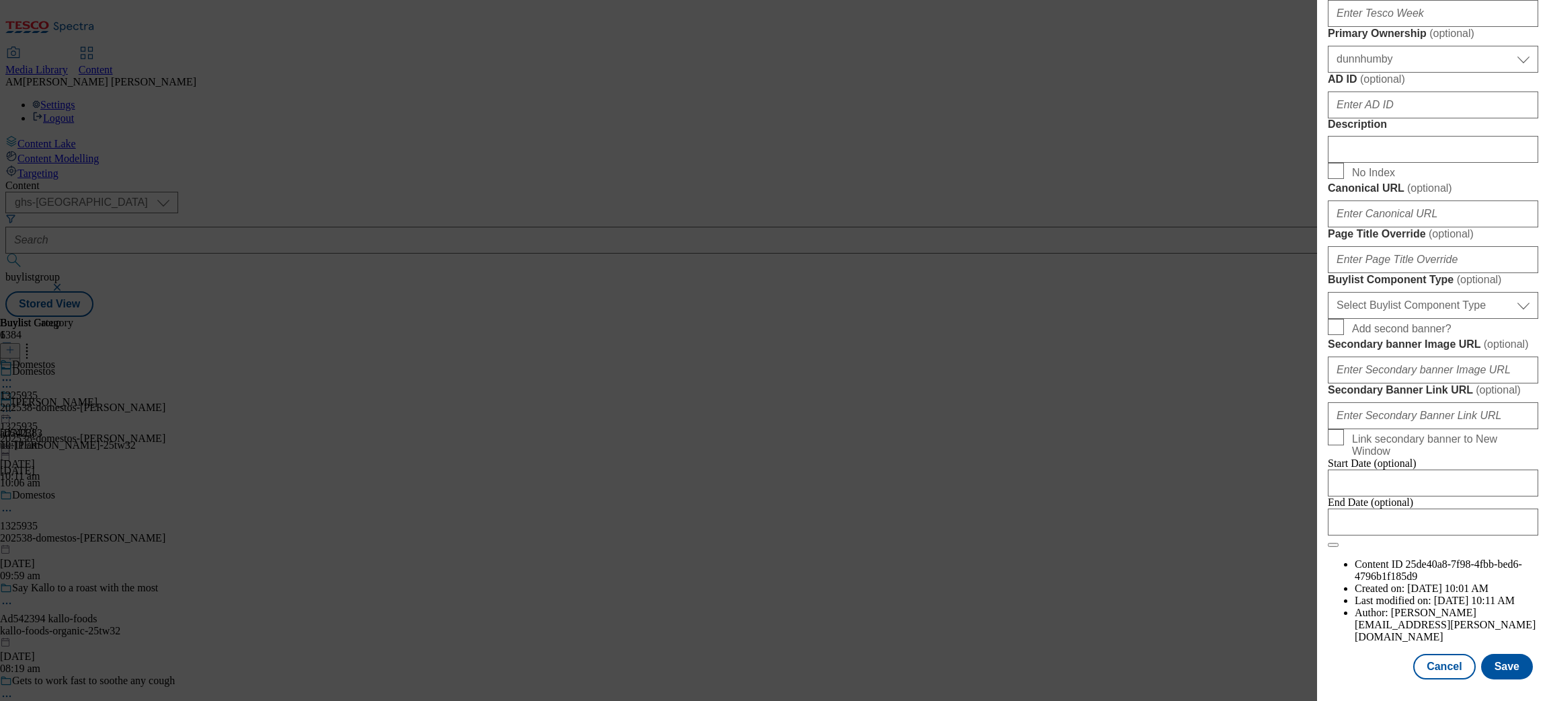
scroll to position [1027, 0]
type input "Get powerful protection. Eliminates 99% of germs."
click at [1496, 655] on button "Save" at bounding box center [1507, 666] width 52 height 26
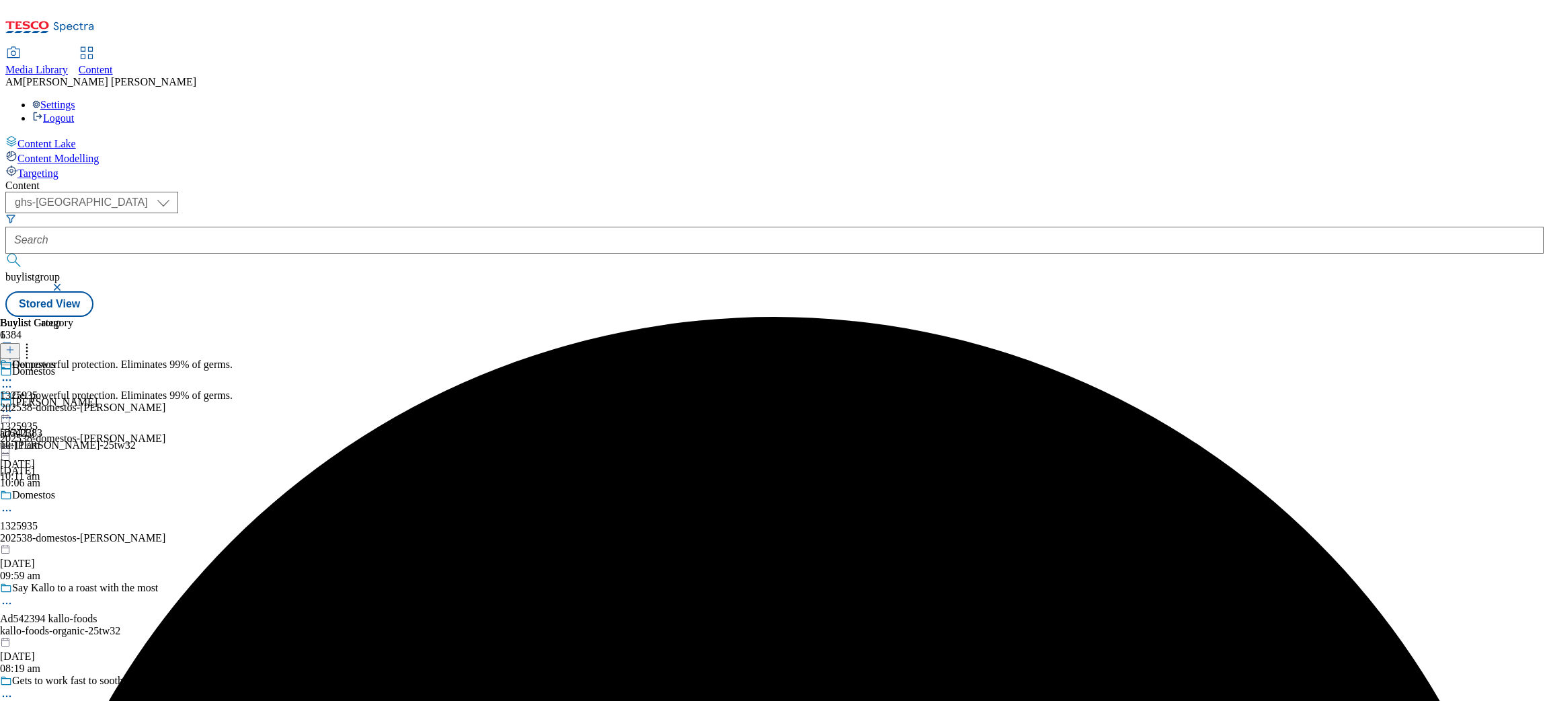
click at [165, 401] on div "202538-domestos-[PERSON_NAME]" at bounding box center [82, 407] width 165 height 12
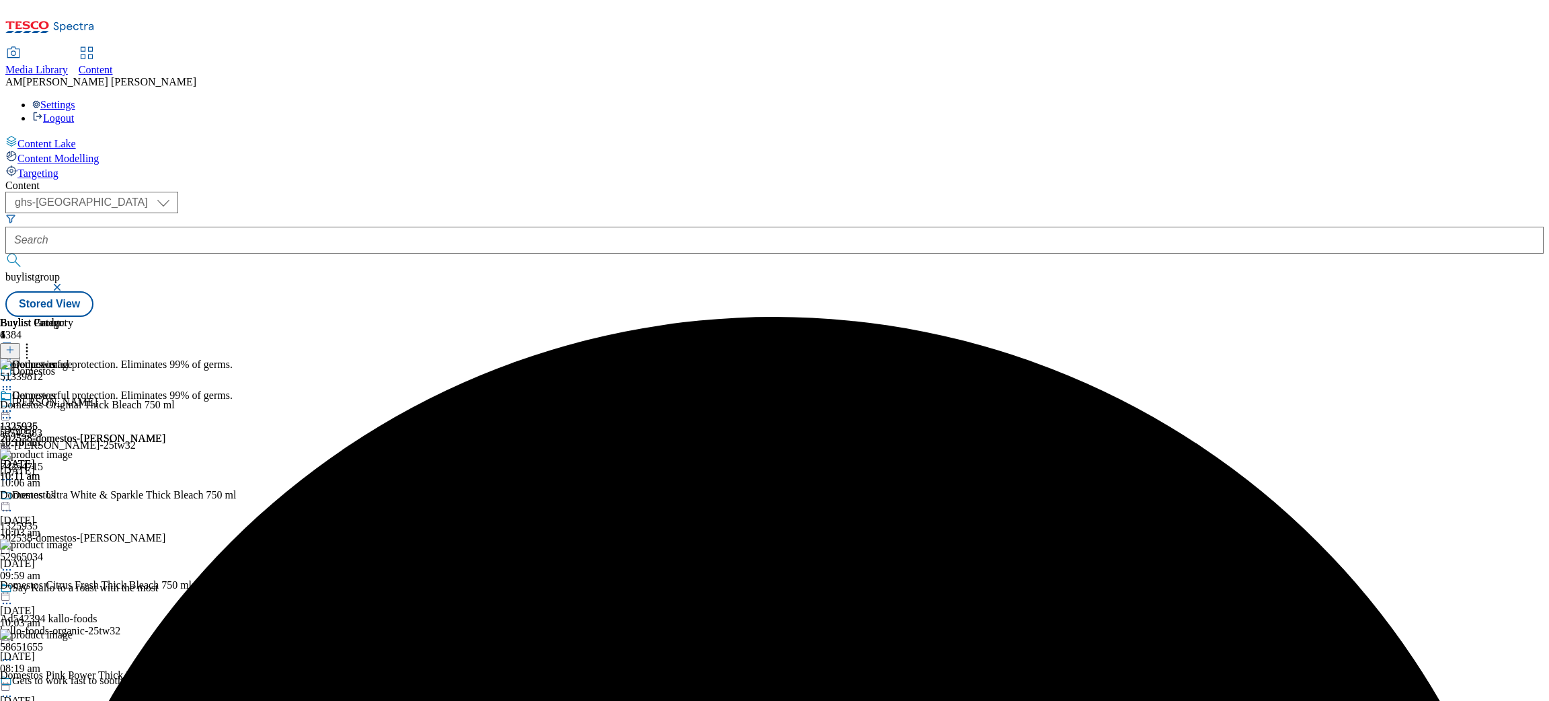
click at [13, 404] on icon at bounding box center [6, 410] width 13 height 13
click at [79, 493] on button "Preview" at bounding box center [53, 500] width 52 height 15
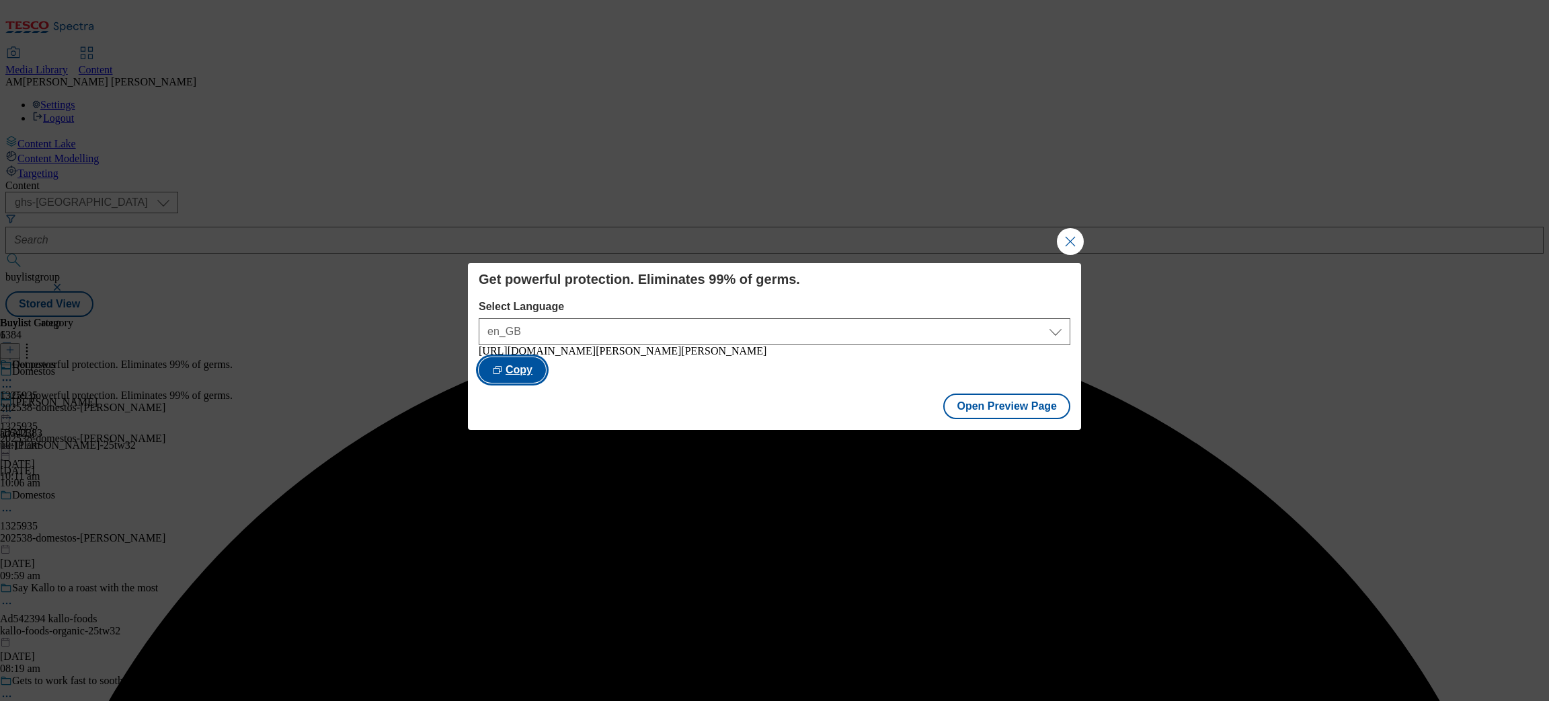
click at [546, 371] on button "Copy" at bounding box center [512, 370] width 67 height 26
click at [1071, 231] on button "Close Modal" at bounding box center [1070, 241] width 27 height 27
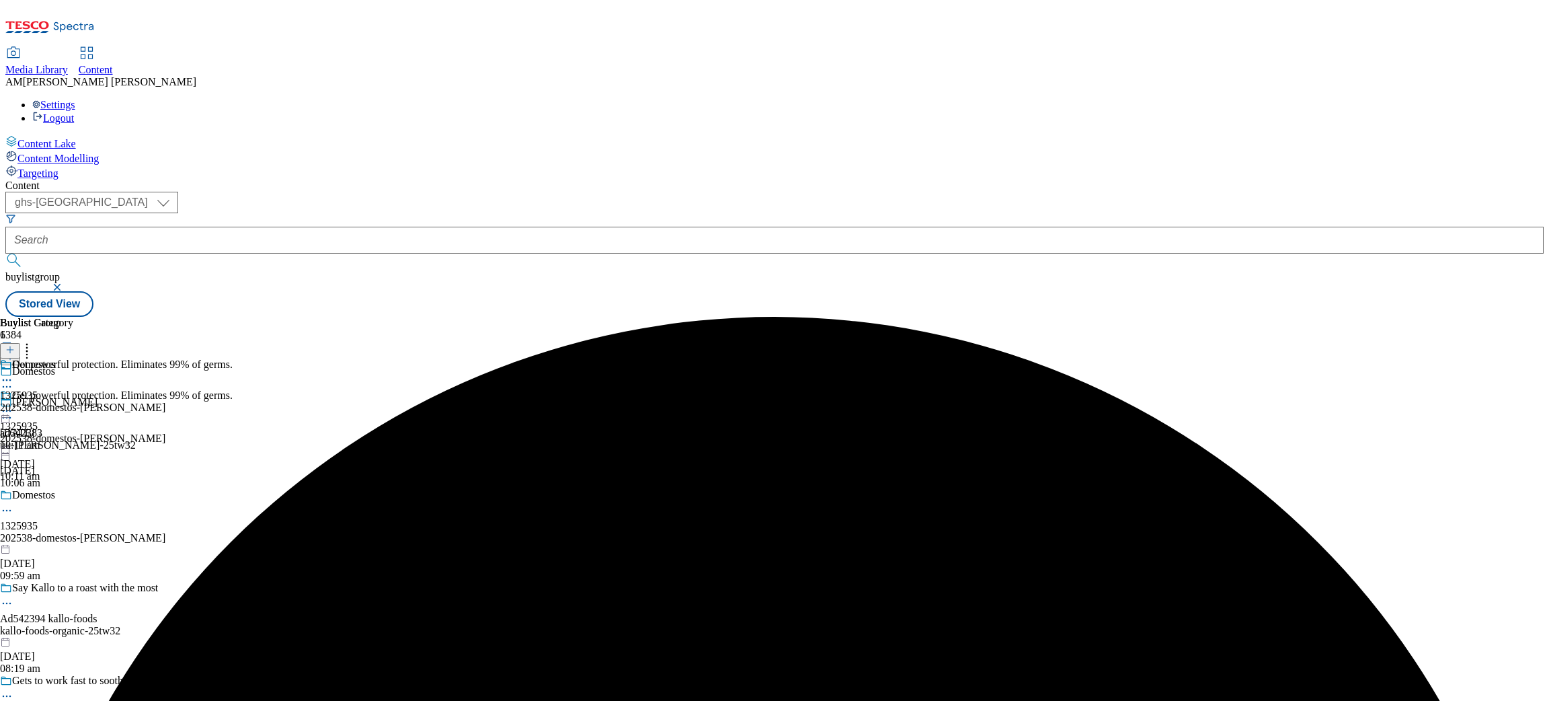
click at [165, 401] on div "202538-domestos-[PERSON_NAME]" at bounding box center [82, 407] width 165 height 12
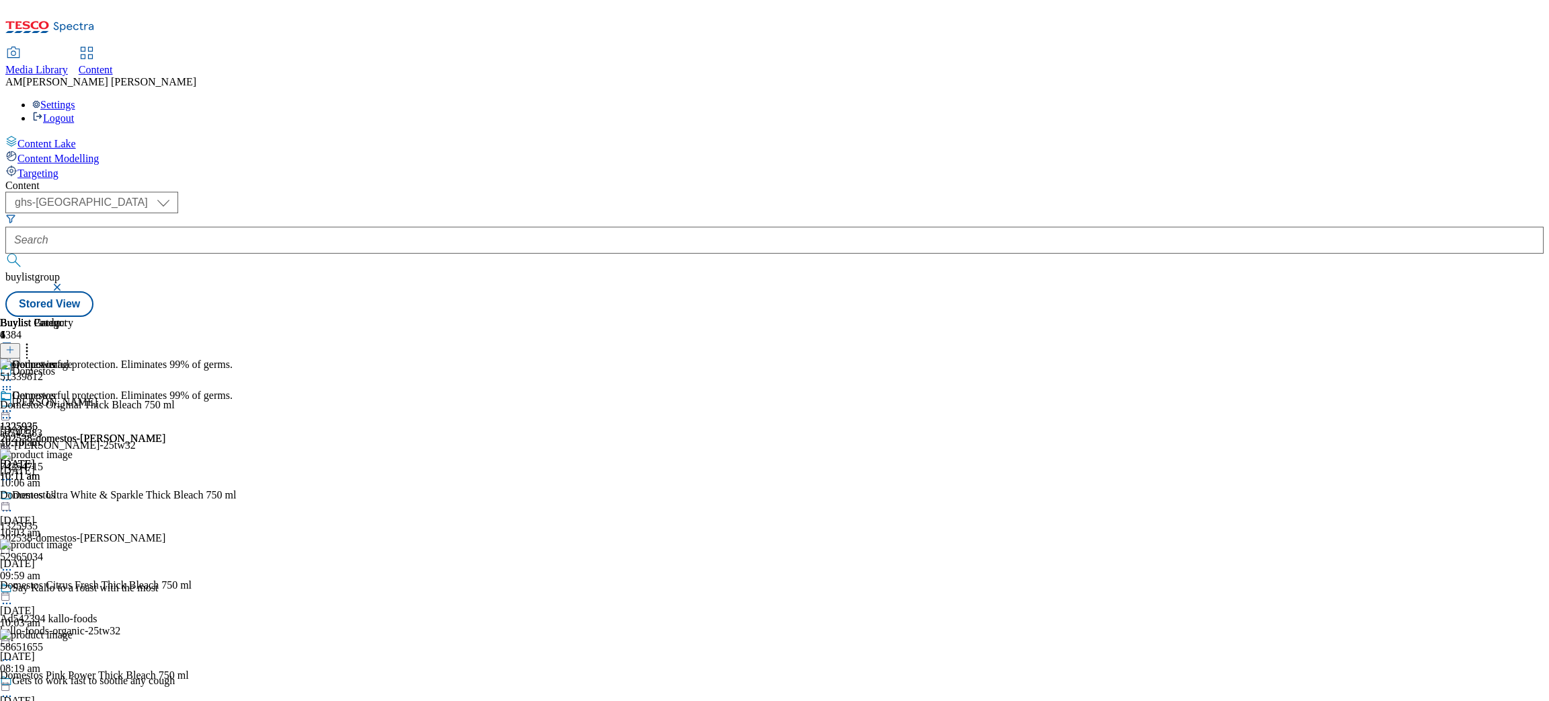
click at [8, 410] on circle at bounding box center [7, 411] width 2 height 2
click at [71, 543] on span "Publish" at bounding box center [57, 548] width 30 height 10
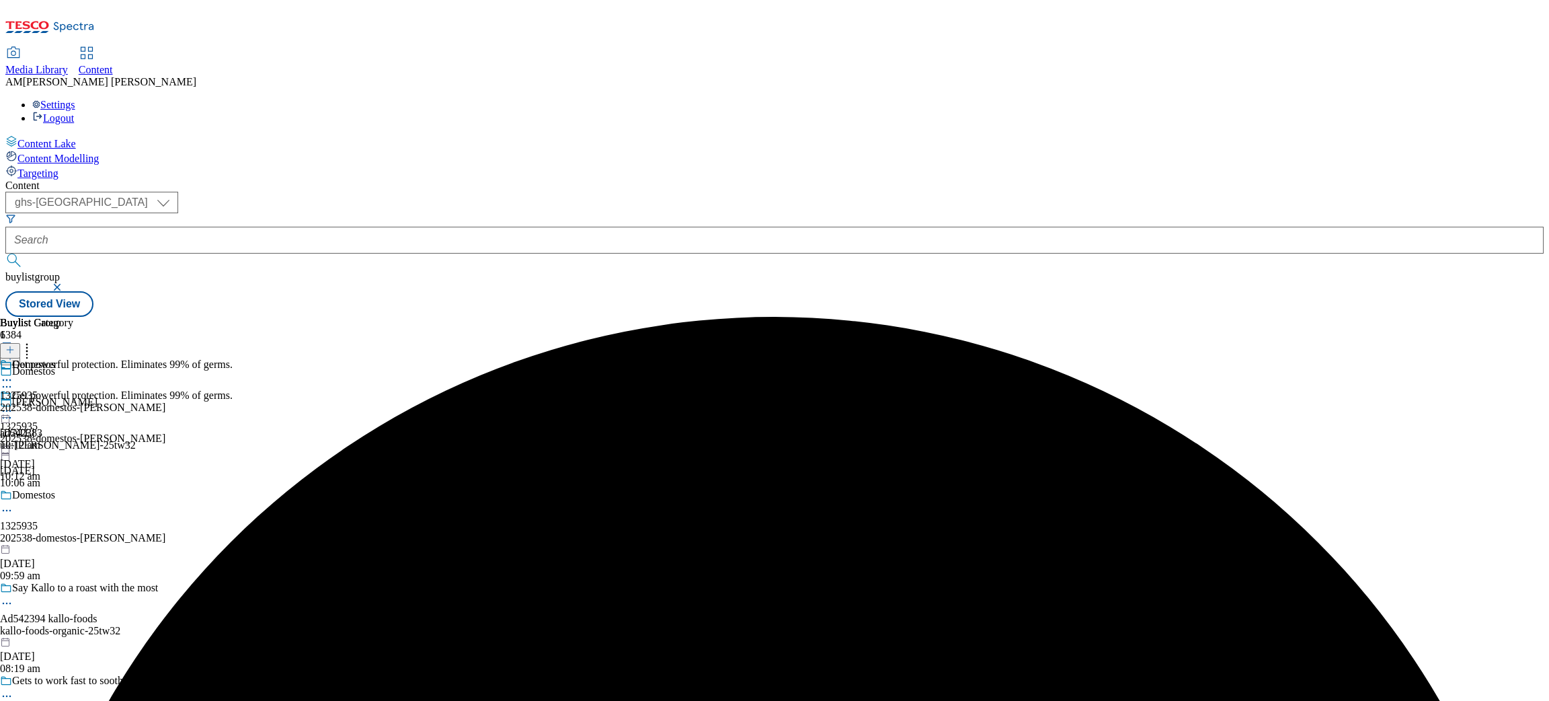
click at [165, 401] on div "202538-domestos-[PERSON_NAME]" at bounding box center [82, 407] width 165 height 12
